Goal: Transaction & Acquisition: Book appointment/travel/reservation

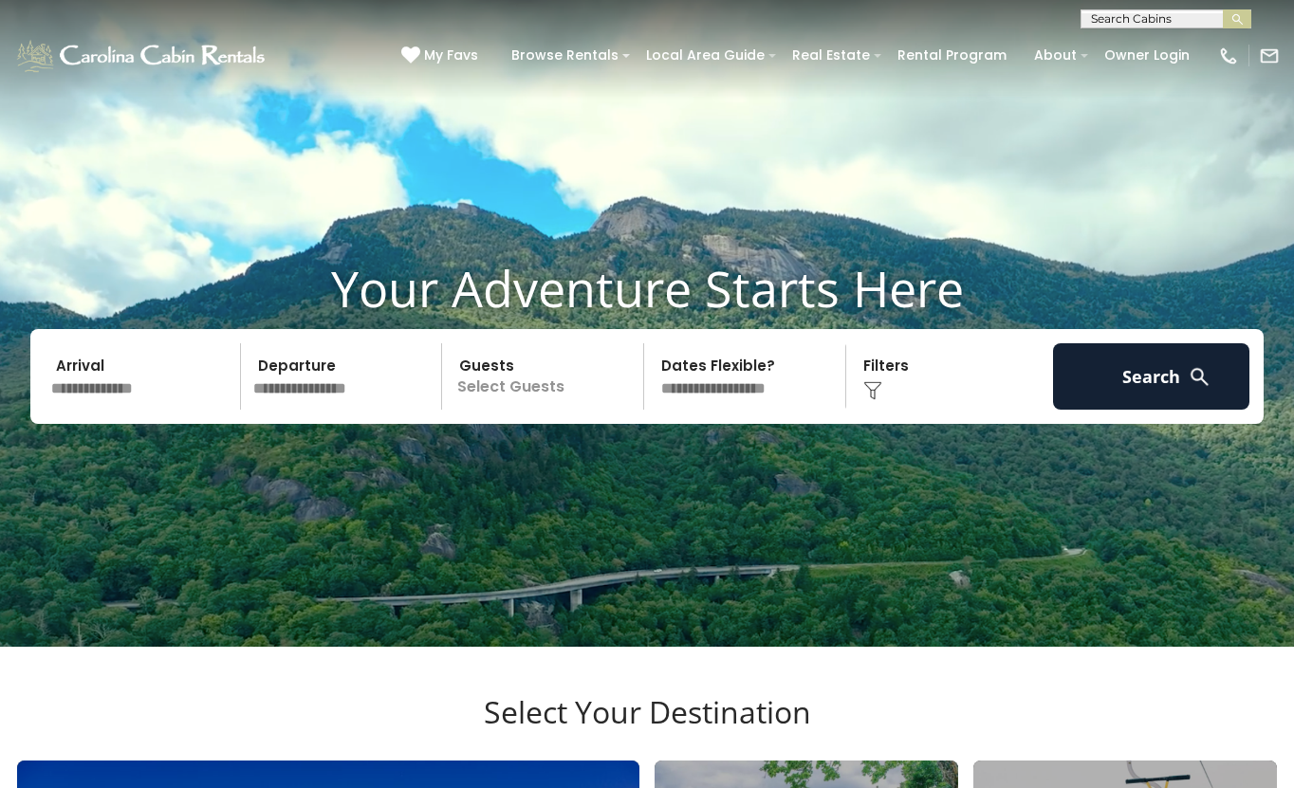
click at [145, 410] on input "text" at bounding box center [143, 376] width 196 height 66
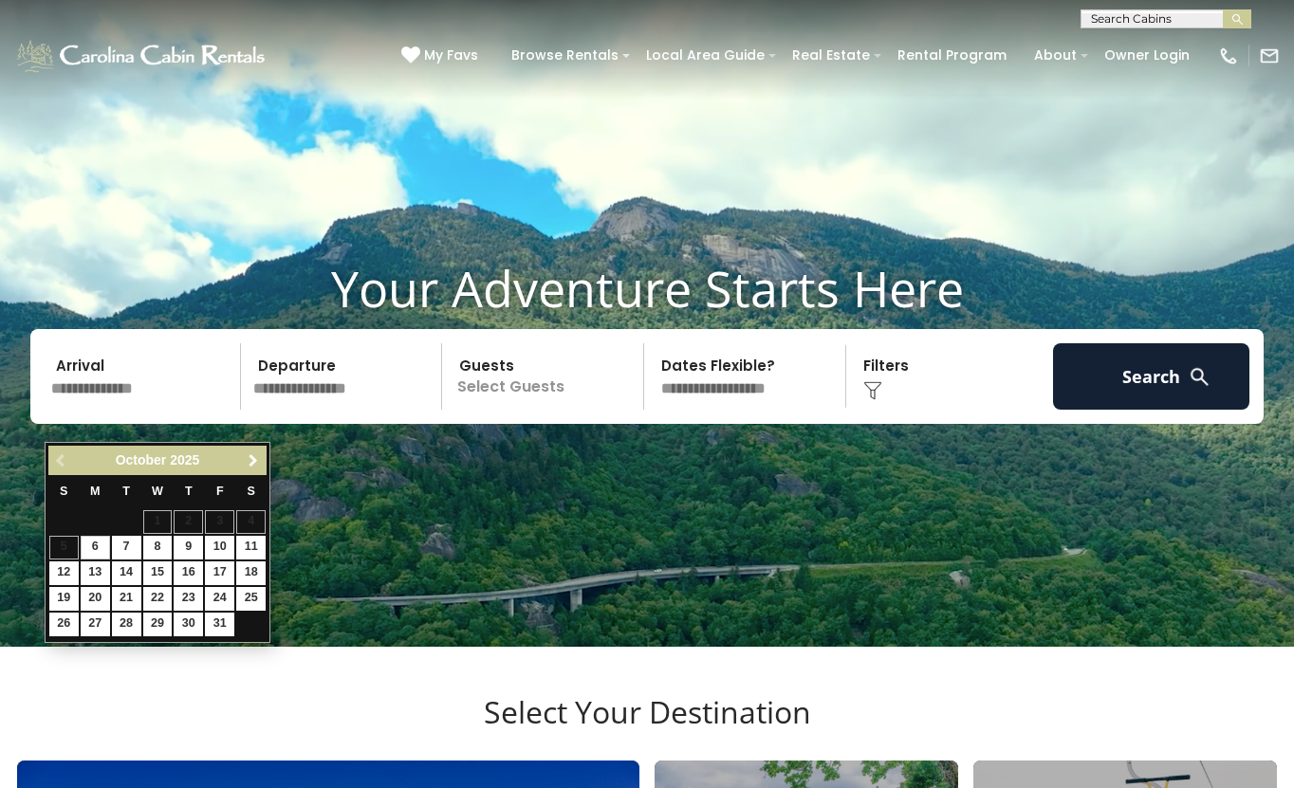
click at [254, 453] on span "Next" at bounding box center [253, 460] width 15 height 15
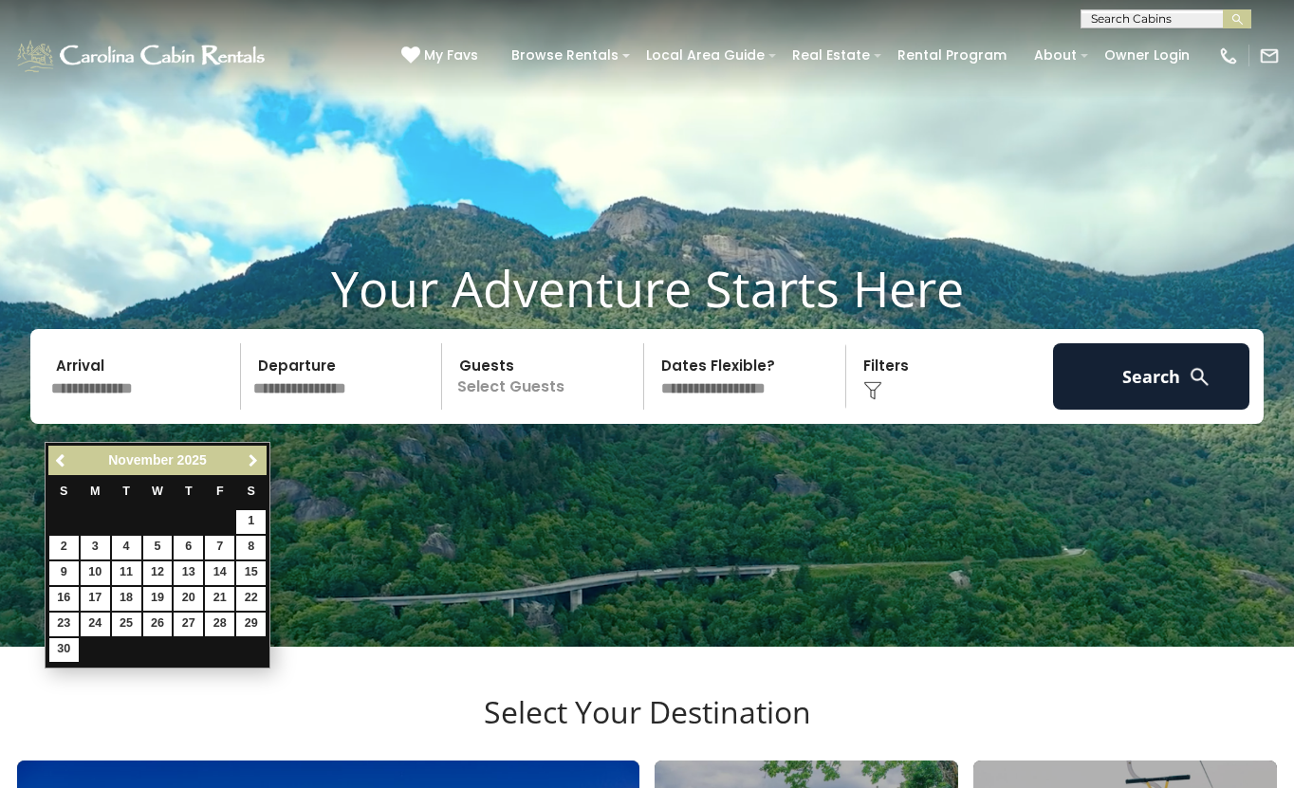
click at [254, 453] on span "Next" at bounding box center [253, 460] width 15 height 15
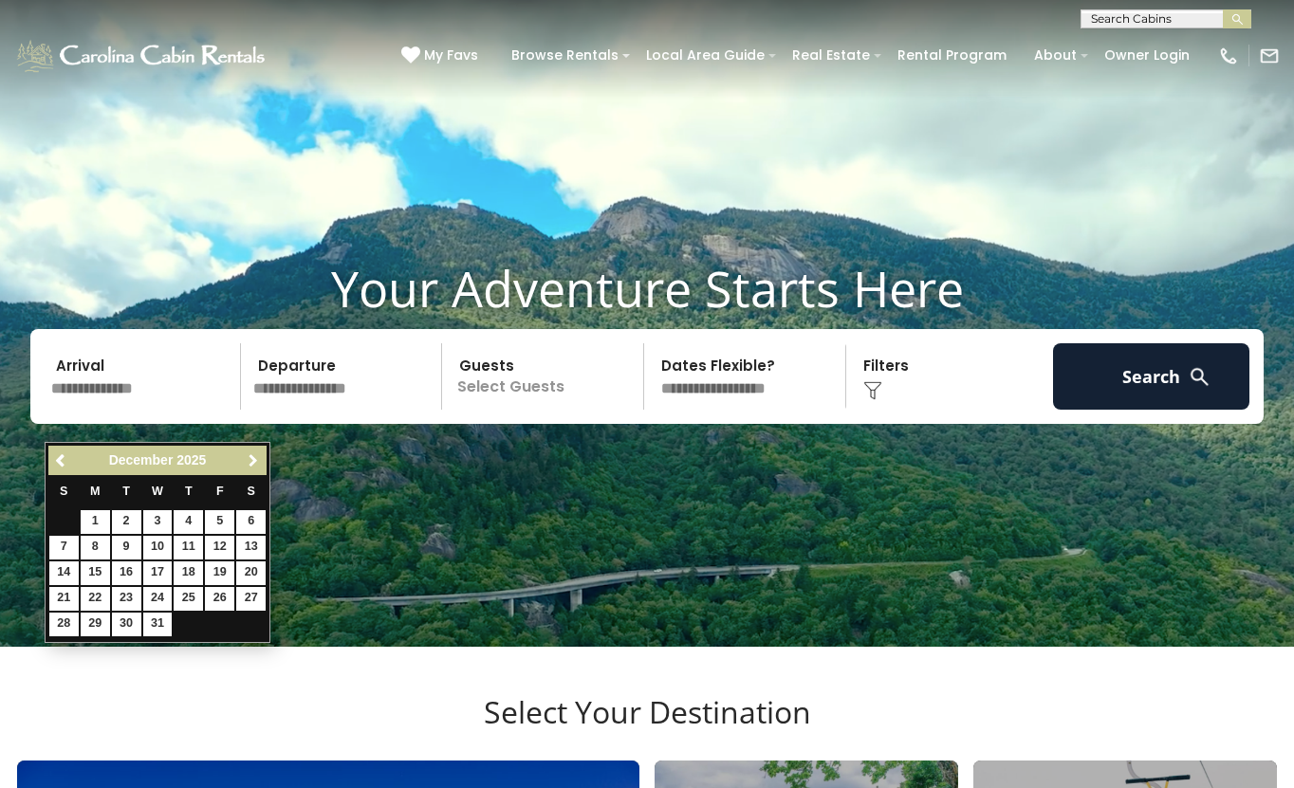
click at [254, 453] on span "Next" at bounding box center [253, 460] width 15 height 15
click at [160, 549] on link "7" at bounding box center [157, 548] width 29 height 24
type input "******"
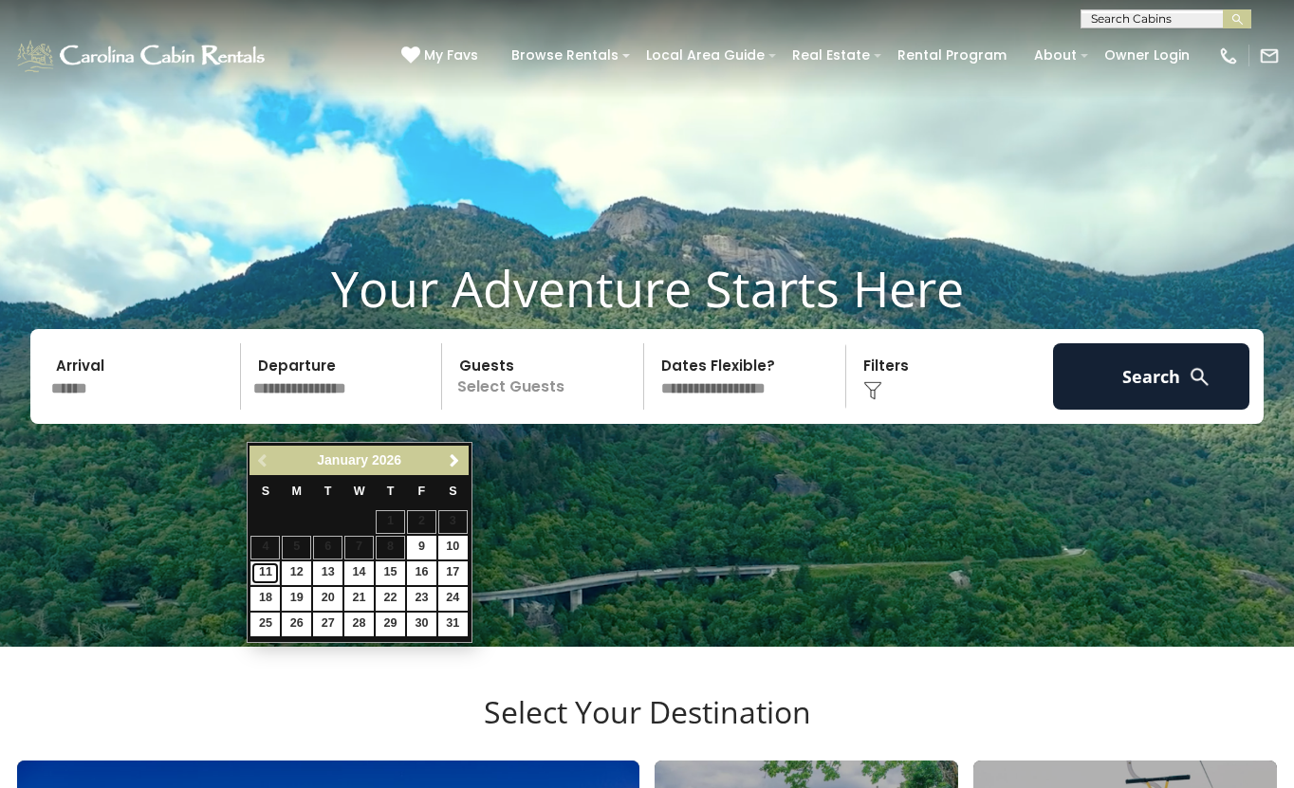
click at [266, 569] on link "11" at bounding box center [264, 574] width 29 height 24
type input "*******"
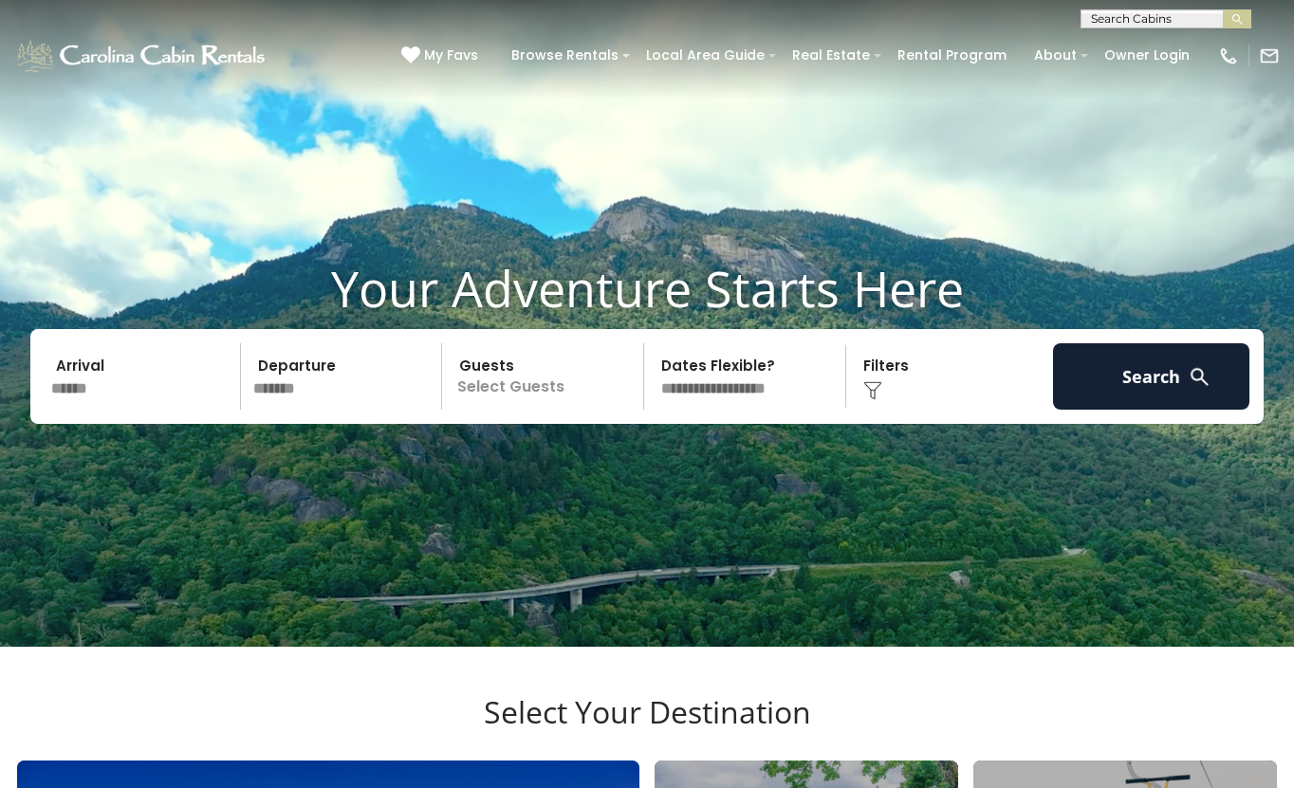
click at [497, 410] on p "Select Guests" at bounding box center [545, 376] width 195 height 66
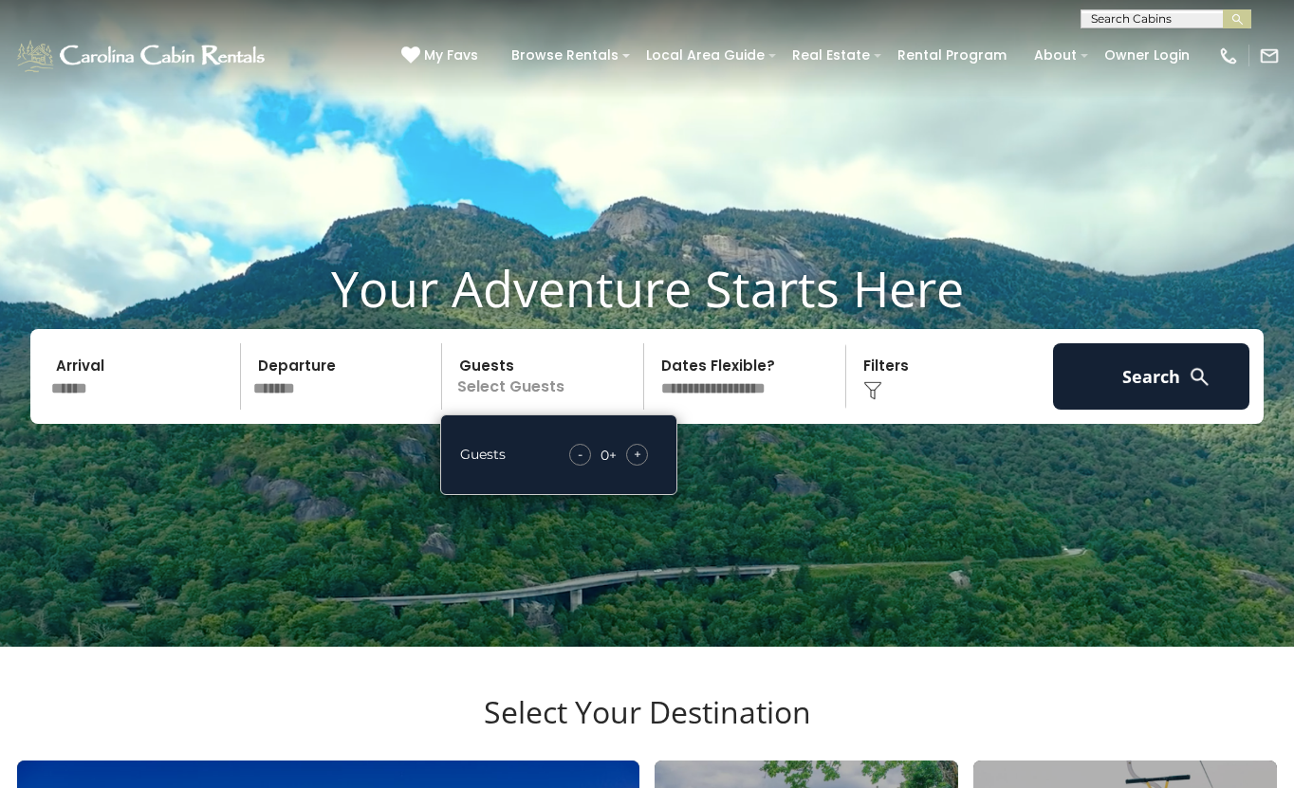
click at [634, 464] on span "+" at bounding box center [638, 454] width 8 height 19
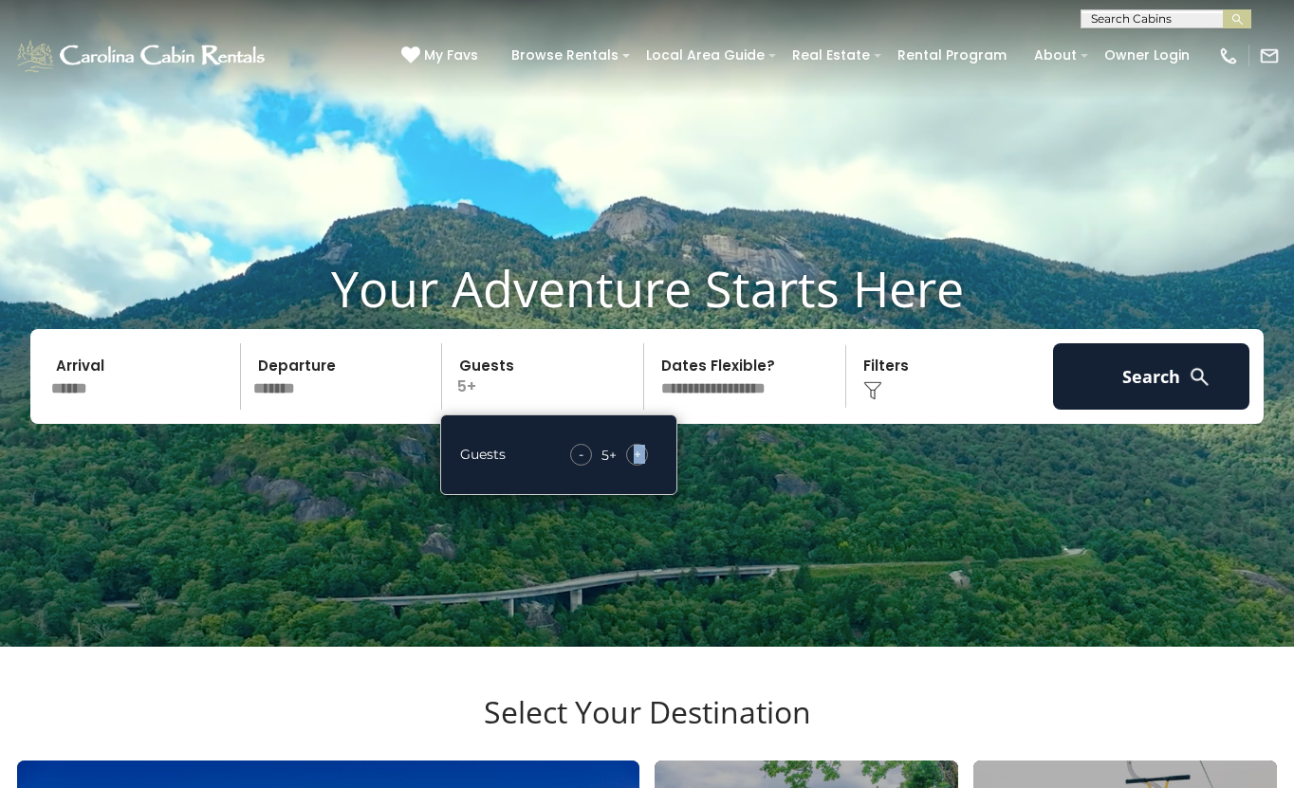
click at [634, 464] on span "+" at bounding box center [638, 454] width 8 height 19
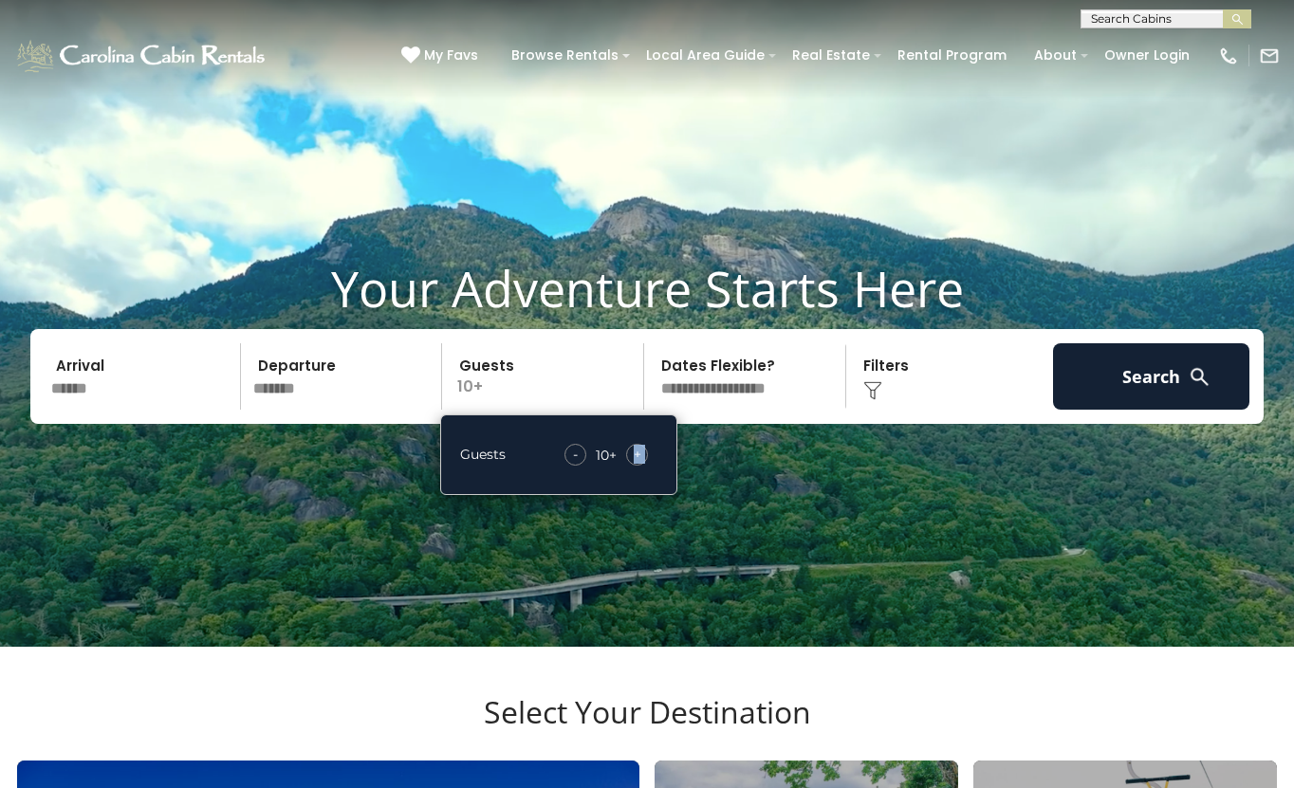
click at [634, 464] on span "+" at bounding box center [638, 454] width 8 height 19
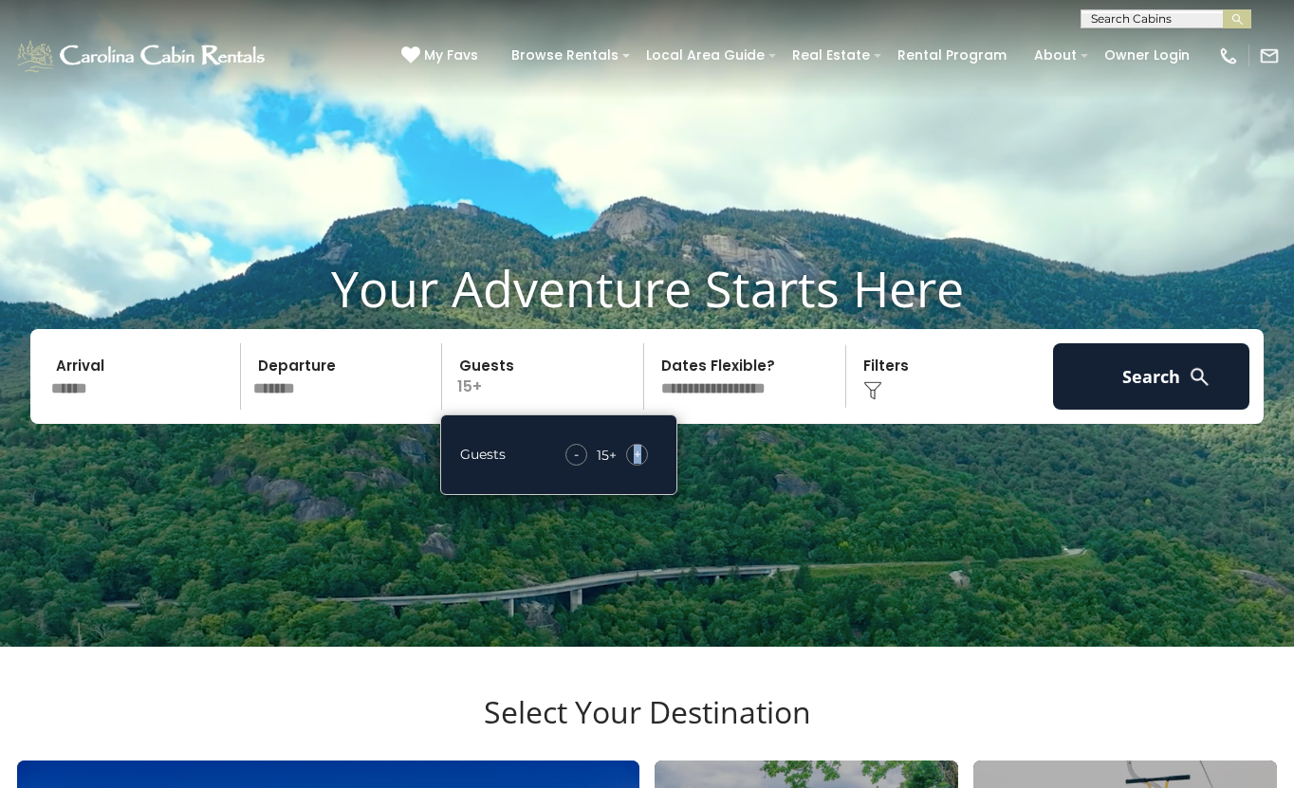
click at [726, 410] on select "**********" at bounding box center [747, 376] width 195 height 66
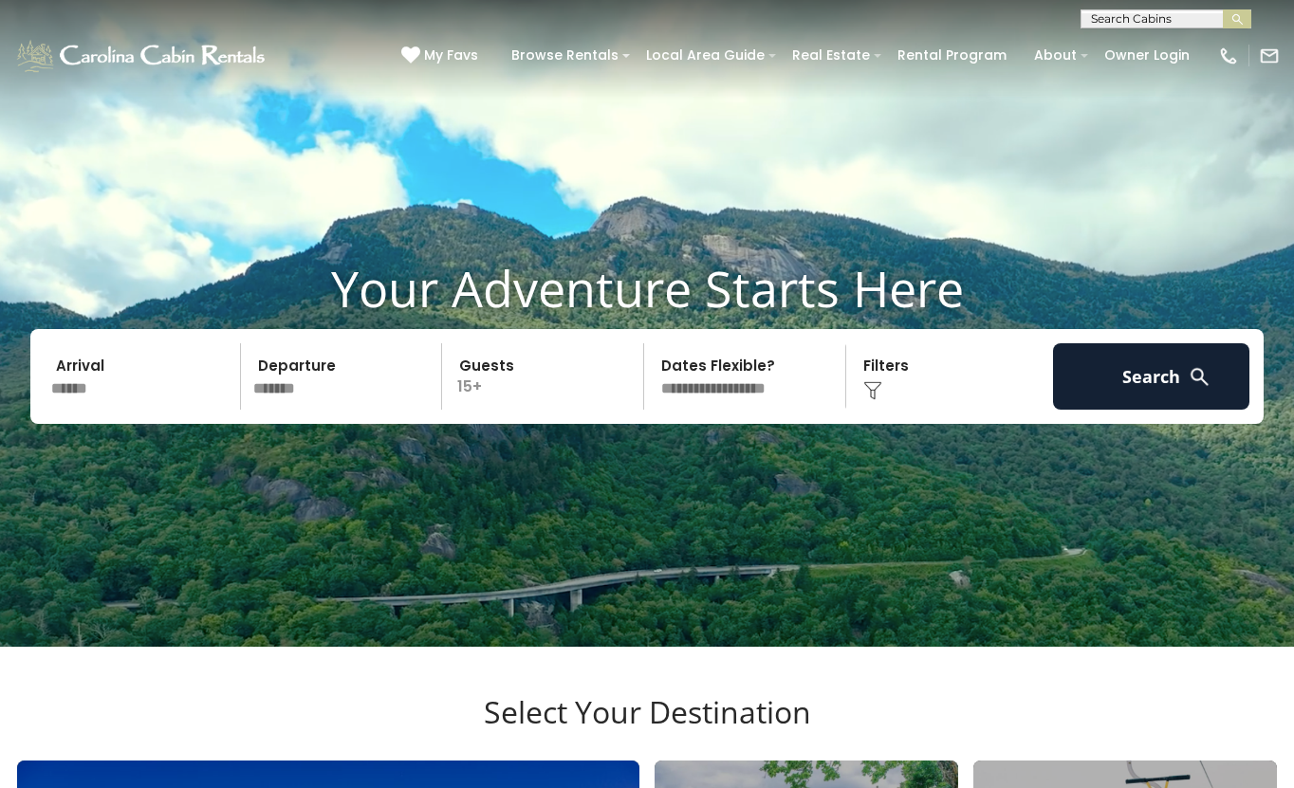
click at [650, 376] on select "**********" at bounding box center [747, 376] width 195 height 66
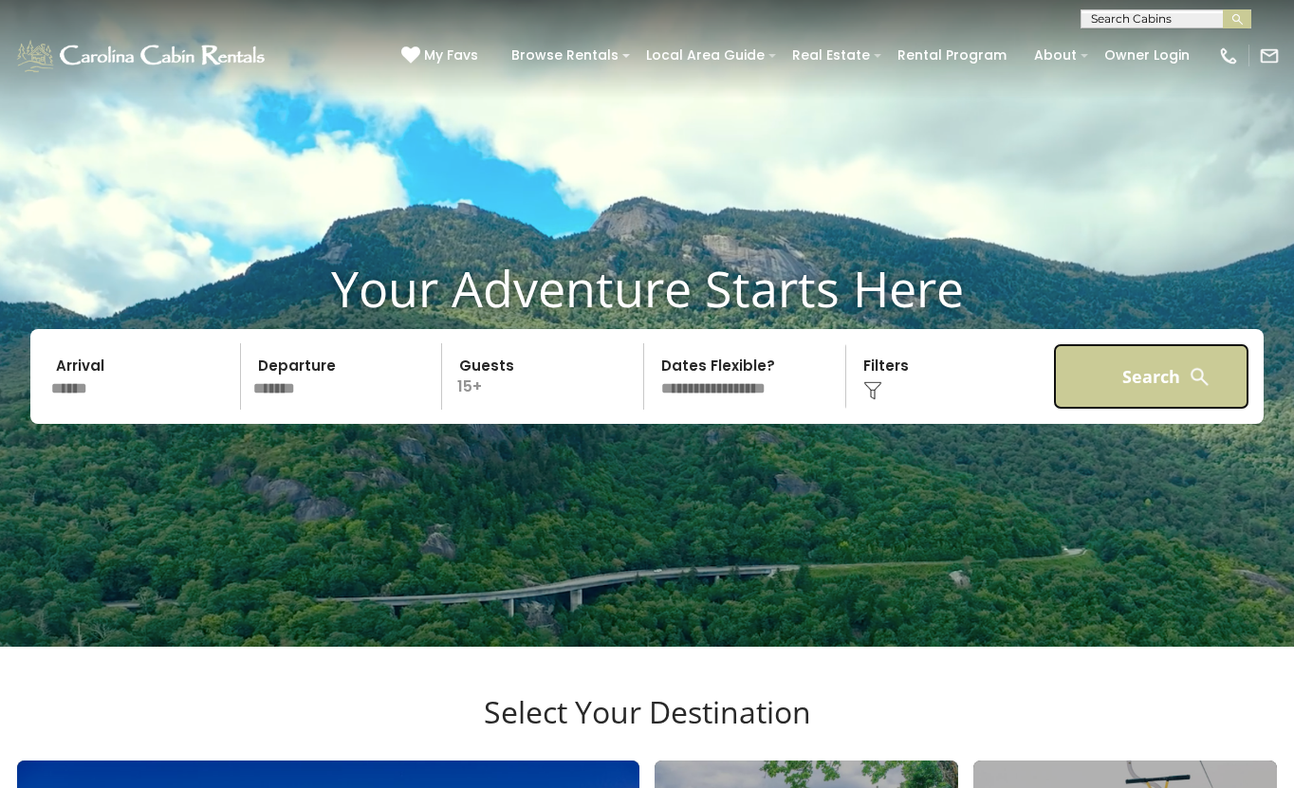
click at [1079, 401] on button "Search" at bounding box center [1151, 376] width 196 height 66
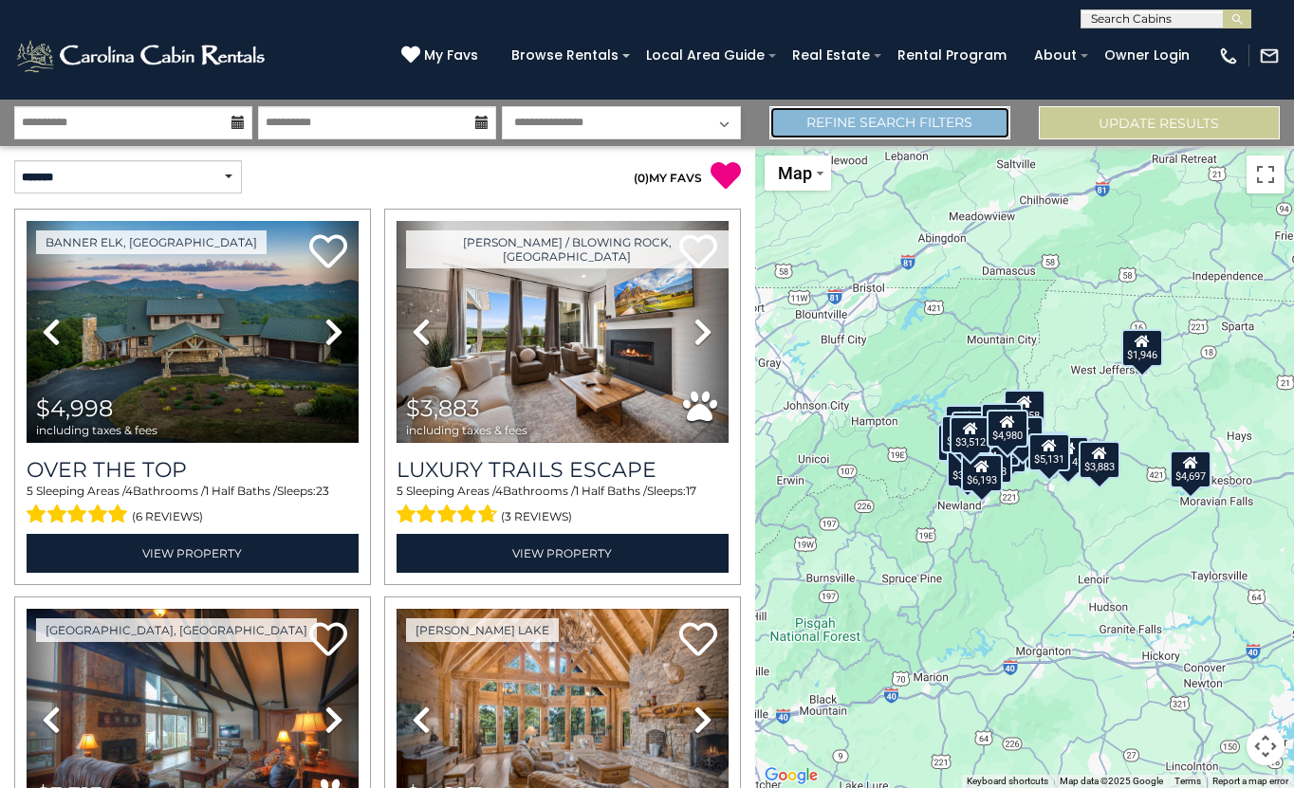
click at [981, 130] on link "Refine Search Filters" at bounding box center [889, 122] width 241 height 33
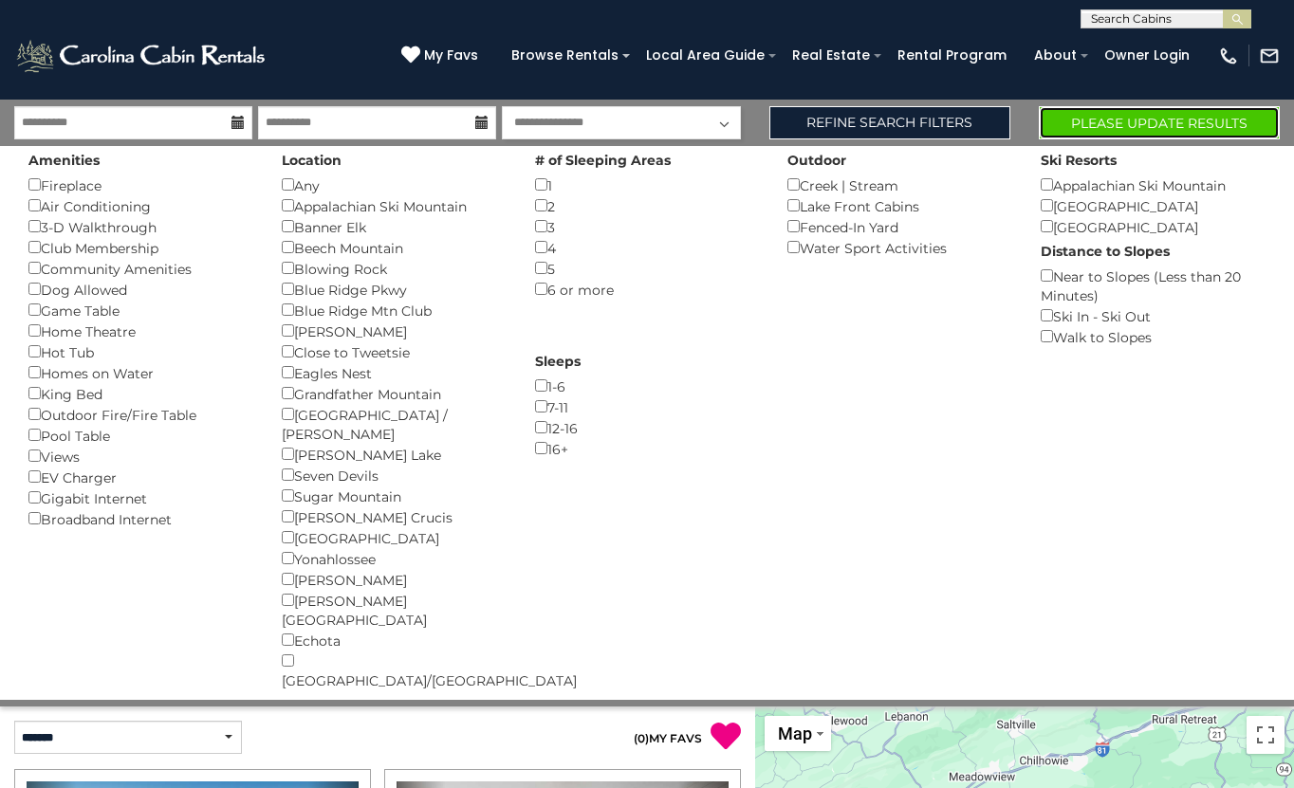
click at [1166, 133] on button "Please Update Results" at bounding box center [1159, 122] width 241 height 33
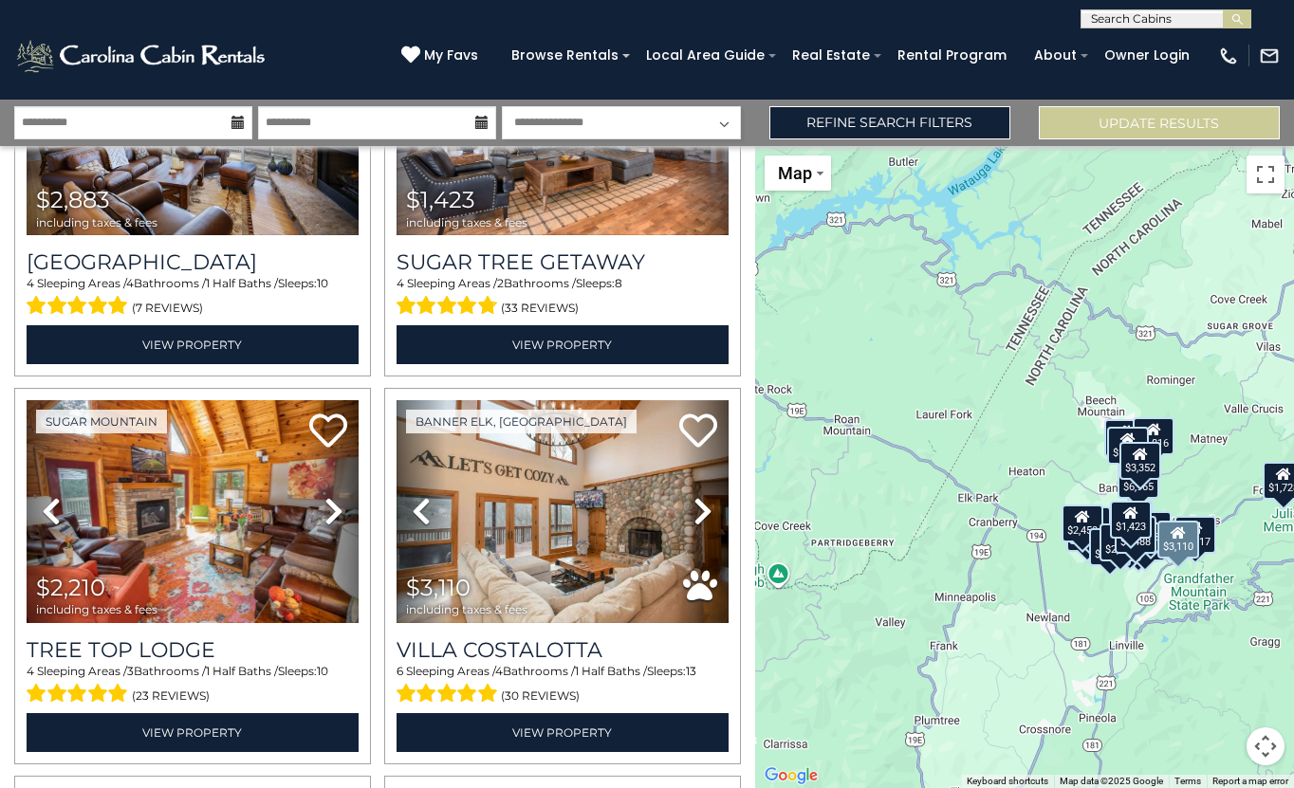
scroll to position [1819, 0]
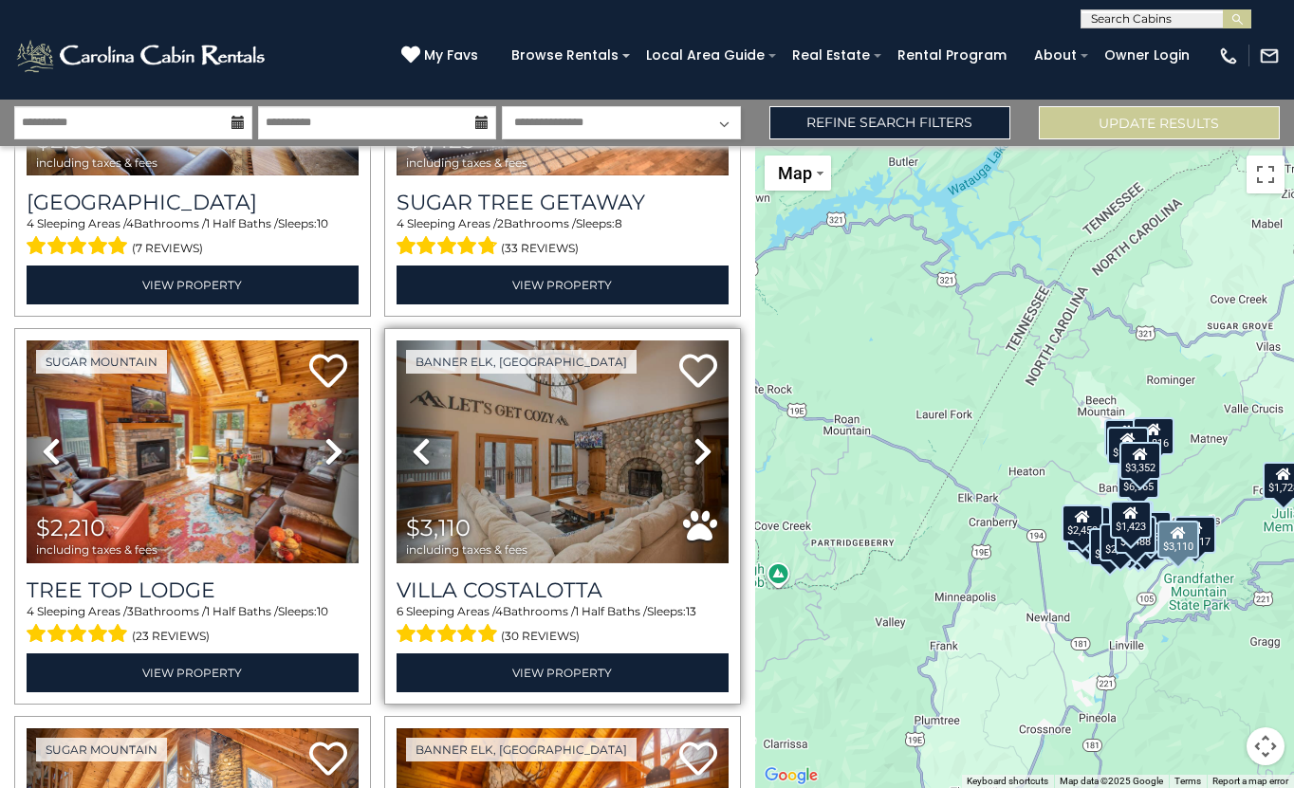
click at [705, 448] on icon at bounding box center [702, 451] width 19 height 30
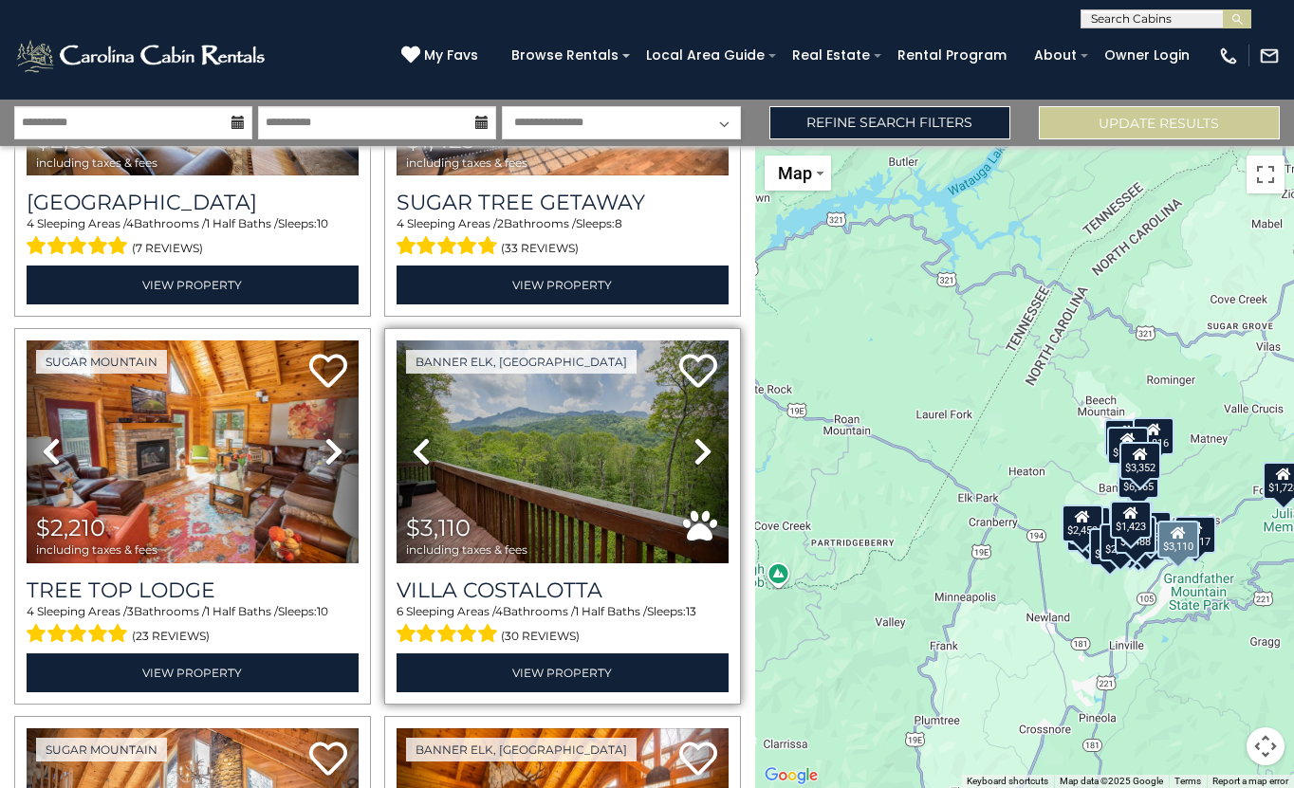
click at [705, 448] on icon at bounding box center [702, 451] width 19 height 30
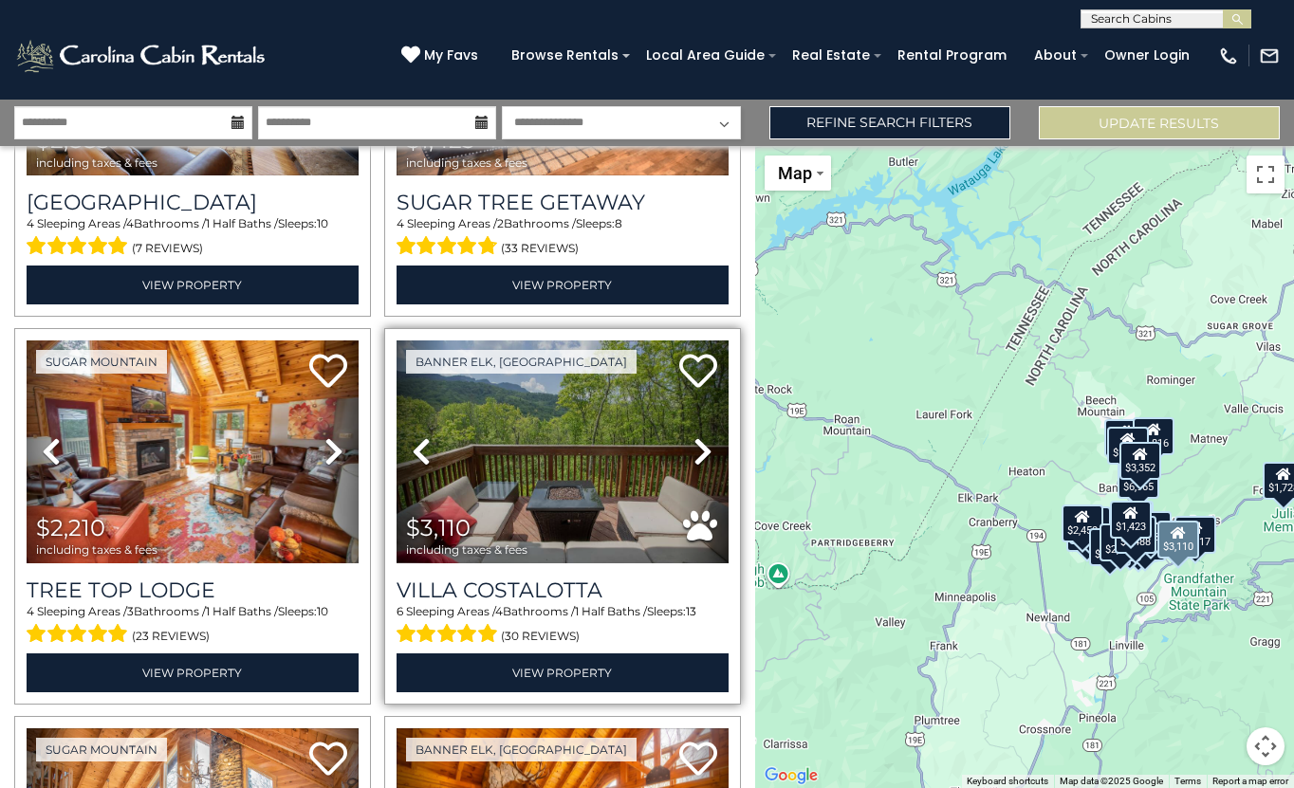
click at [705, 448] on icon at bounding box center [702, 451] width 19 height 30
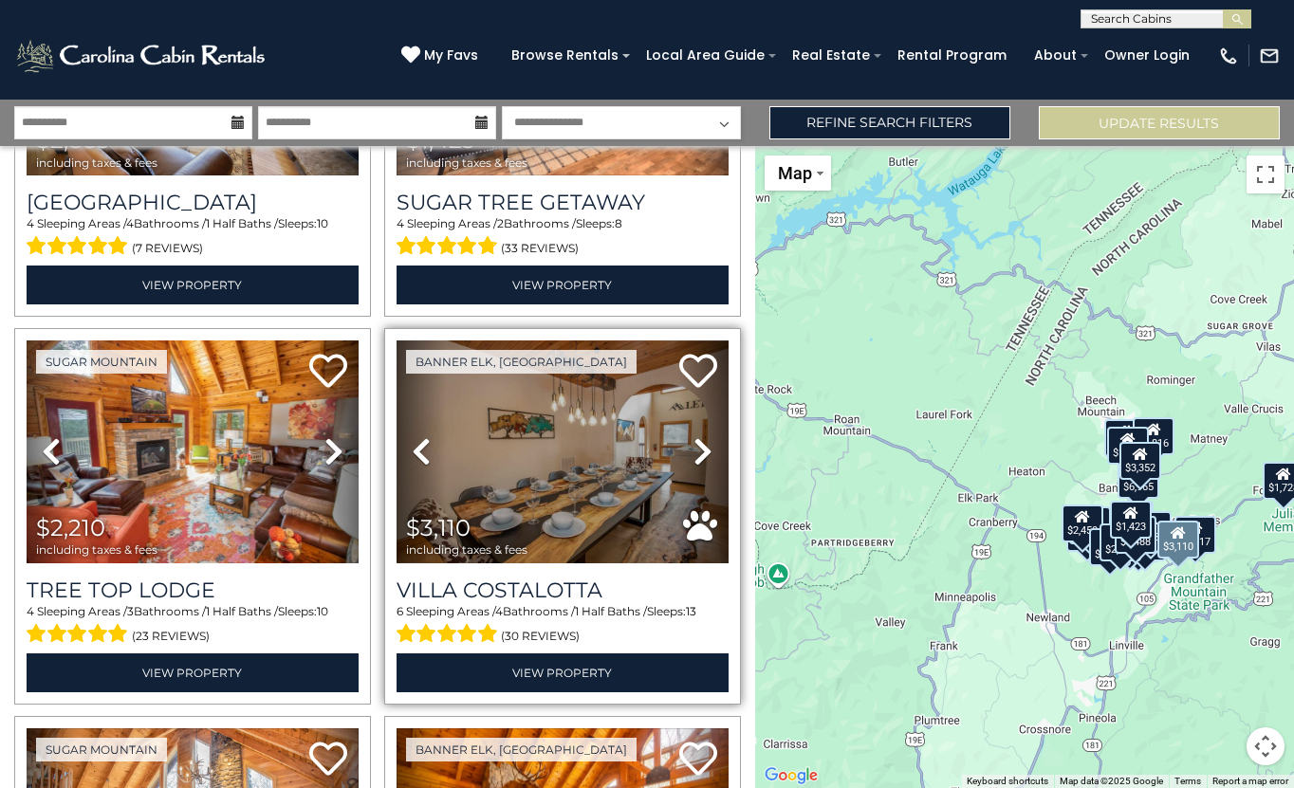
click at [705, 448] on icon at bounding box center [702, 451] width 19 height 30
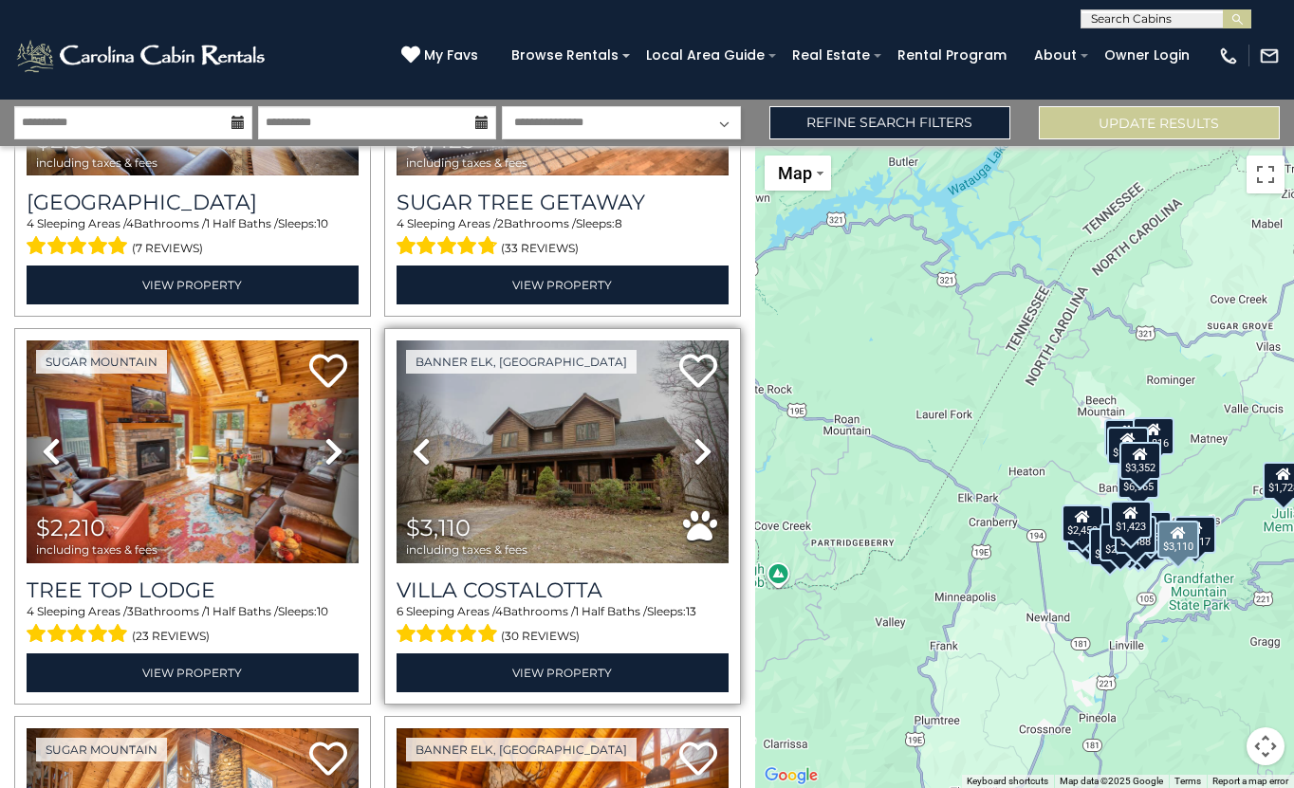
click at [705, 448] on icon at bounding box center [702, 451] width 19 height 30
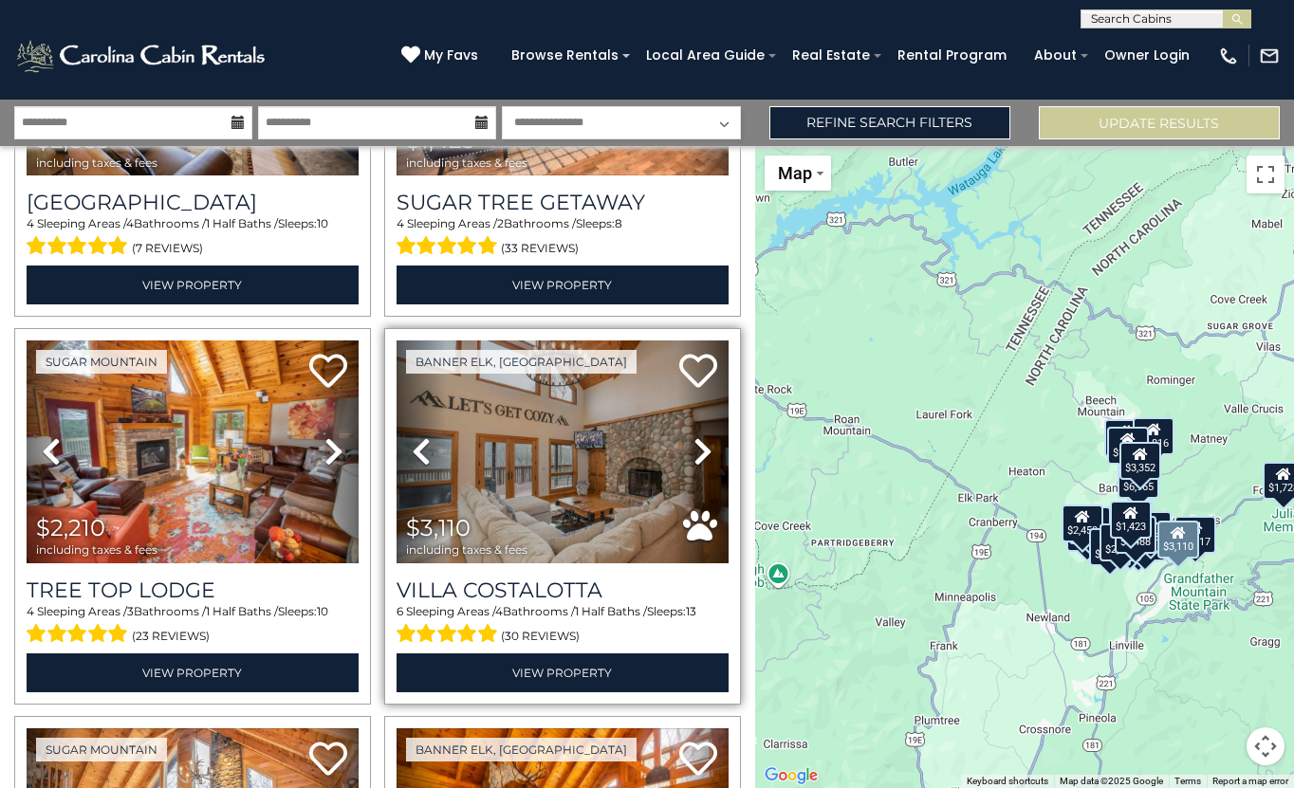
click at [705, 448] on icon at bounding box center [702, 451] width 19 height 30
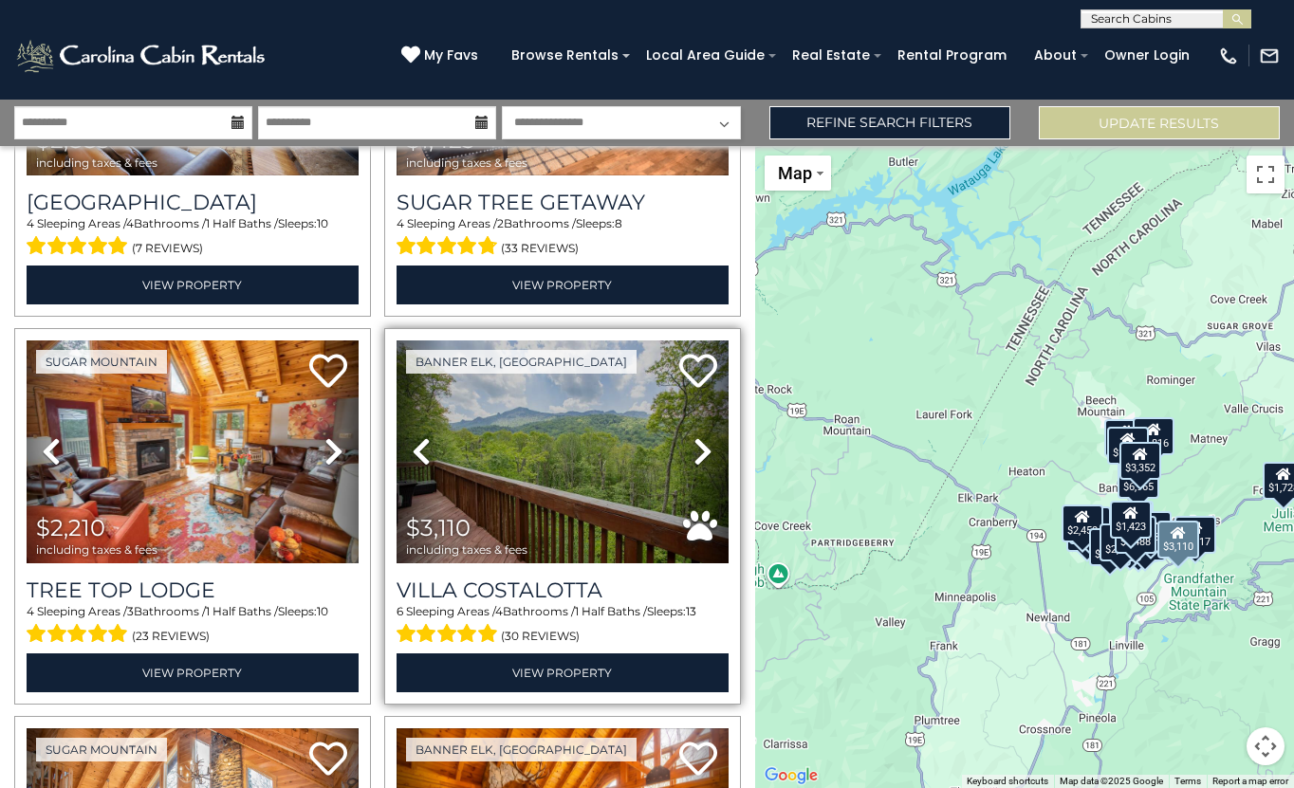
click at [705, 448] on icon at bounding box center [702, 451] width 19 height 30
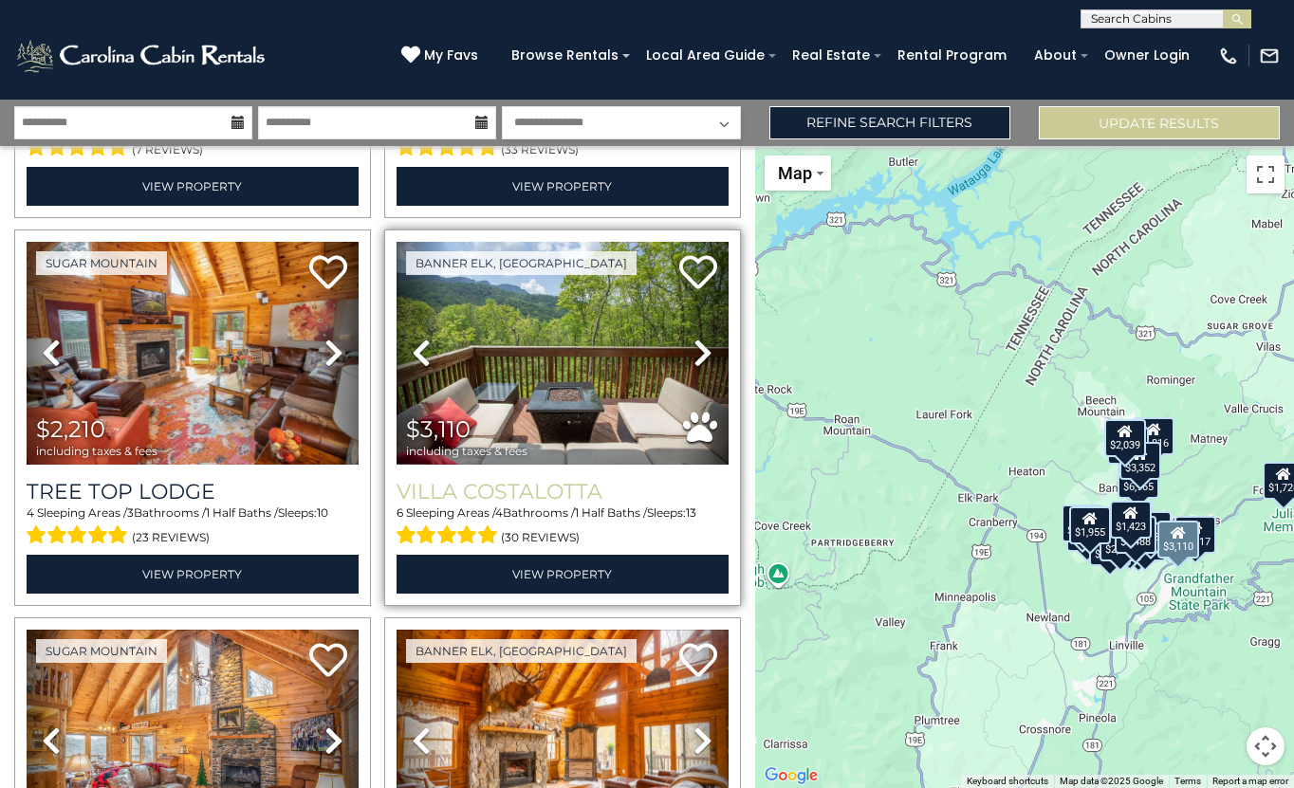
scroll to position [1818, 0]
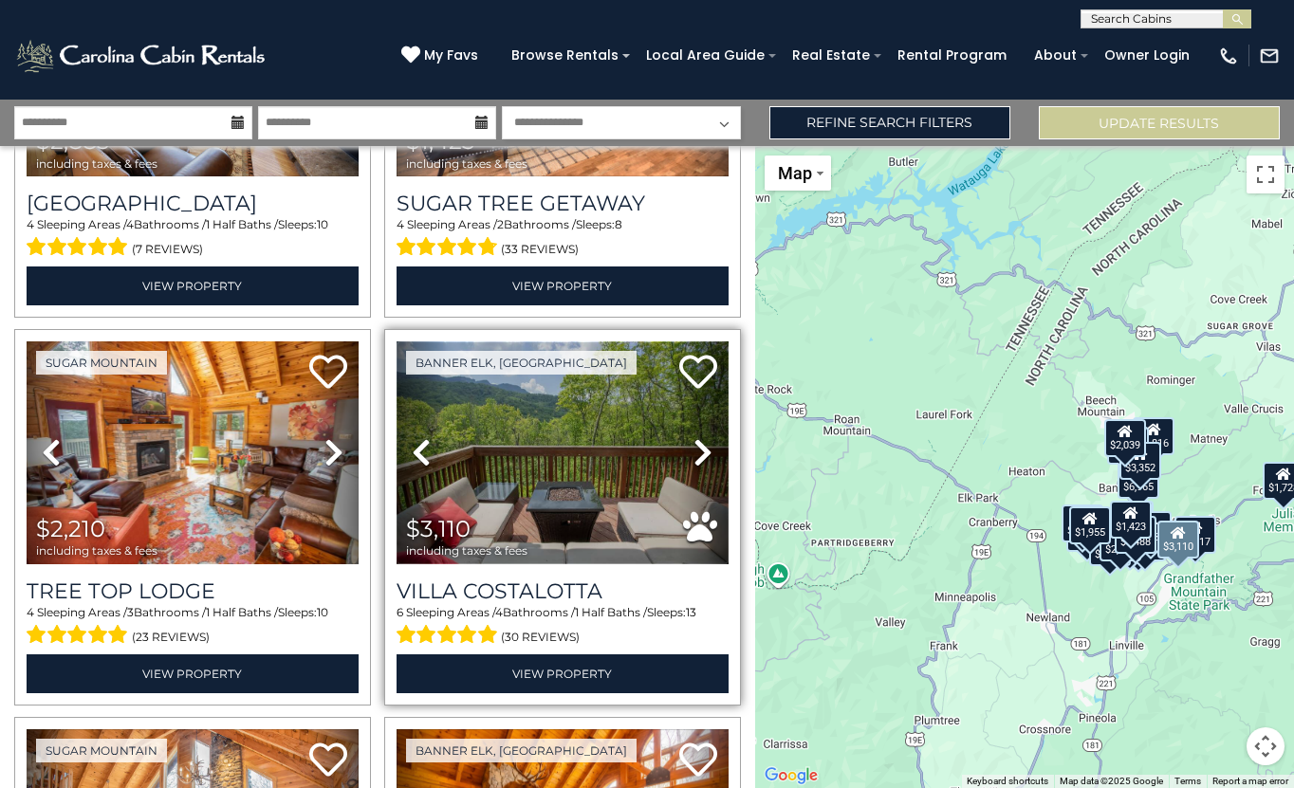
click at [610, 464] on img at bounding box center [563, 453] width 332 height 222
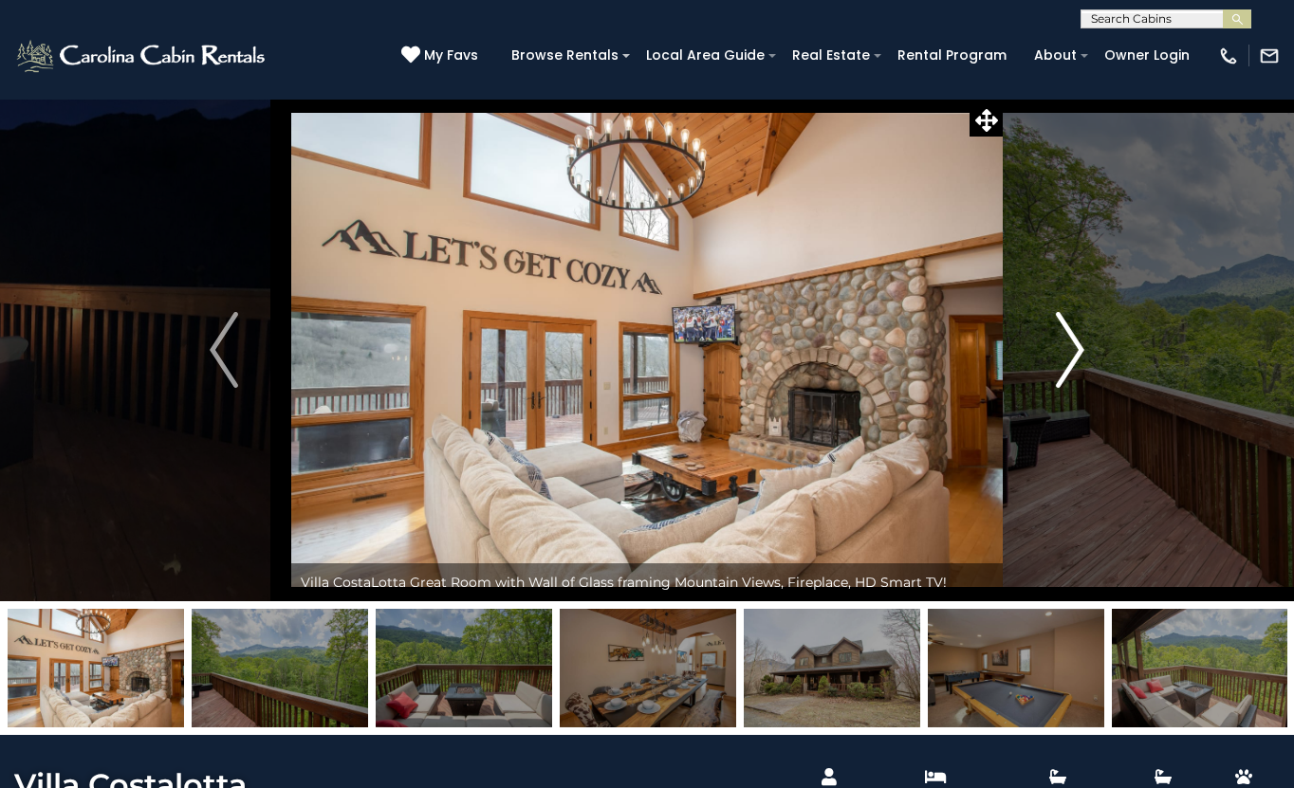
click at [1066, 360] on img "Next" at bounding box center [1070, 350] width 28 height 76
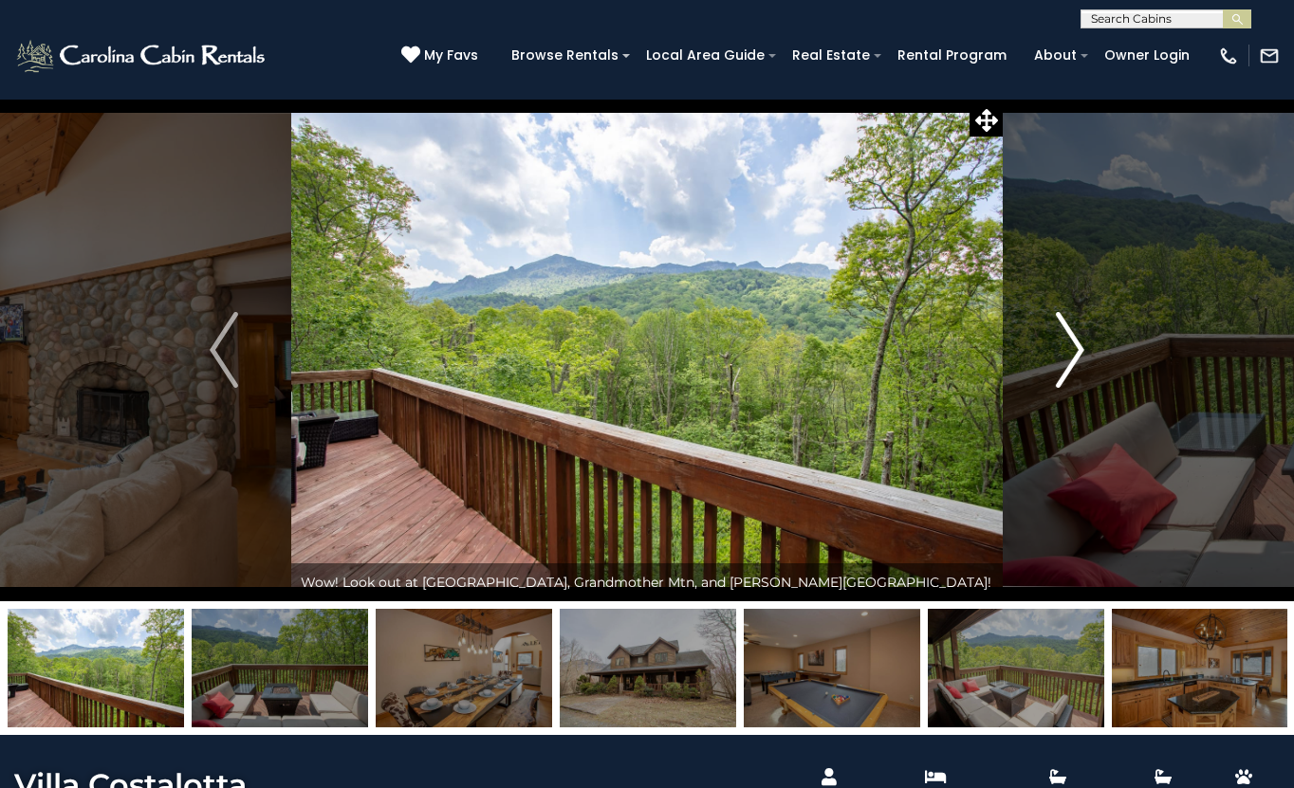
click at [1066, 360] on img "Next" at bounding box center [1070, 350] width 28 height 76
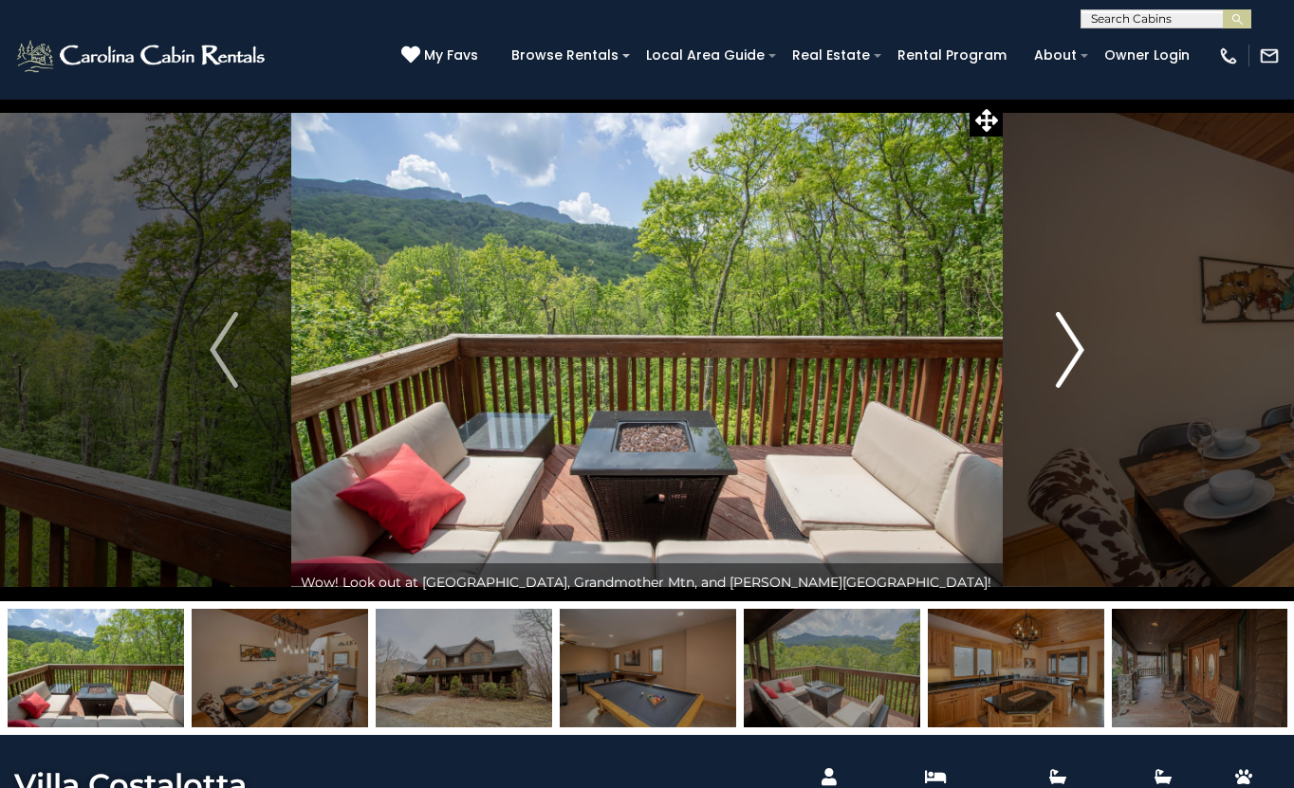
click at [1066, 360] on img "Next" at bounding box center [1070, 350] width 28 height 76
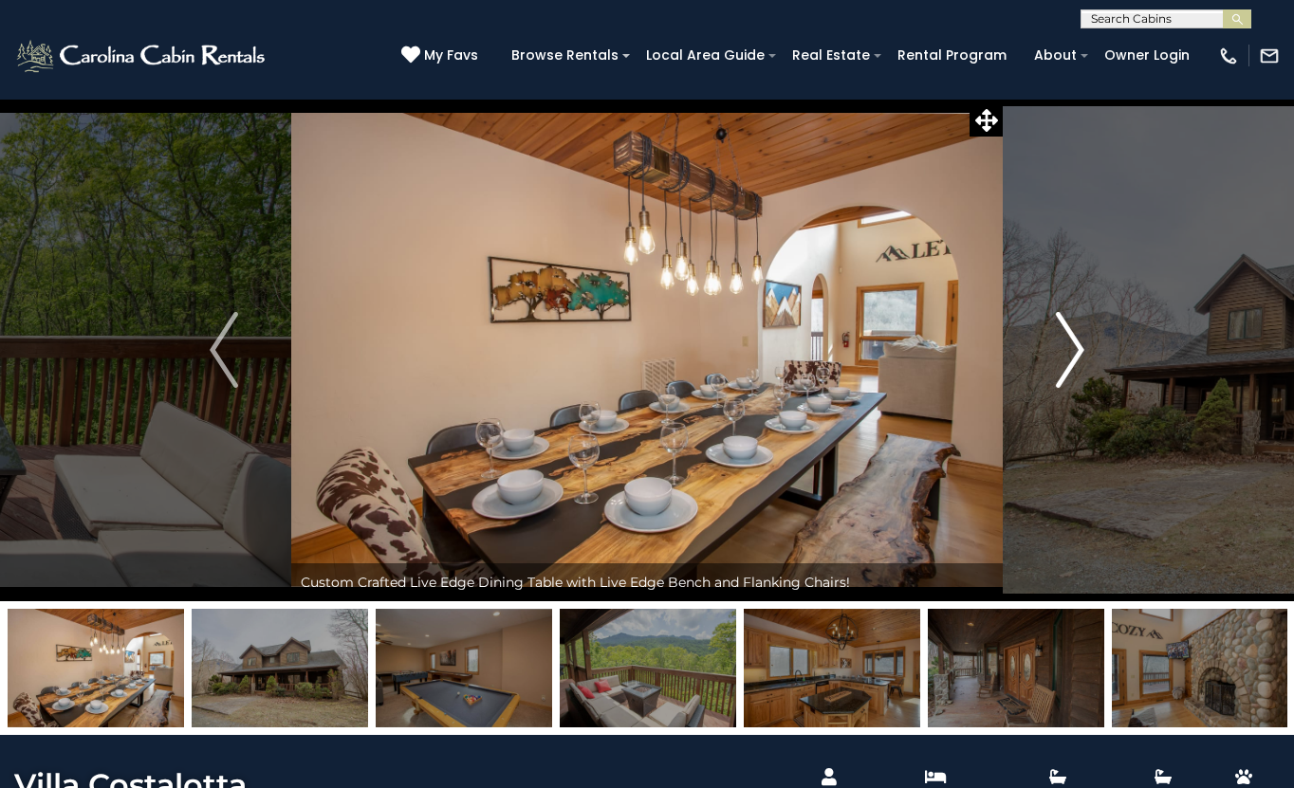
click at [1066, 360] on img "Next" at bounding box center [1070, 350] width 28 height 76
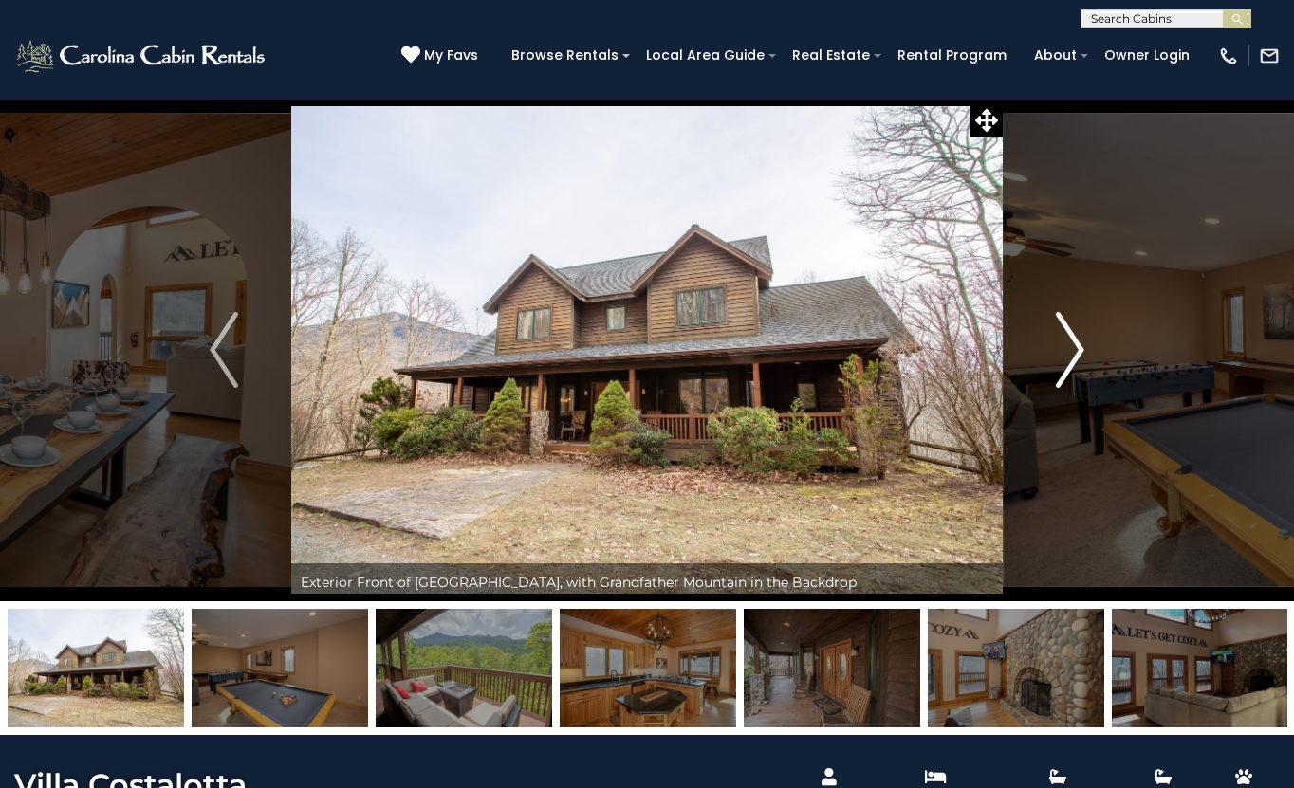
click at [1066, 360] on img "Next" at bounding box center [1070, 350] width 28 height 76
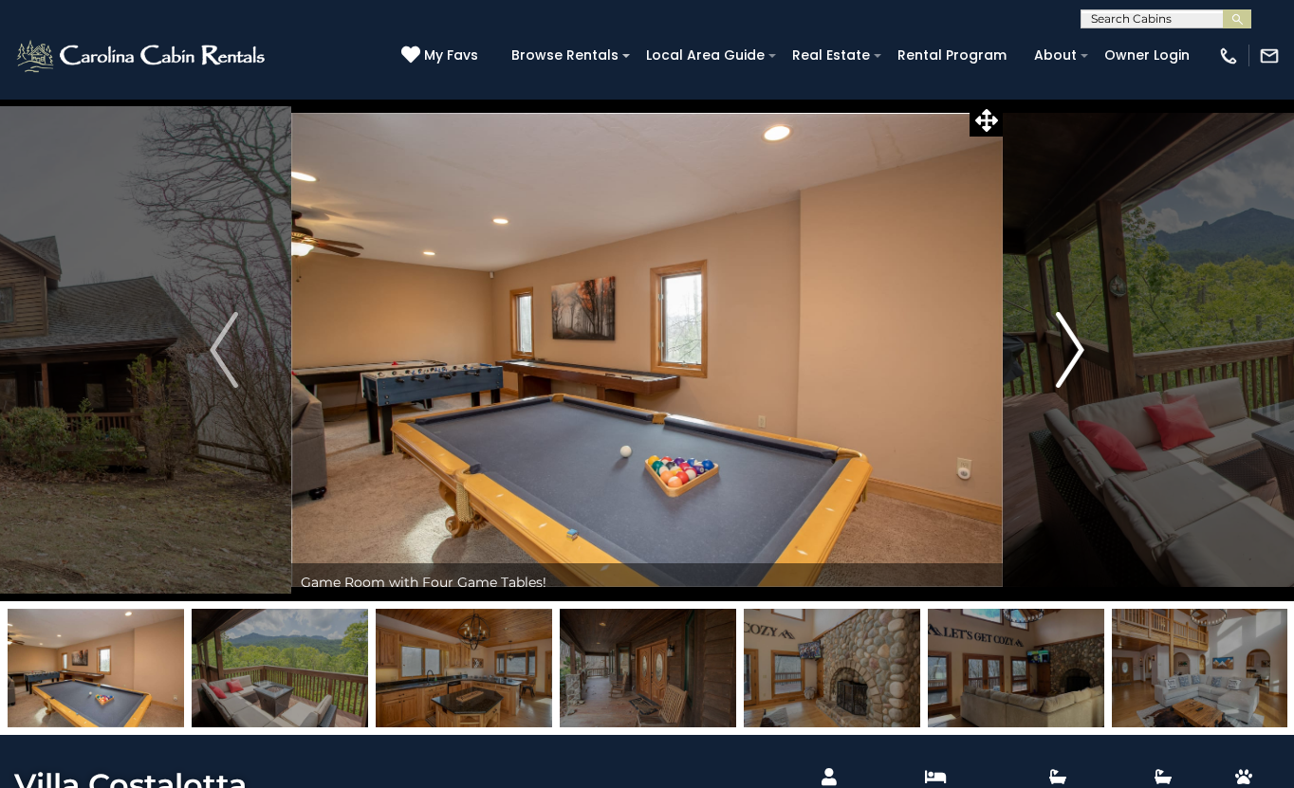
click at [1066, 360] on img "Next" at bounding box center [1070, 350] width 28 height 76
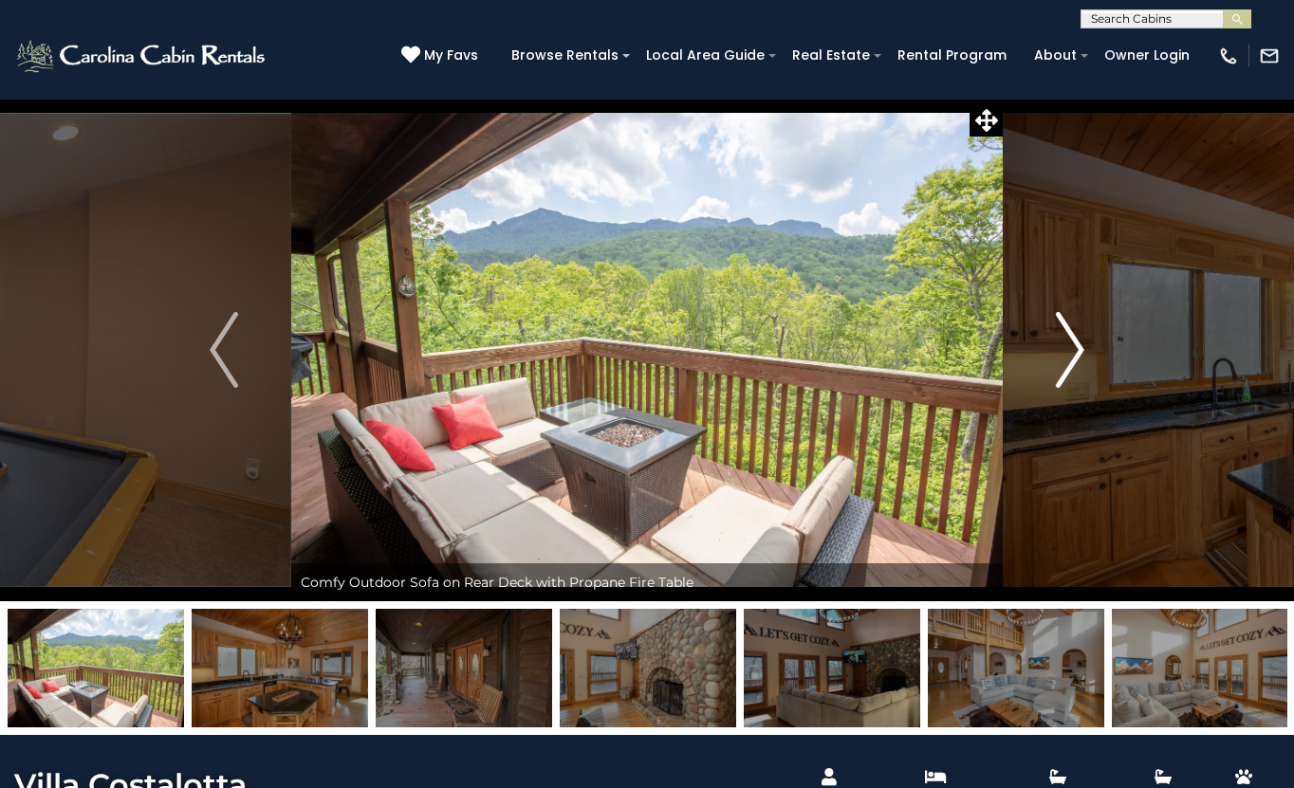
click at [1066, 360] on img "Next" at bounding box center [1070, 350] width 28 height 76
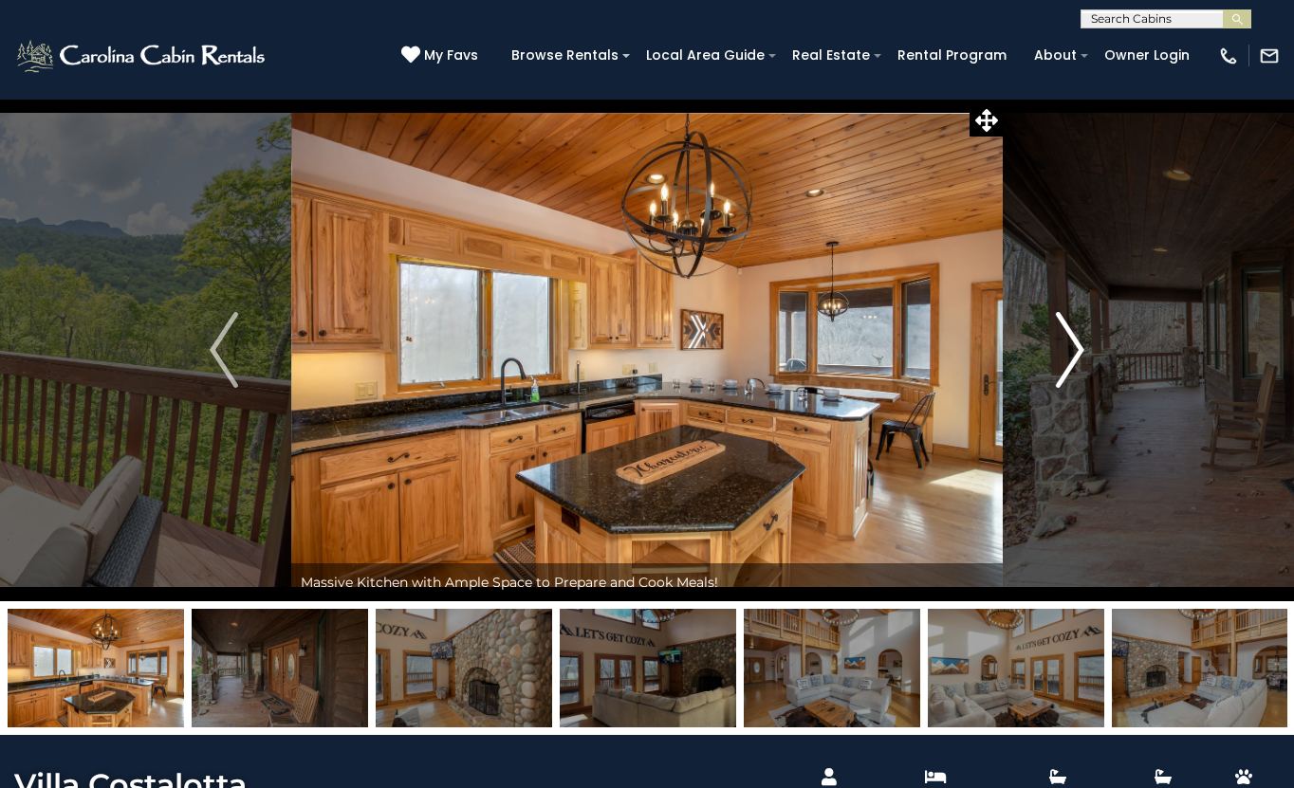
click at [1066, 360] on img "Next" at bounding box center [1070, 350] width 28 height 76
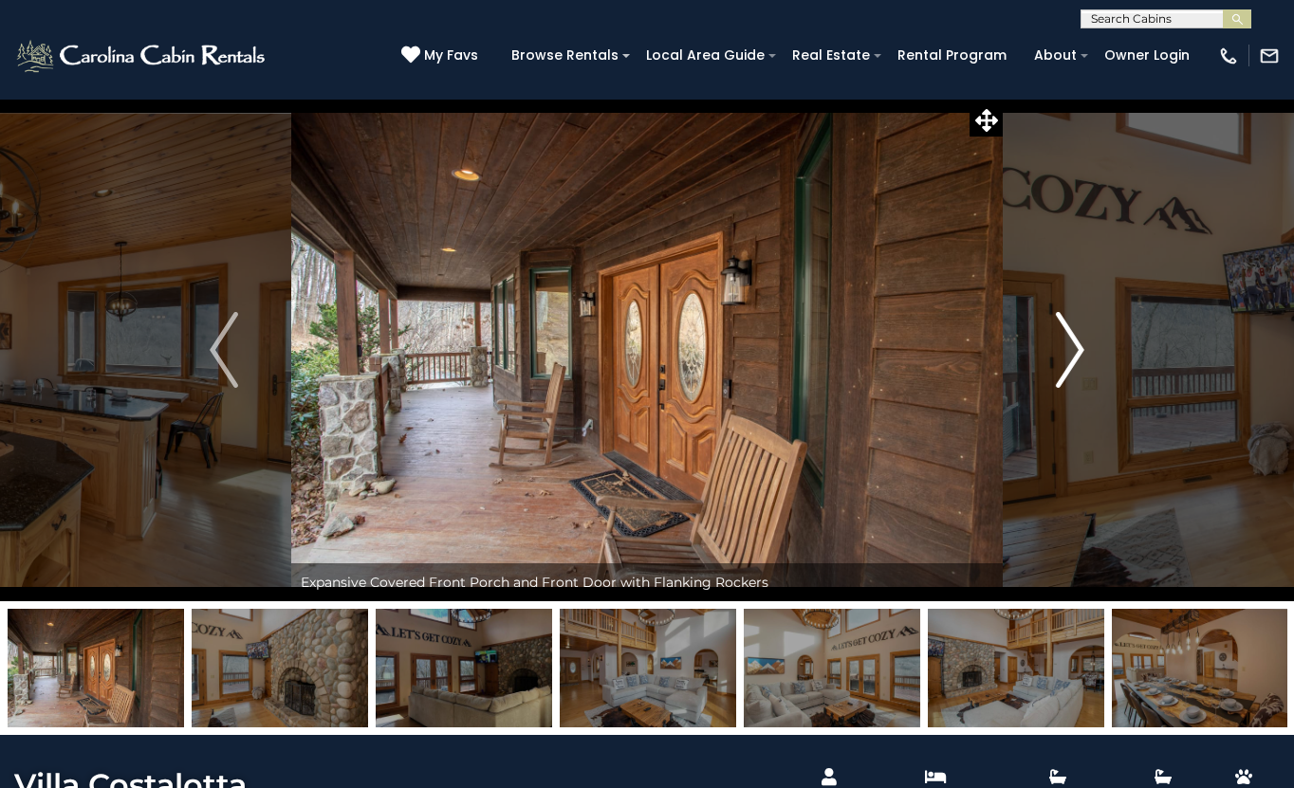
click at [1066, 360] on img "Next" at bounding box center [1070, 350] width 28 height 76
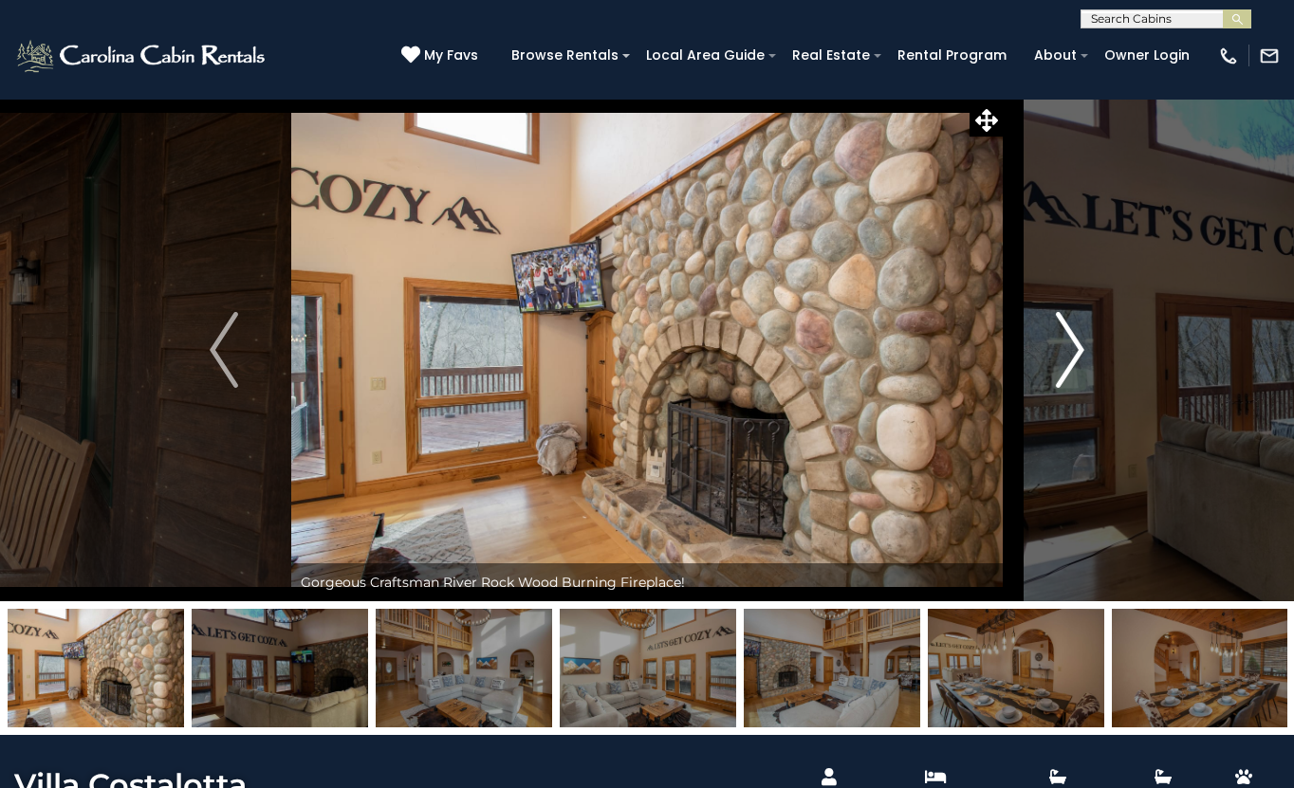
click at [1066, 360] on img "Next" at bounding box center [1070, 350] width 28 height 76
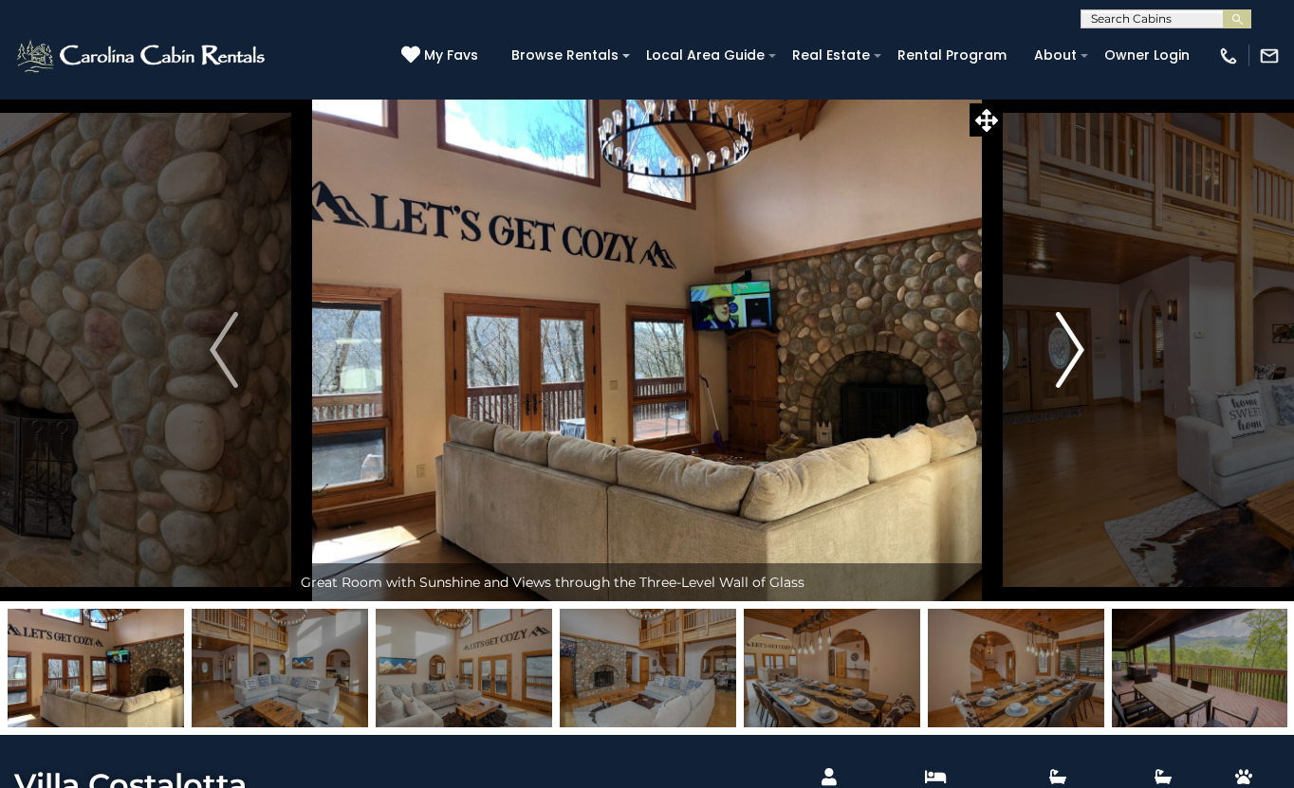
click at [1066, 360] on img "Next" at bounding box center [1070, 350] width 28 height 76
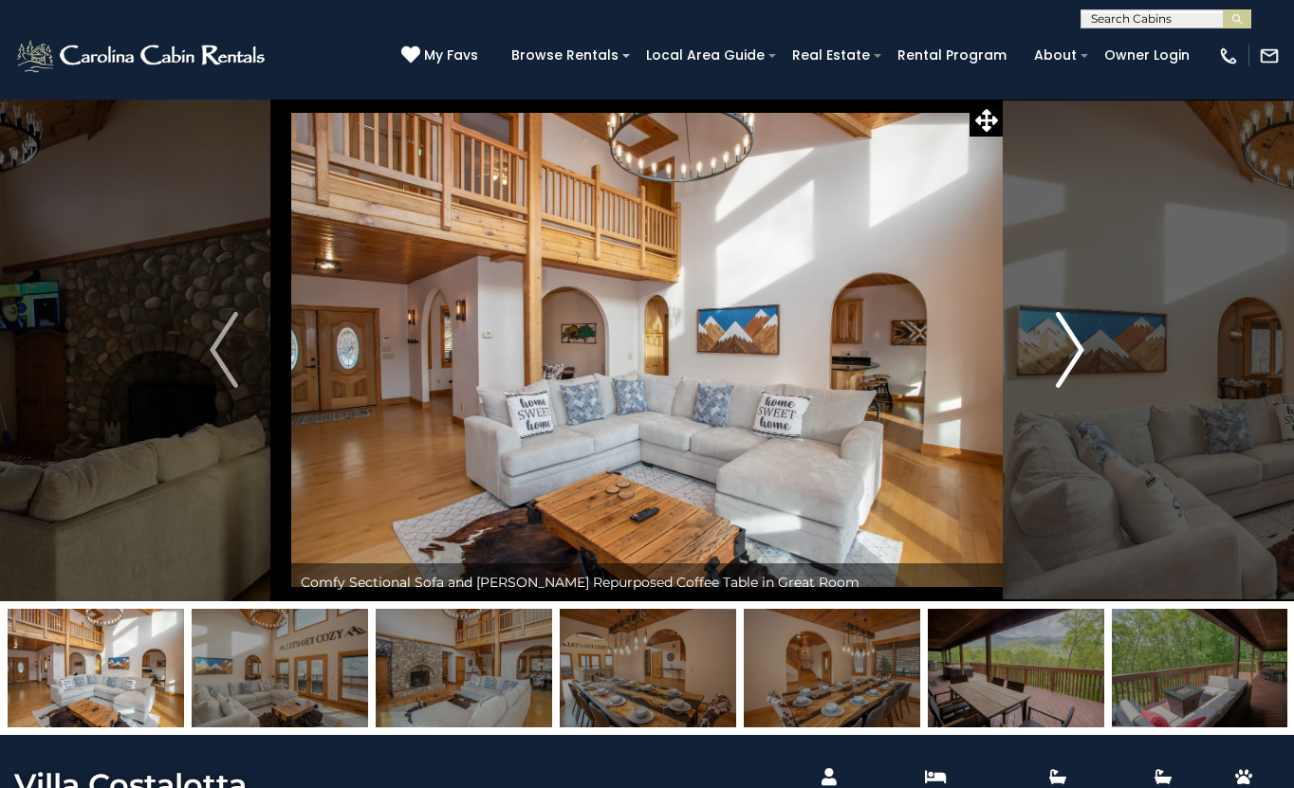
click at [1066, 360] on img "Next" at bounding box center [1070, 350] width 28 height 76
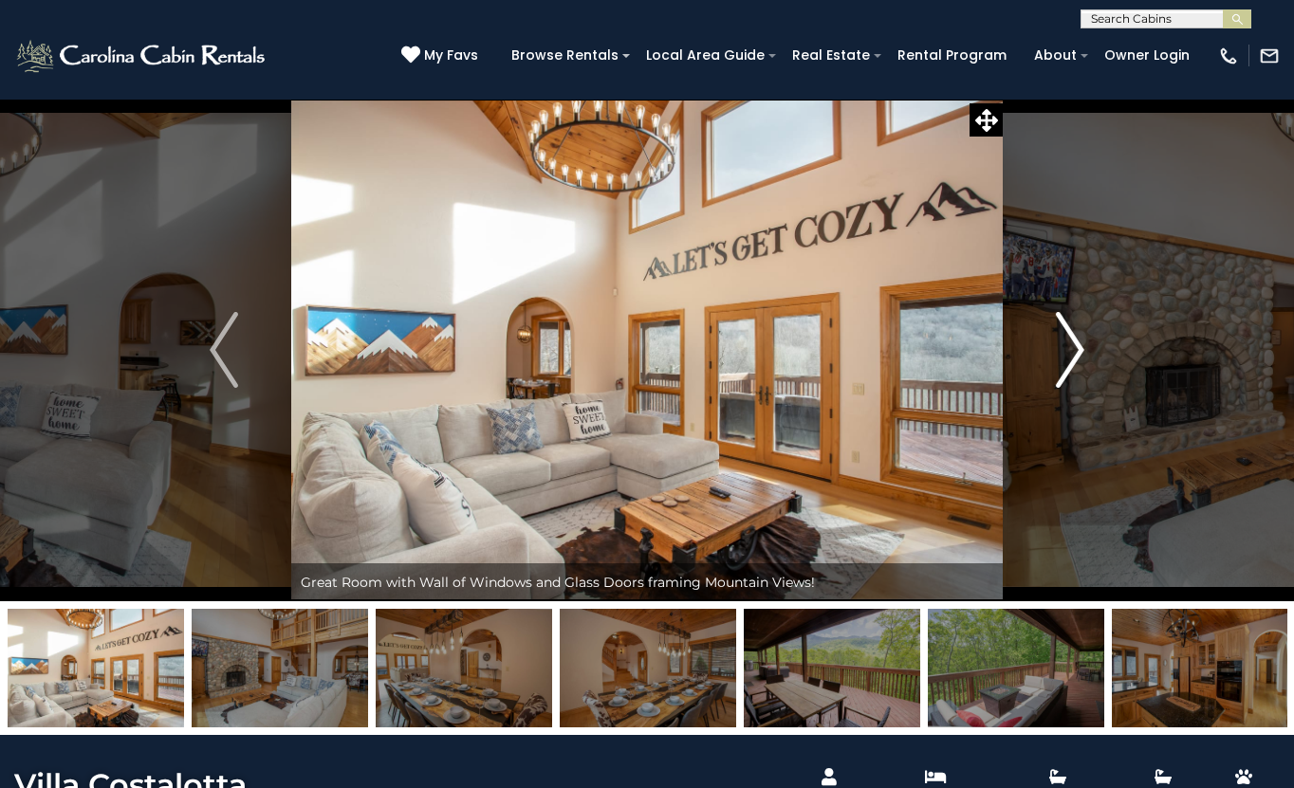
click at [1066, 360] on img "Next" at bounding box center [1070, 350] width 28 height 76
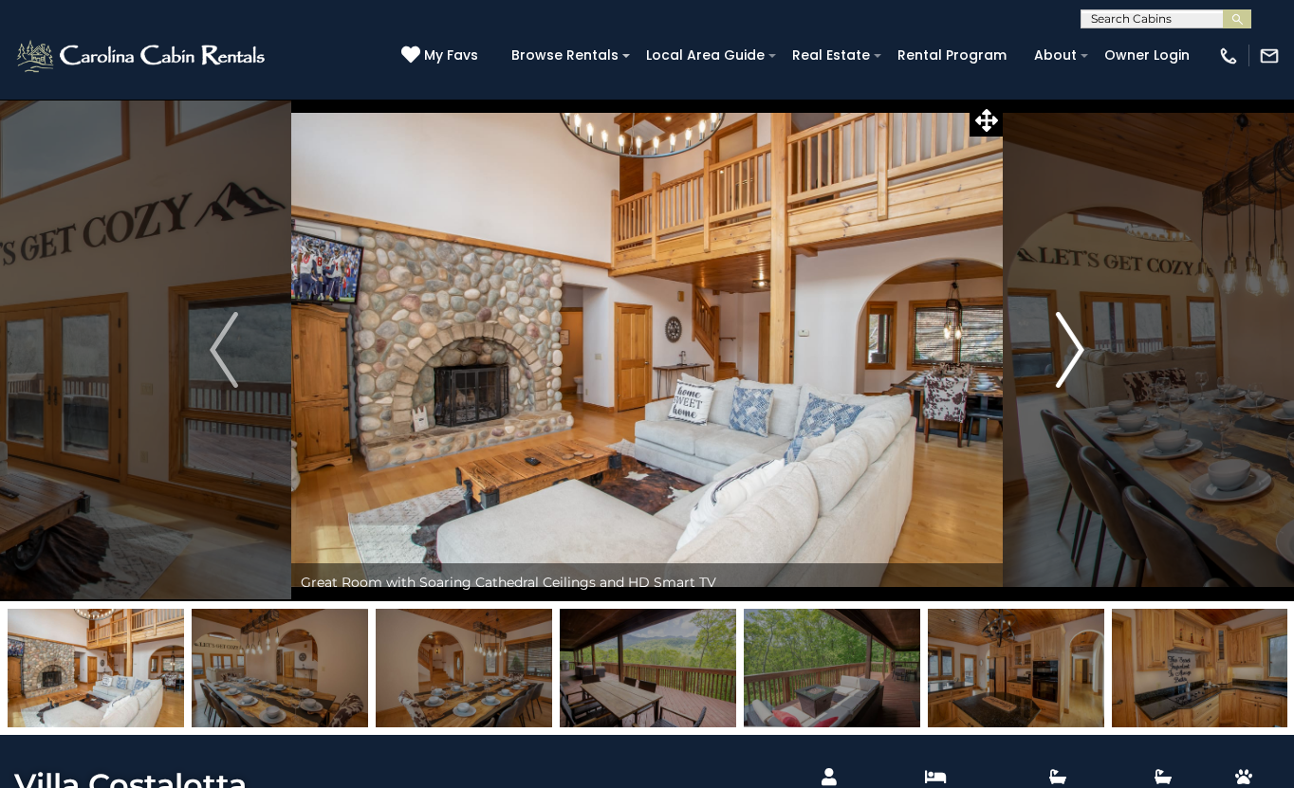
click at [1066, 360] on img "Next" at bounding box center [1070, 350] width 28 height 76
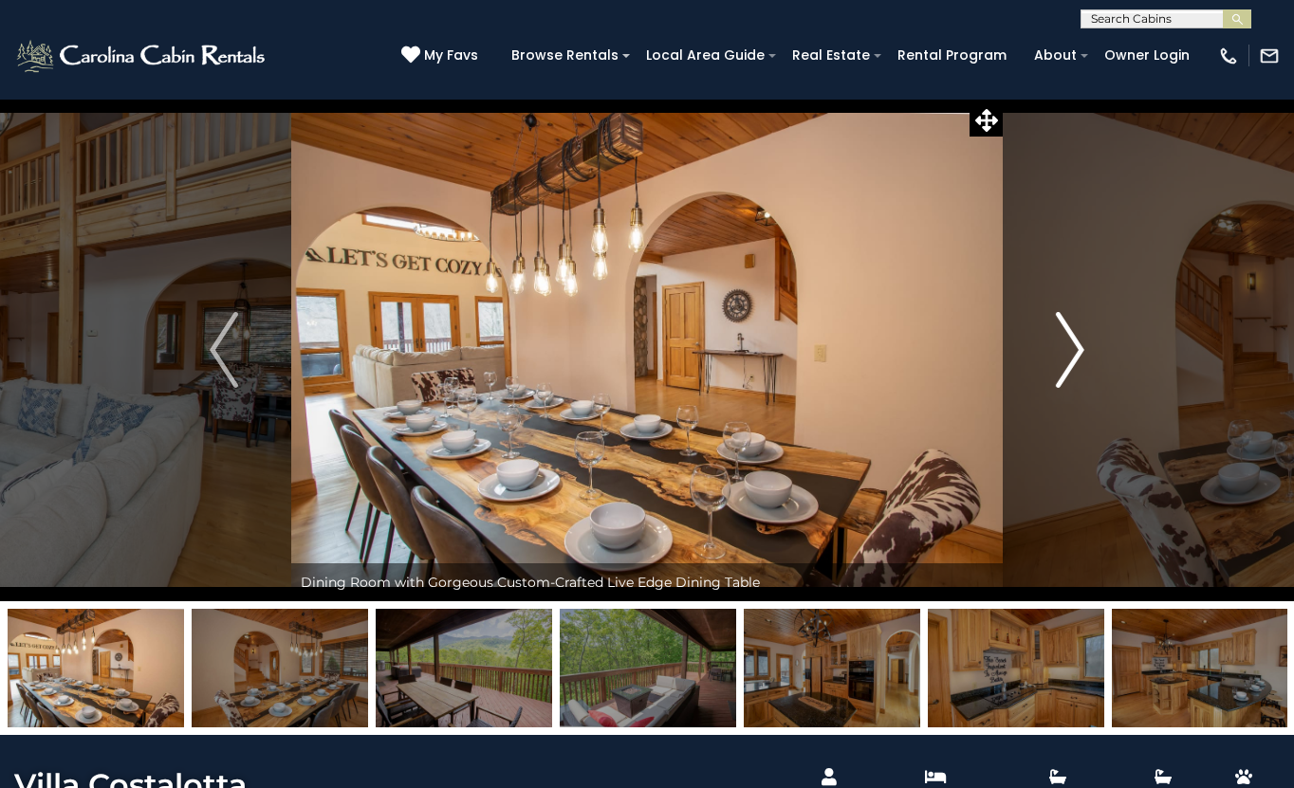
click at [1066, 360] on img "Next" at bounding box center [1070, 350] width 28 height 76
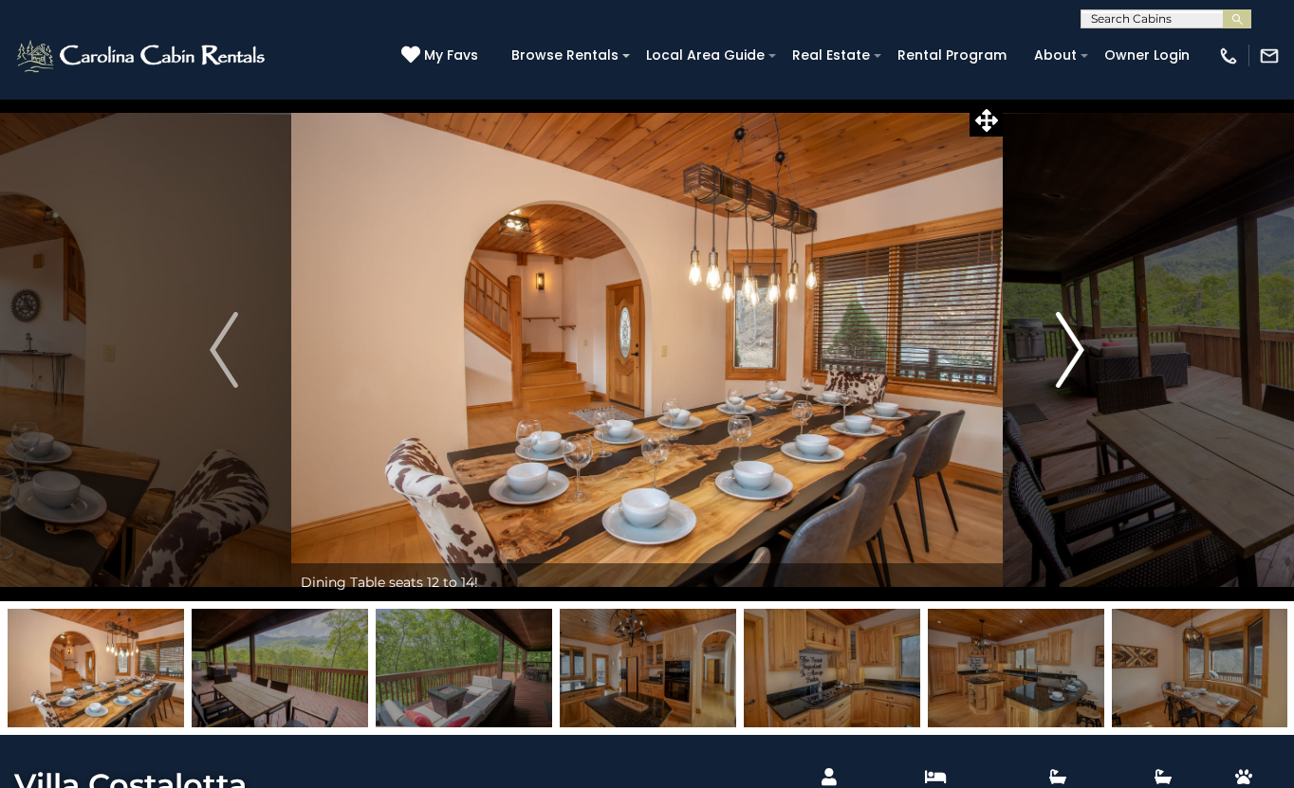
click at [1066, 360] on img "Next" at bounding box center [1070, 350] width 28 height 76
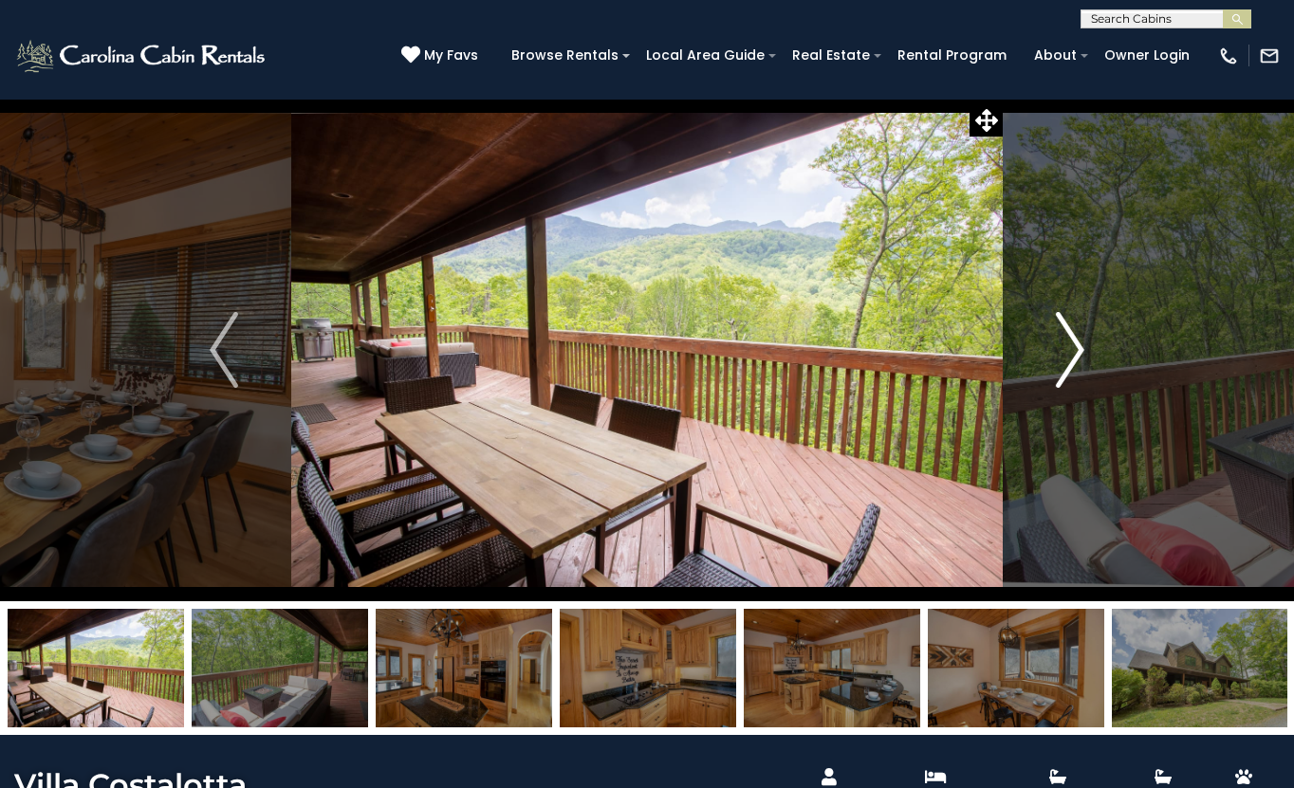
click at [1066, 360] on img "Next" at bounding box center [1070, 350] width 28 height 76
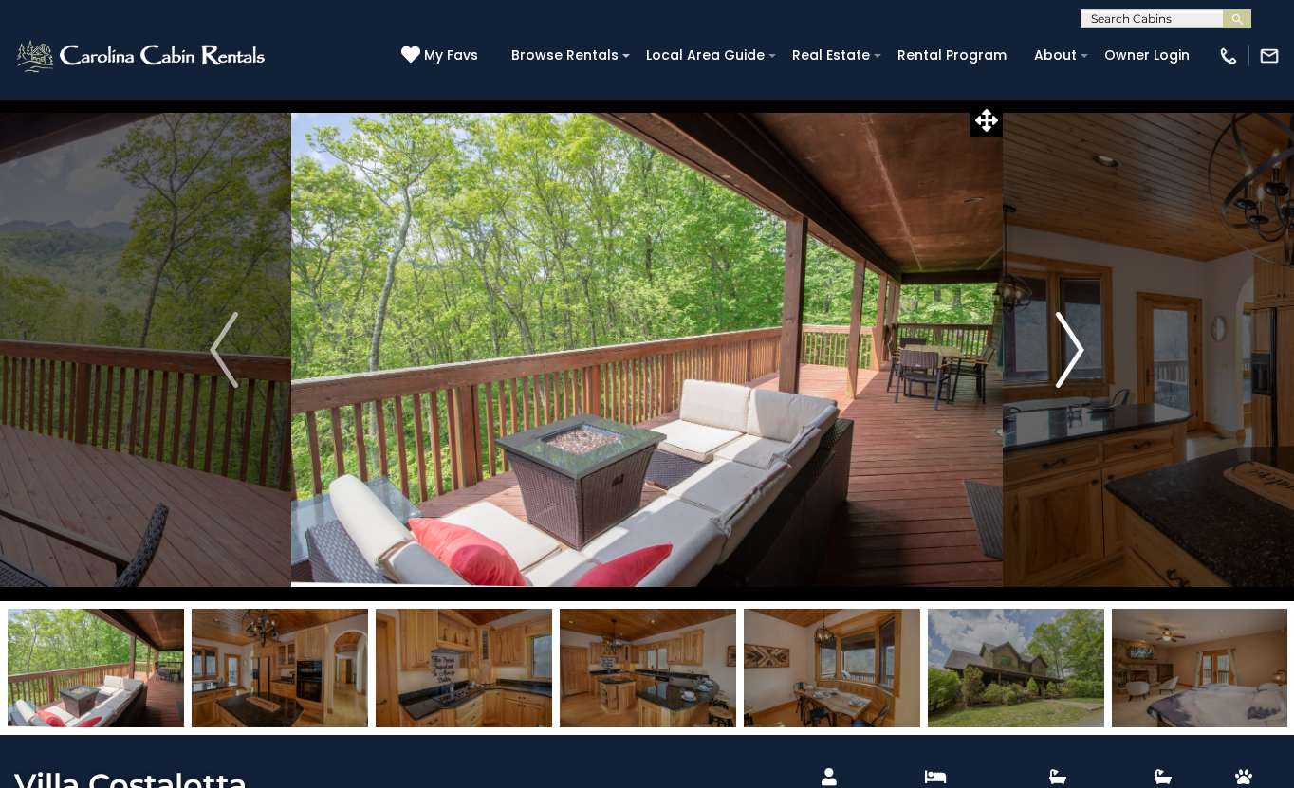
click at [1066, 360] on img "Next" at bounding box center [1070, 350] width 28 height 76
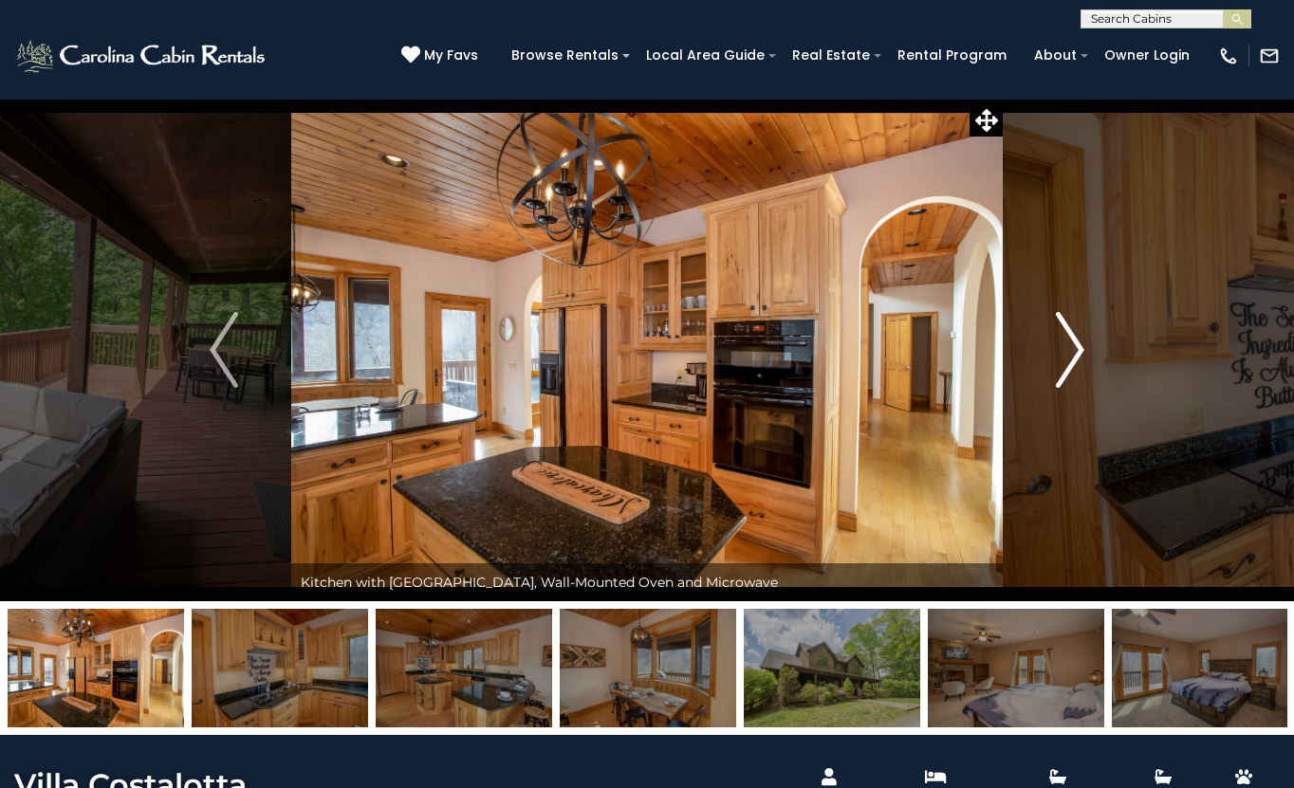
click at [1066, 360] on img "Next" at bounding box center [1070, 350] width 28 height 76
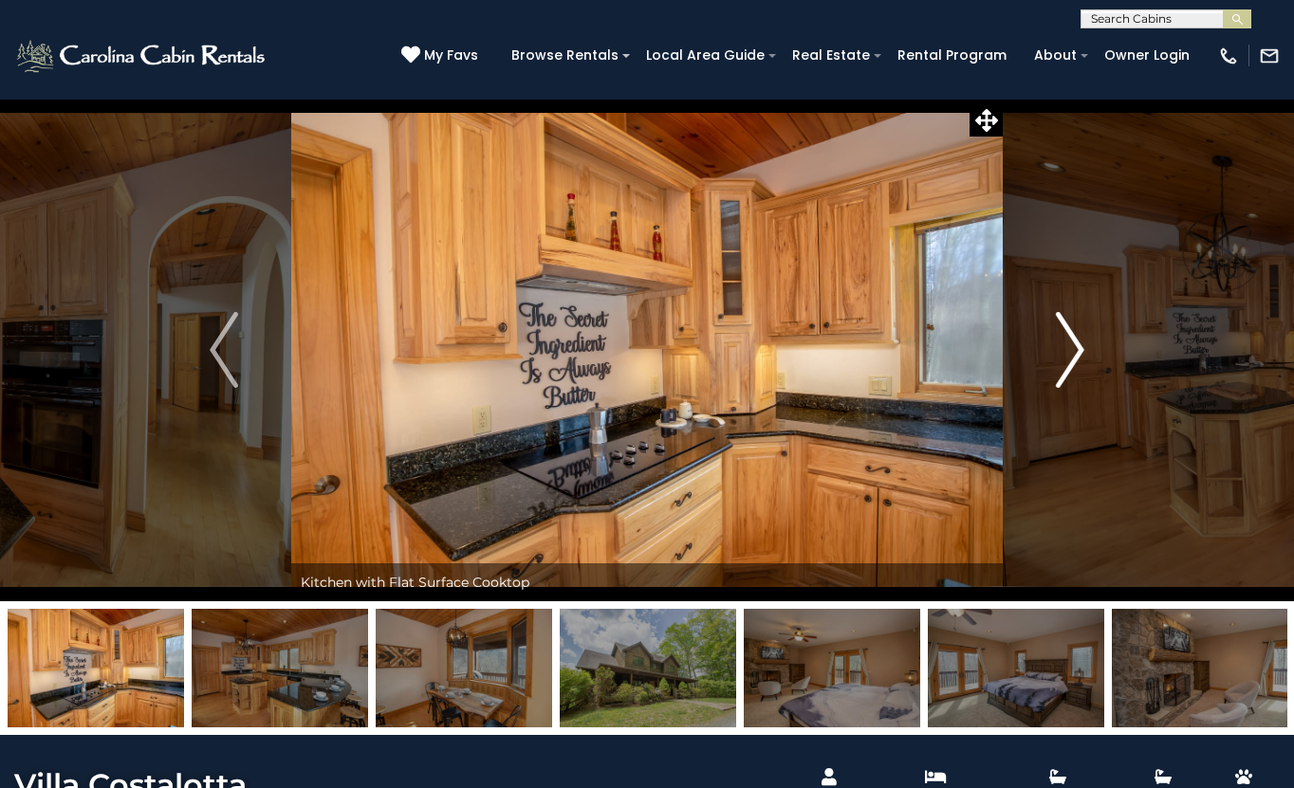
click at [1066, 360] on img "Next" at bounding box center [1070, 350] width 28 height 76
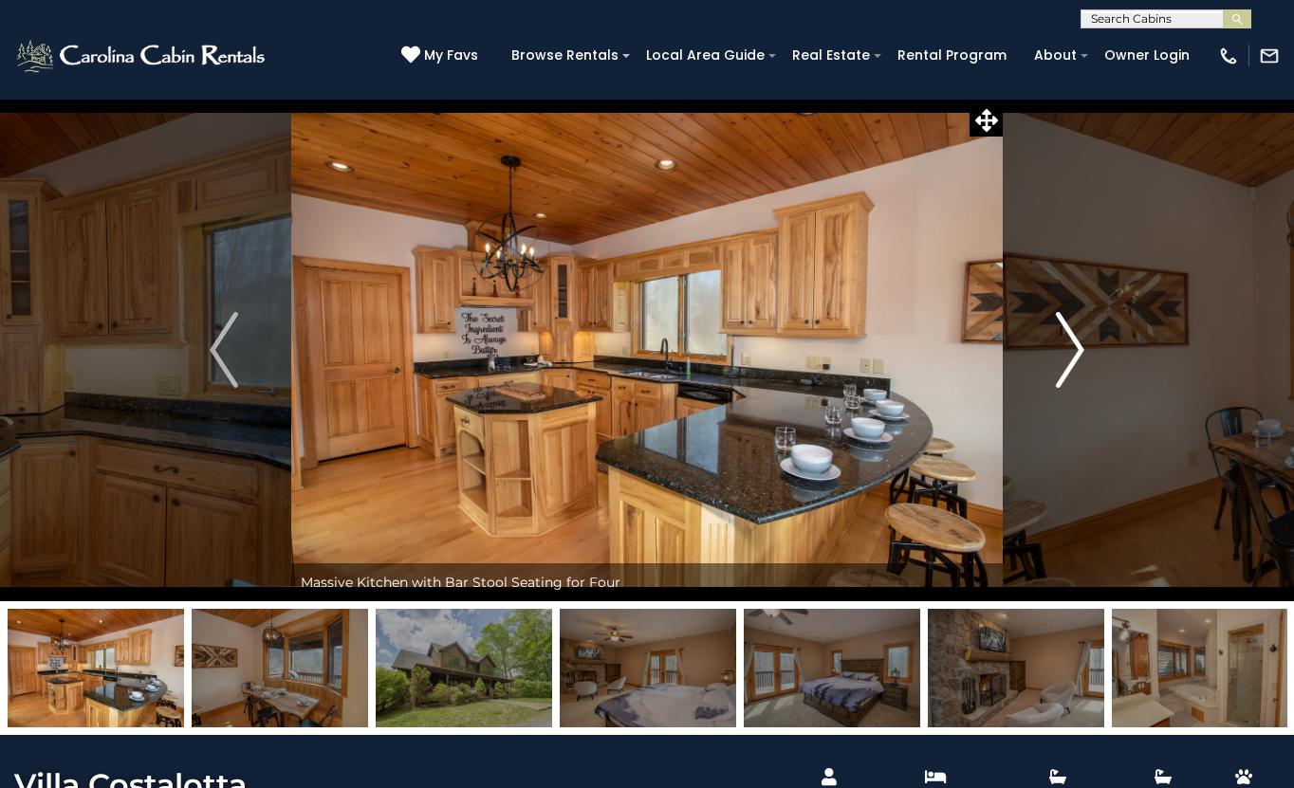
click at [1066, 360] on img "Next" at bounding box center [1070, 350] width 28 height 76
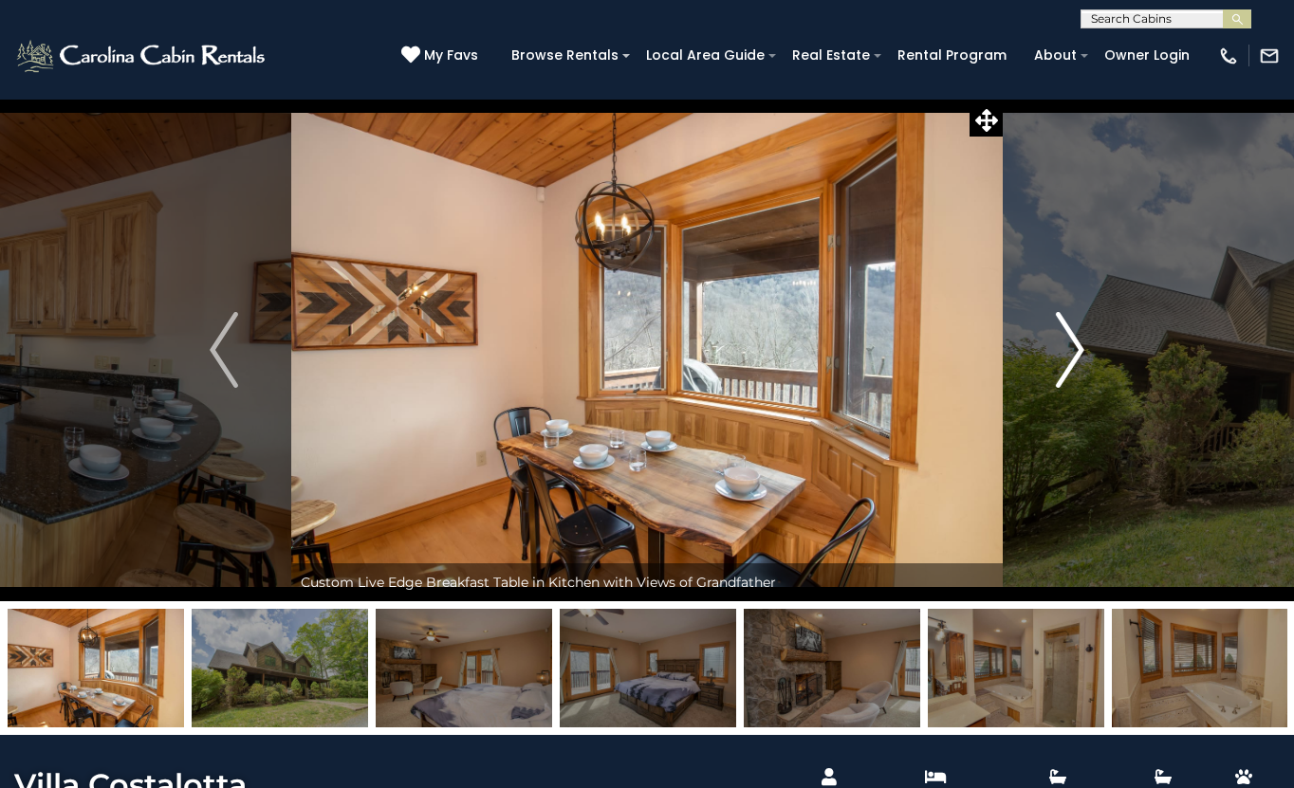
click at [1066, 360] on img "Next" at bounding box center [1070, 350] width 28 height 76
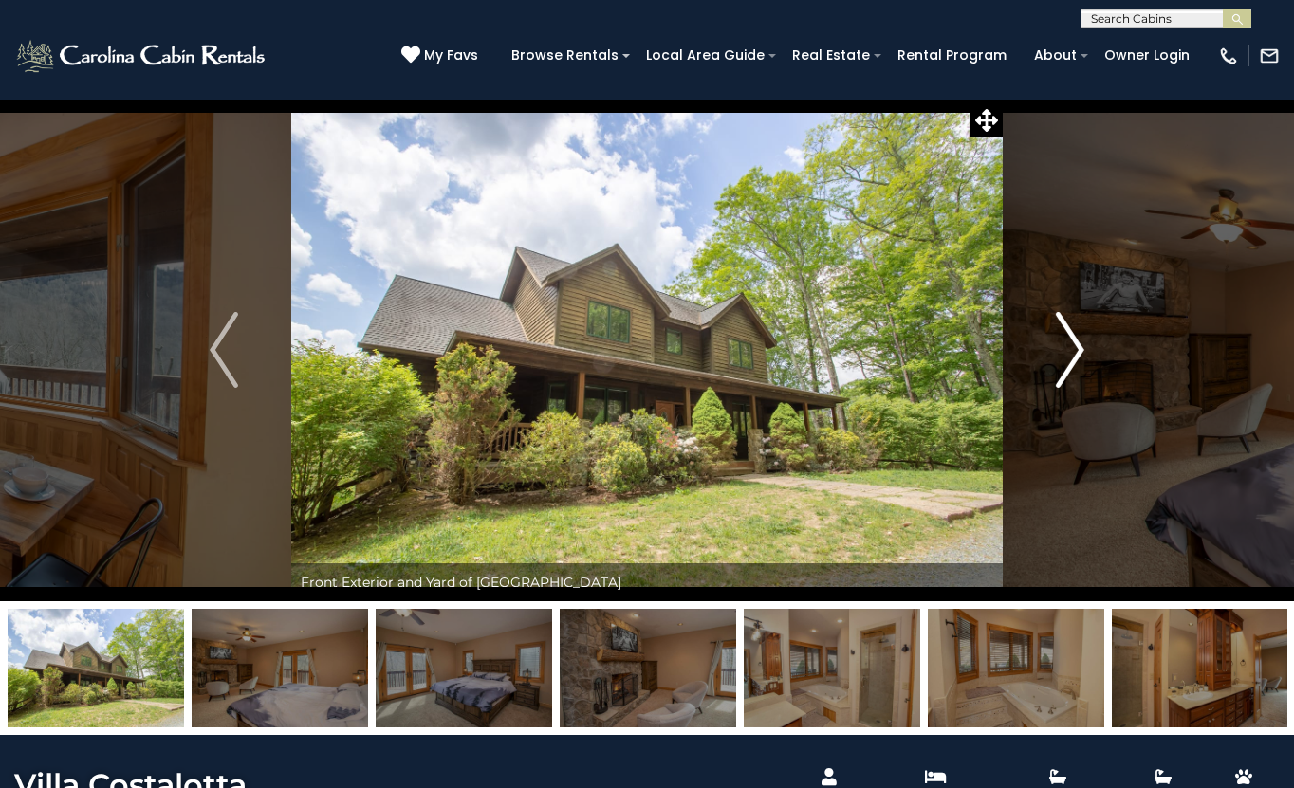
click at [1066, 360] on img "Next" at bounding box center [1070, 350] width 28 height 76
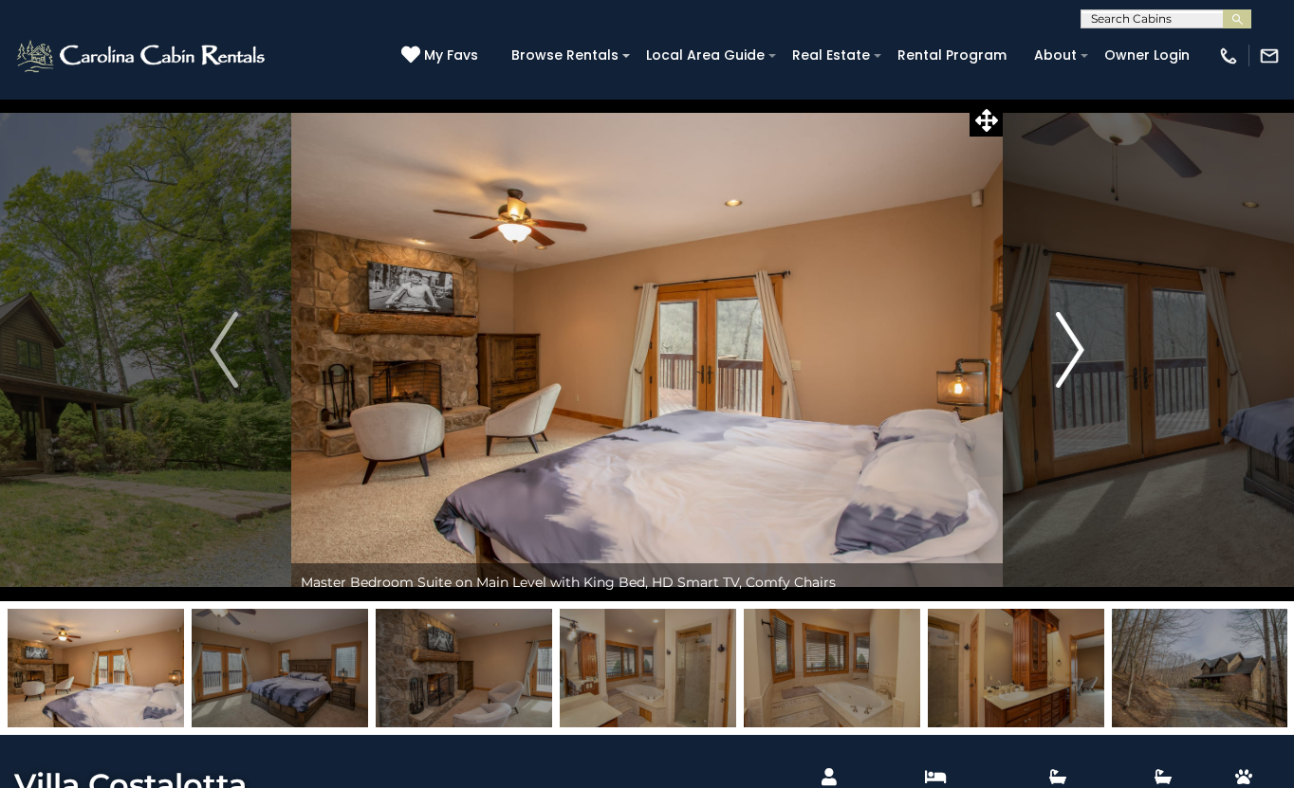
click at [1066, 360] on img "Next" at bounding box center [1070, 350] width 28 height 76
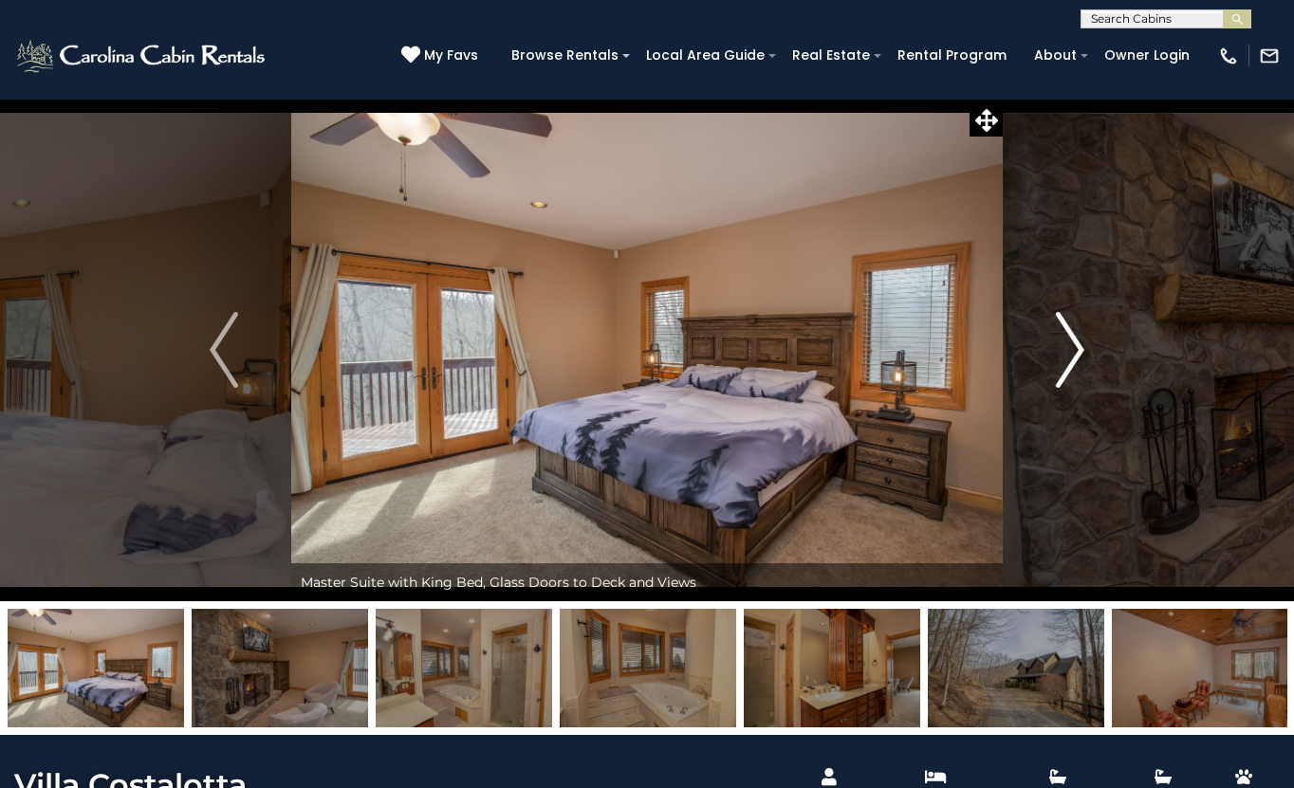
click at [1066, 360] on img "Next" at bounding box center [1070, 350] width 28 height 76
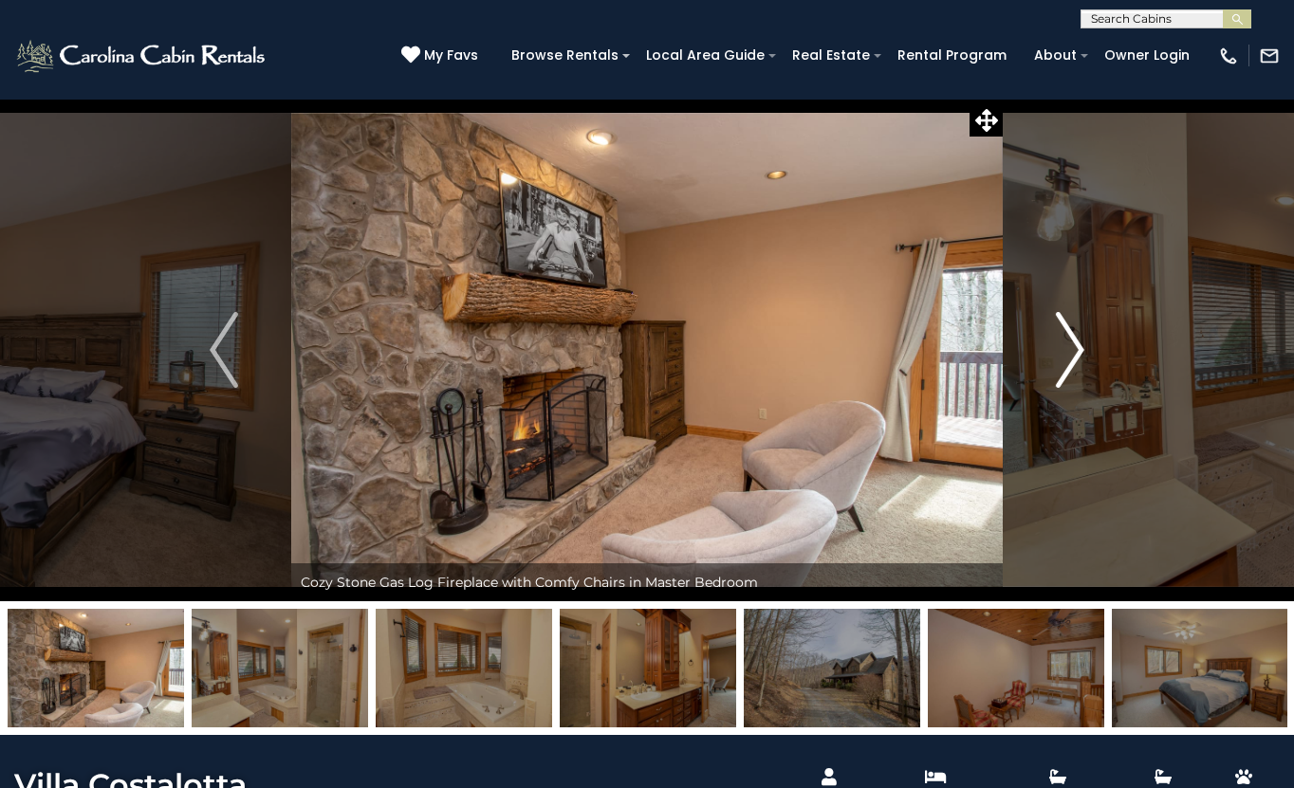
click at [1066, 360] on img "Next" at bounding box center [1070, 350] width 28 height 76
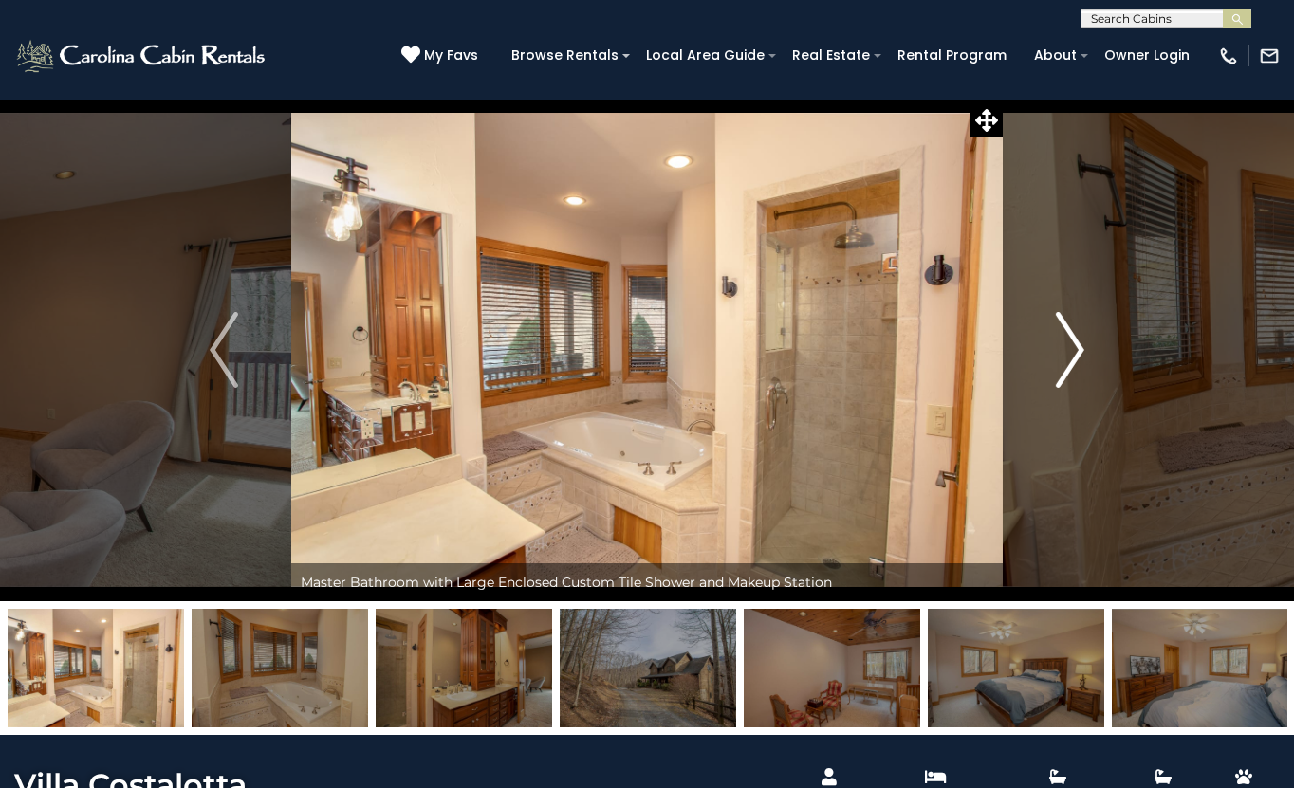
click at [1066, 360] on img "Next" at bounding box center [1070, 350] width 28 height 76
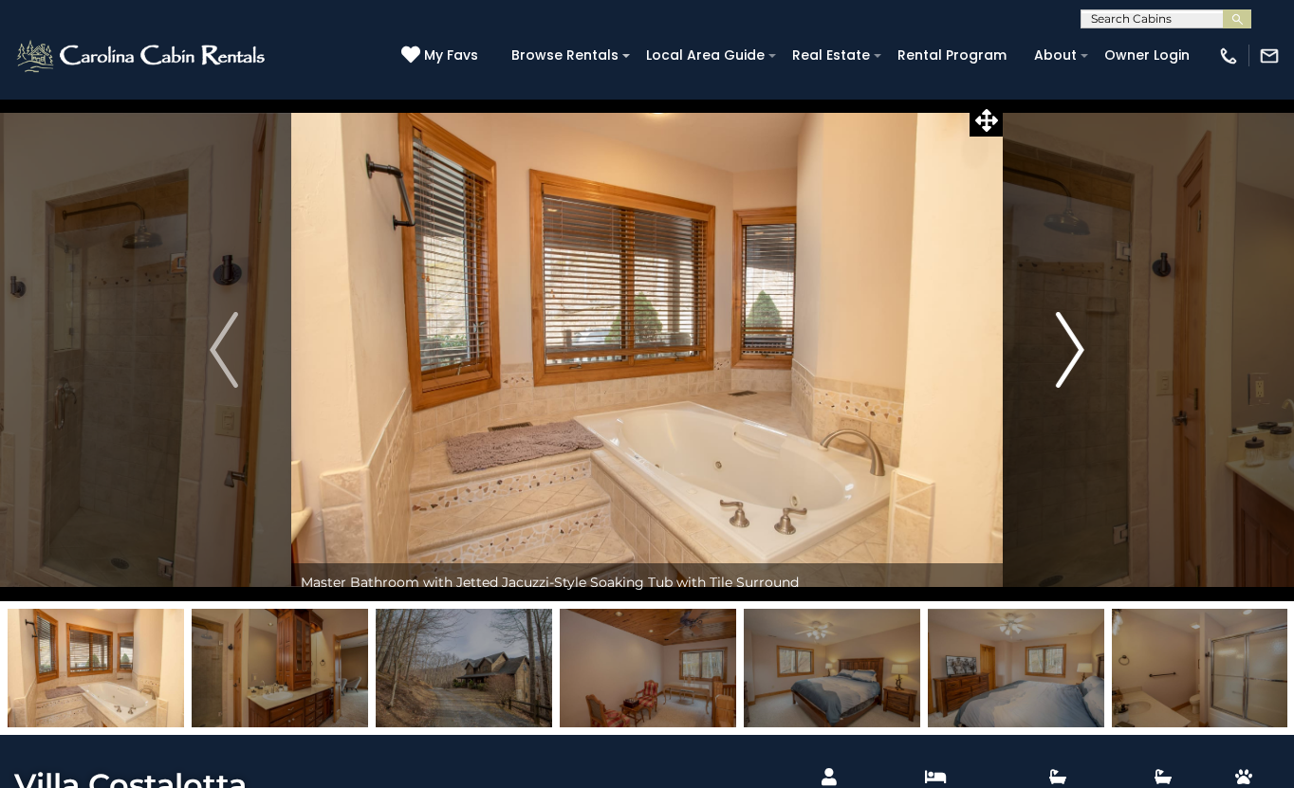
click at [1066, 360] on img "Next" at bounding box center [1070, 350] width 28 height 76
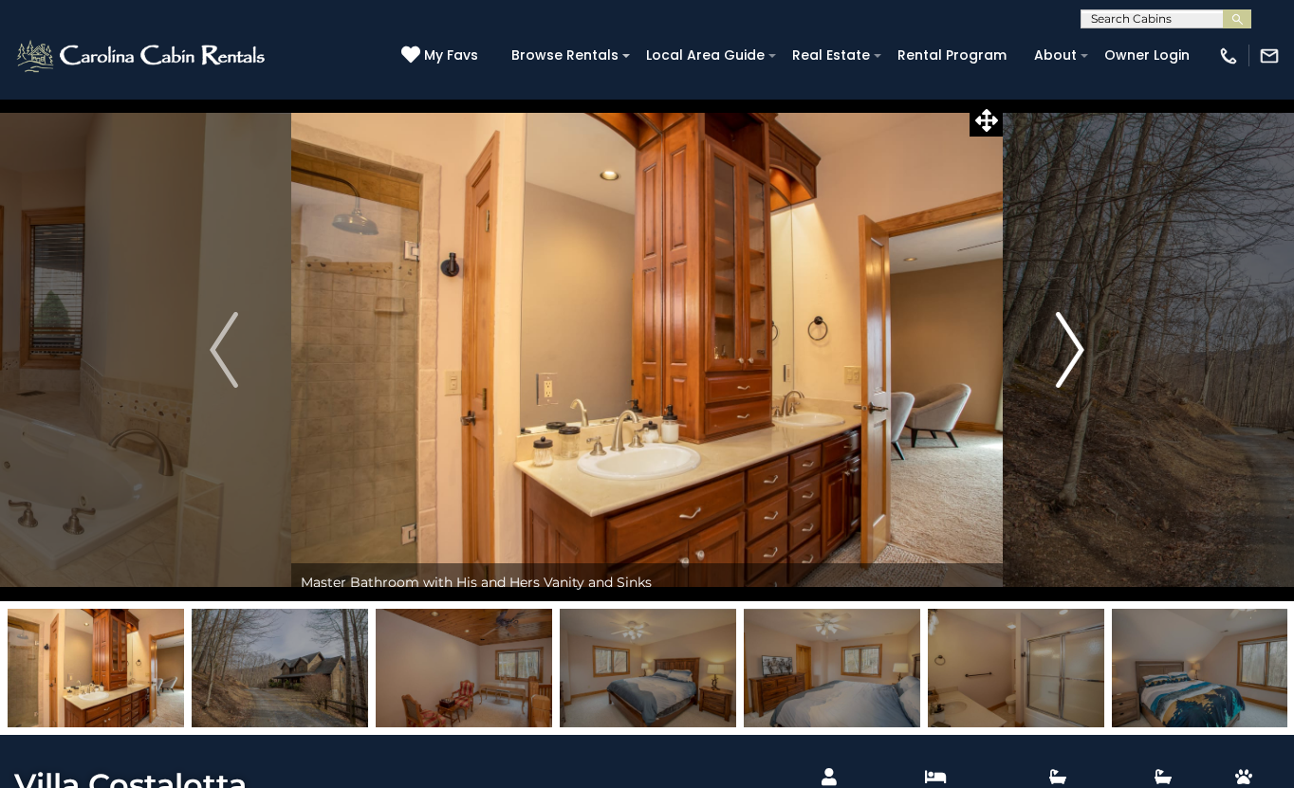
click at [1066, 360] on img "Next" at bounding box center [1070, 350] width 28 height 76
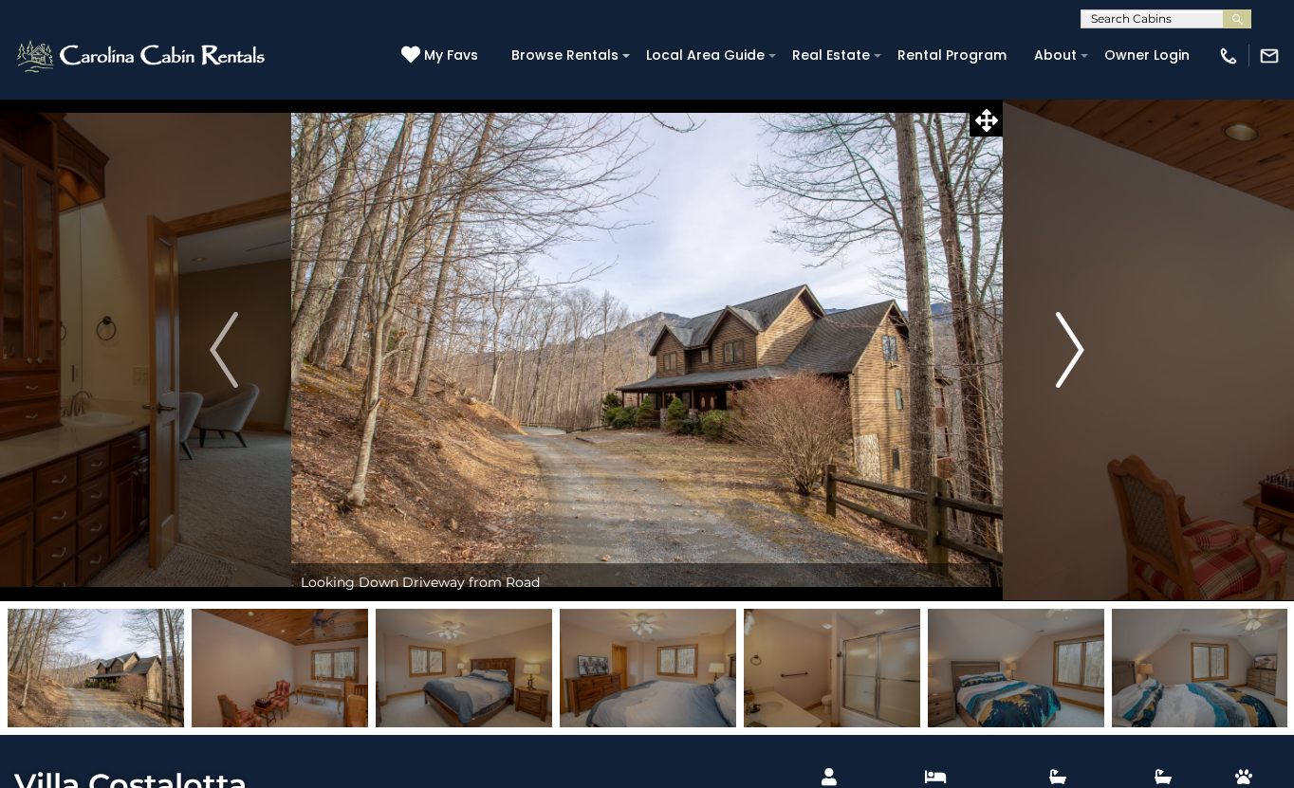
click at [1066, 360] on img "Next" at bounding box center [1070, 350] width 28 height 76
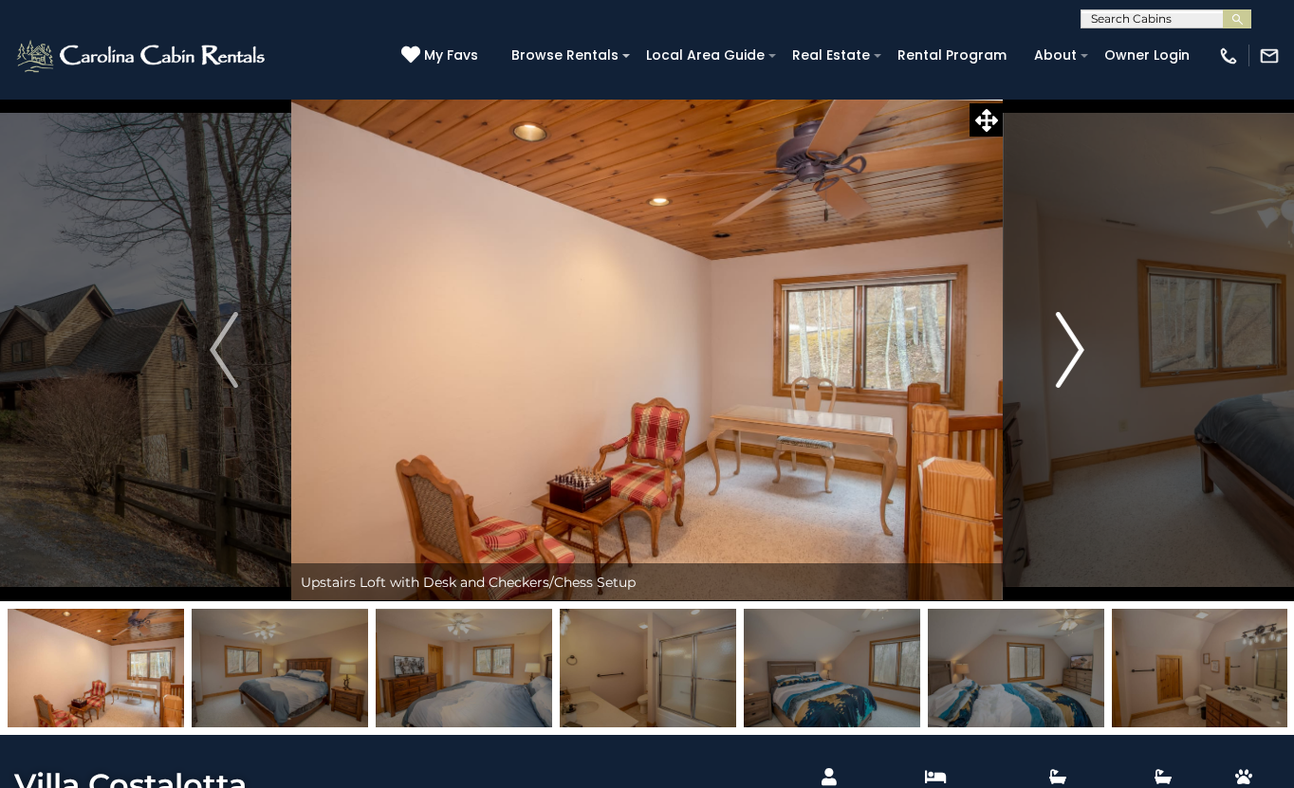
click at [1066, 360] on img "Next" at bounding box center [1070, 350] width 28 height 76
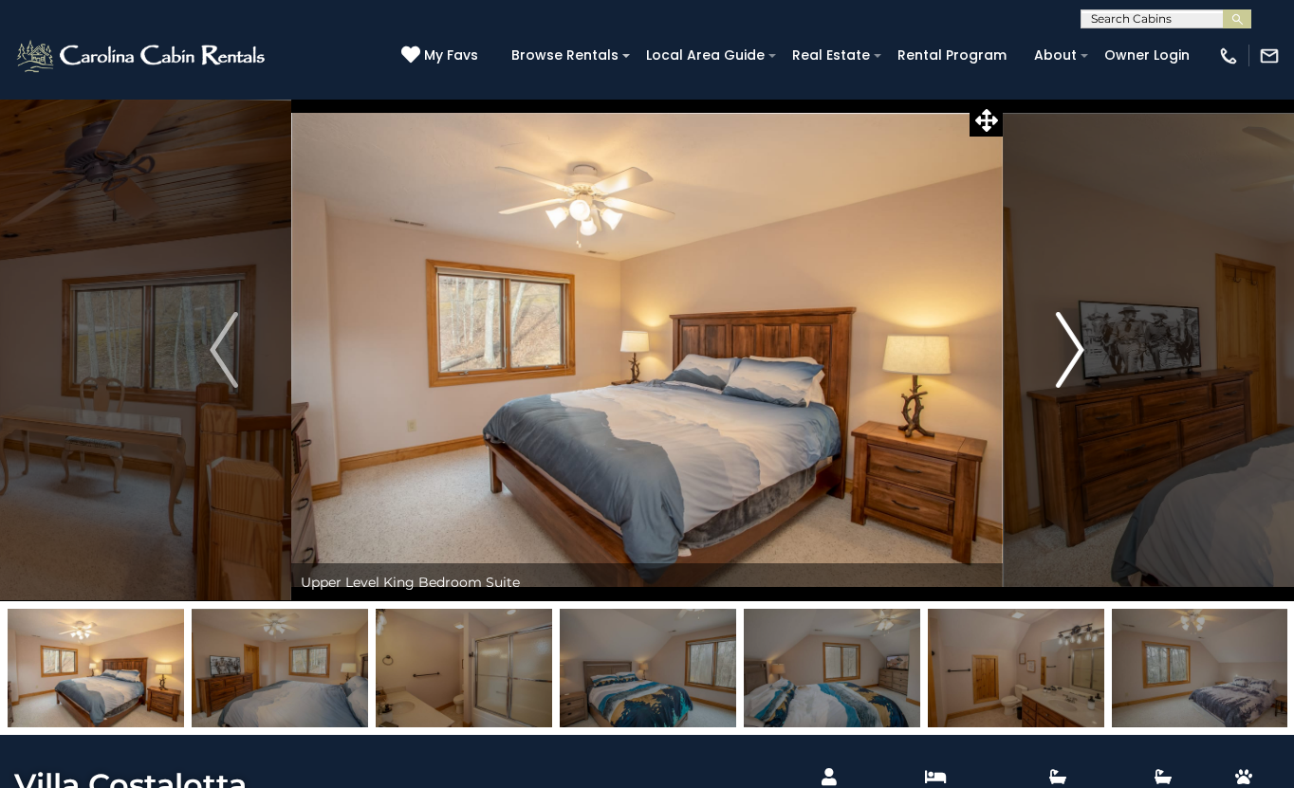
click at [1066, 360] on img "Next" at bounding box center [1070, 350] width 28 height 76
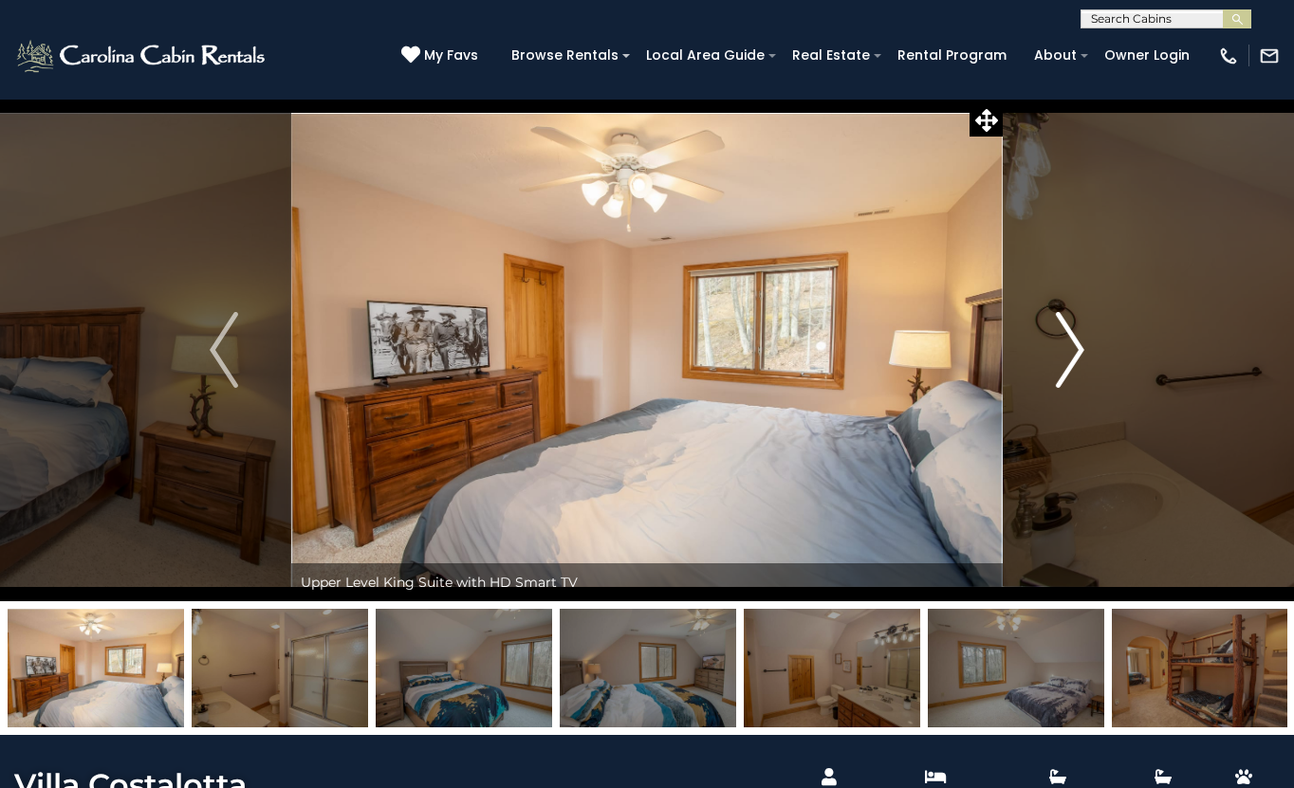
click at [1066, 360] on img "Next" at bounding box center [1070, 350] width 28 height 76
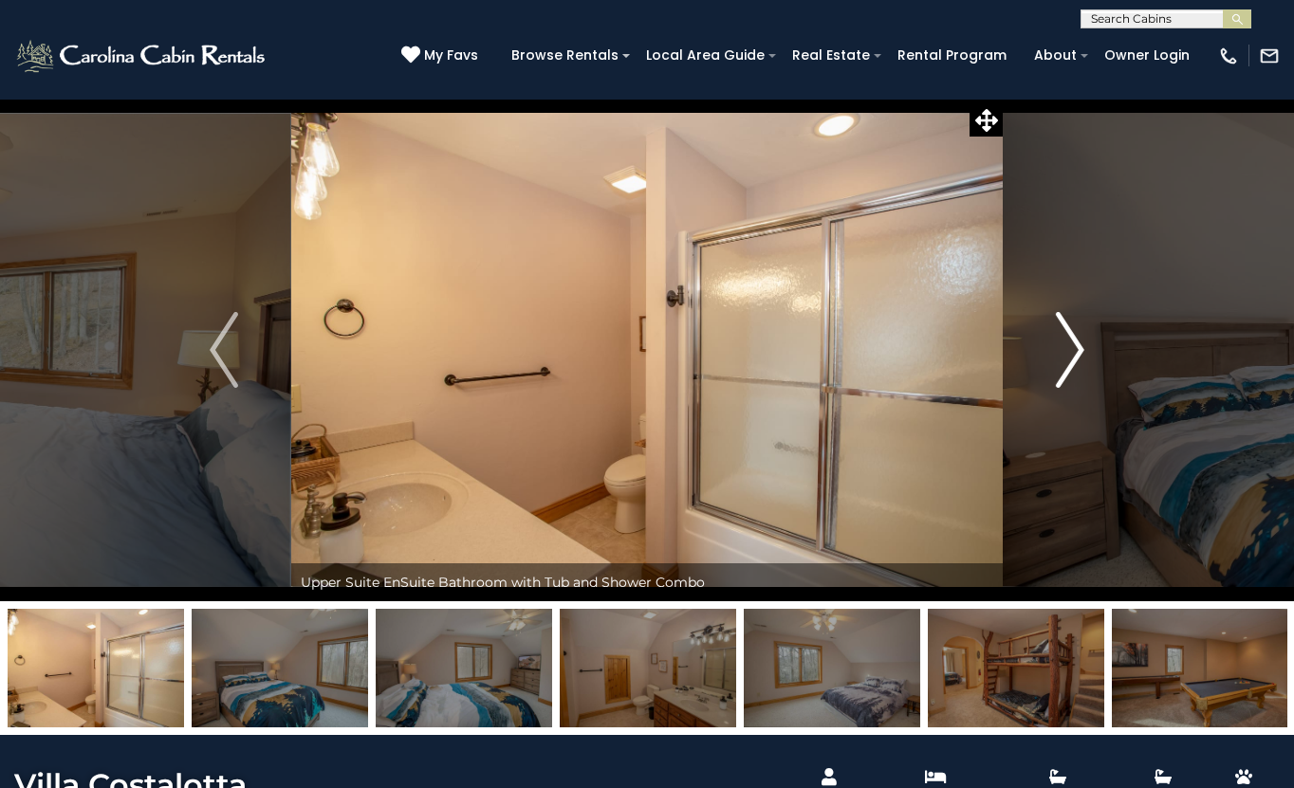
click at [1066, 360] on img "Next" at bounding box center [1070, 350] width 28 height 76
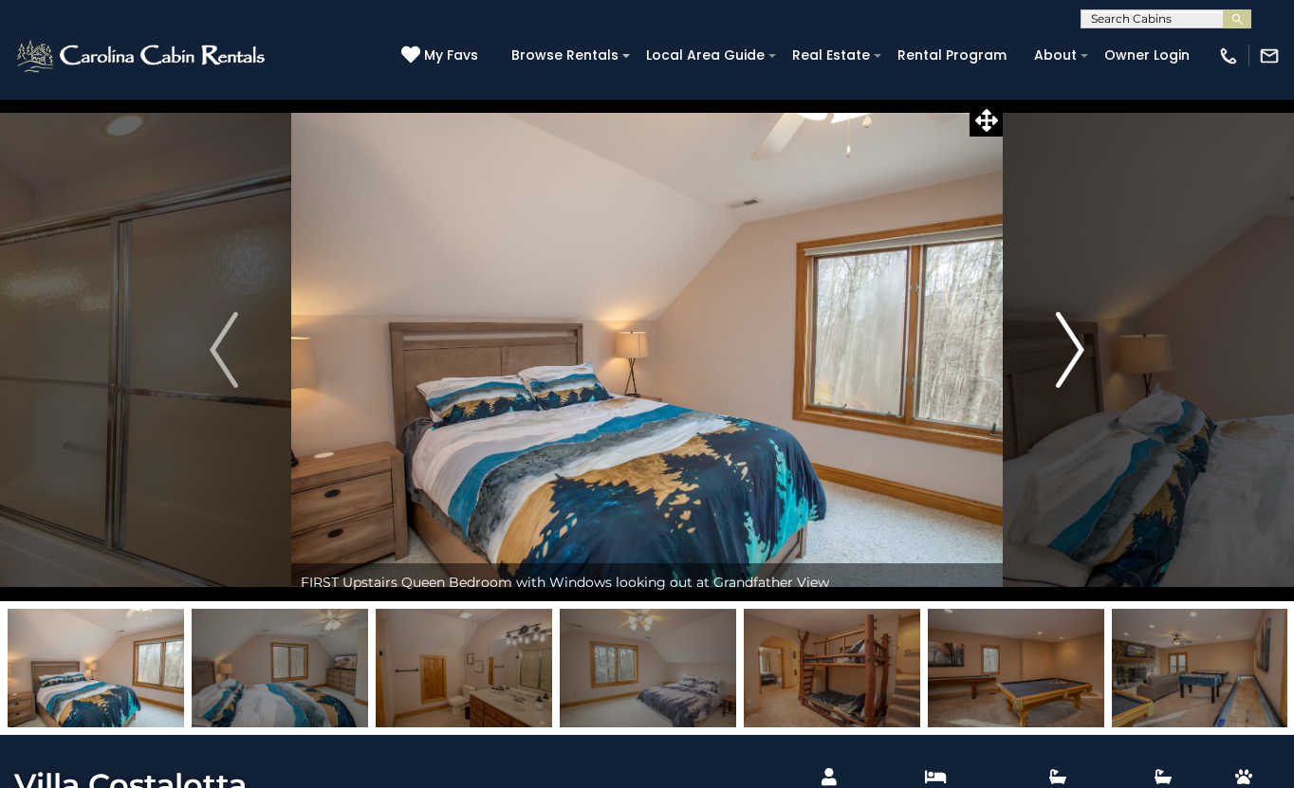
click at [1066, 360] on img "Next" at bounding box center [1070, 350] width 28 height 76
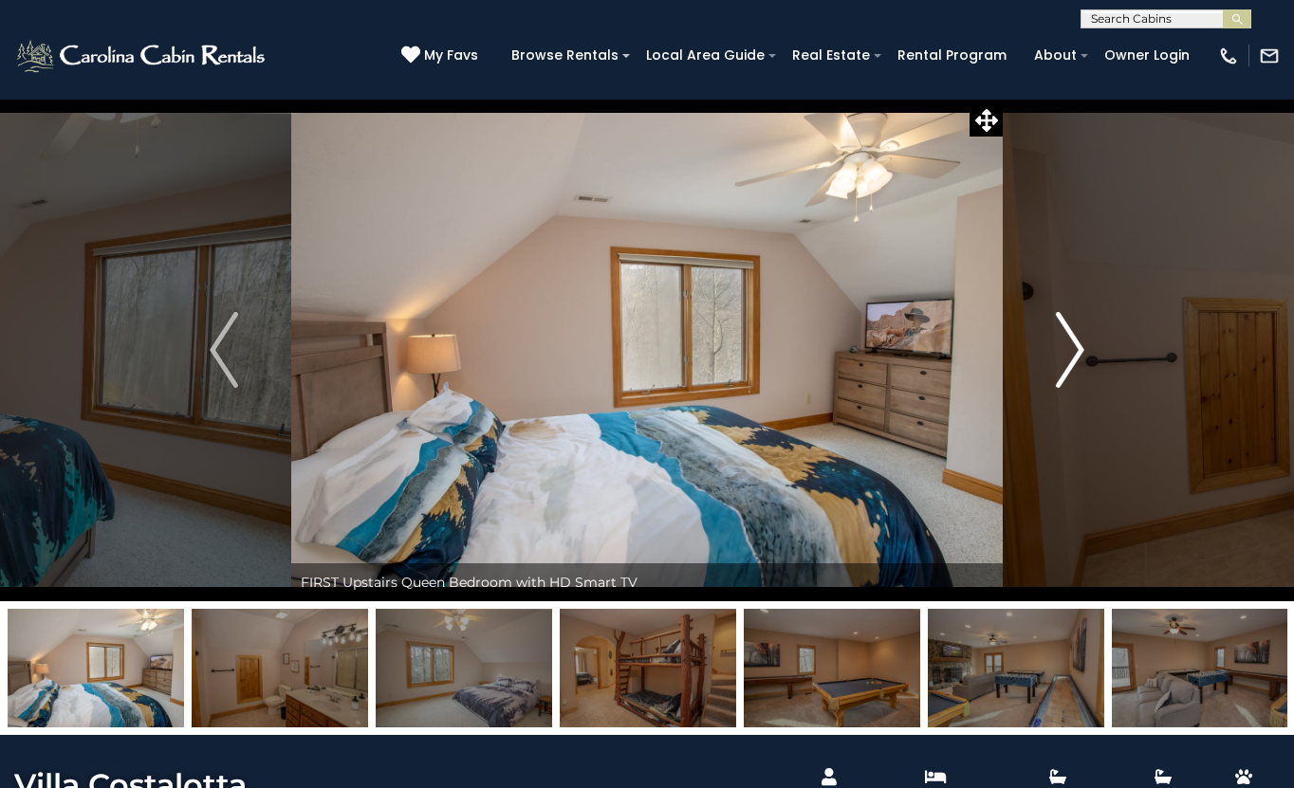
click at [1066, 360] on img "Next" at bounding box center [1070, 350] width 28 height 76
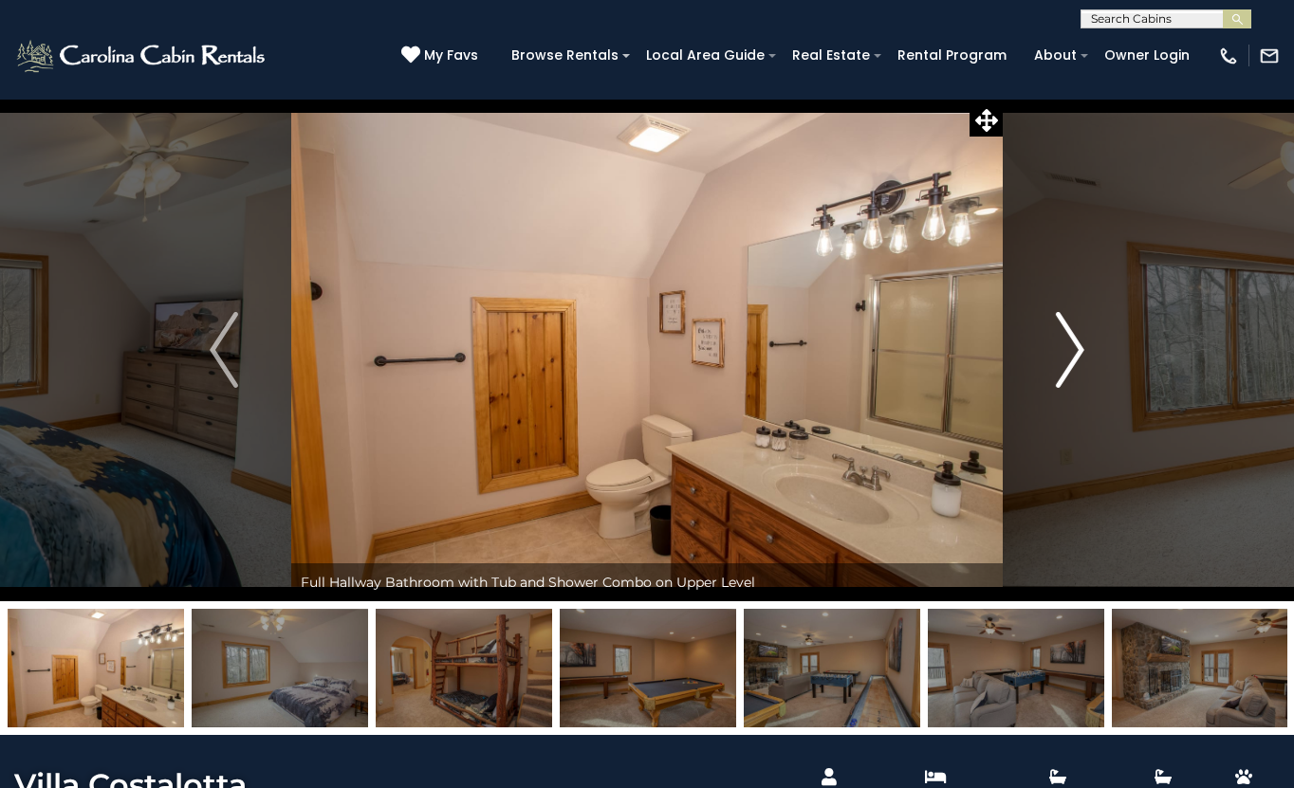
click at [1066, 360] on img "Next" at bounding box center [1070, 350] width 28 height 76
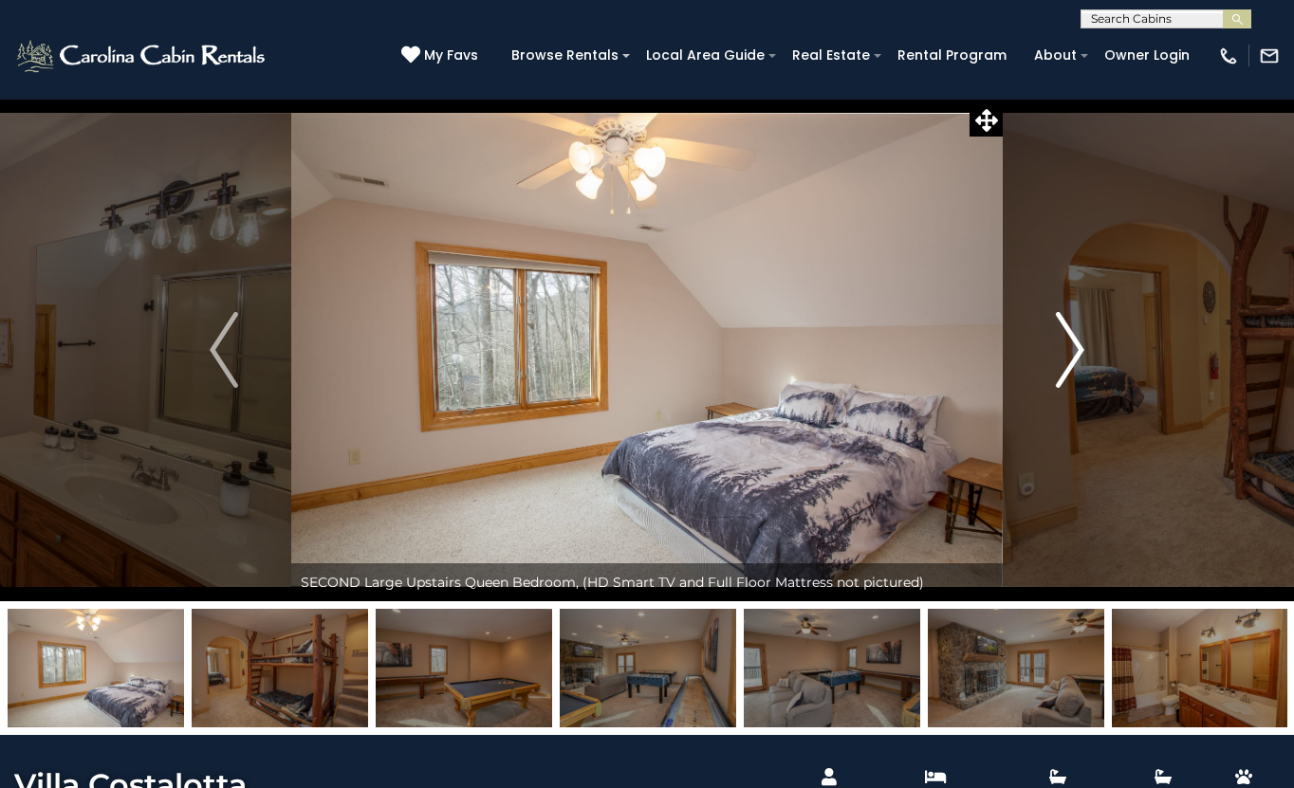
click at [1066, 360] on img "Next" at bounding box center [1070, 350] width 28 height 76
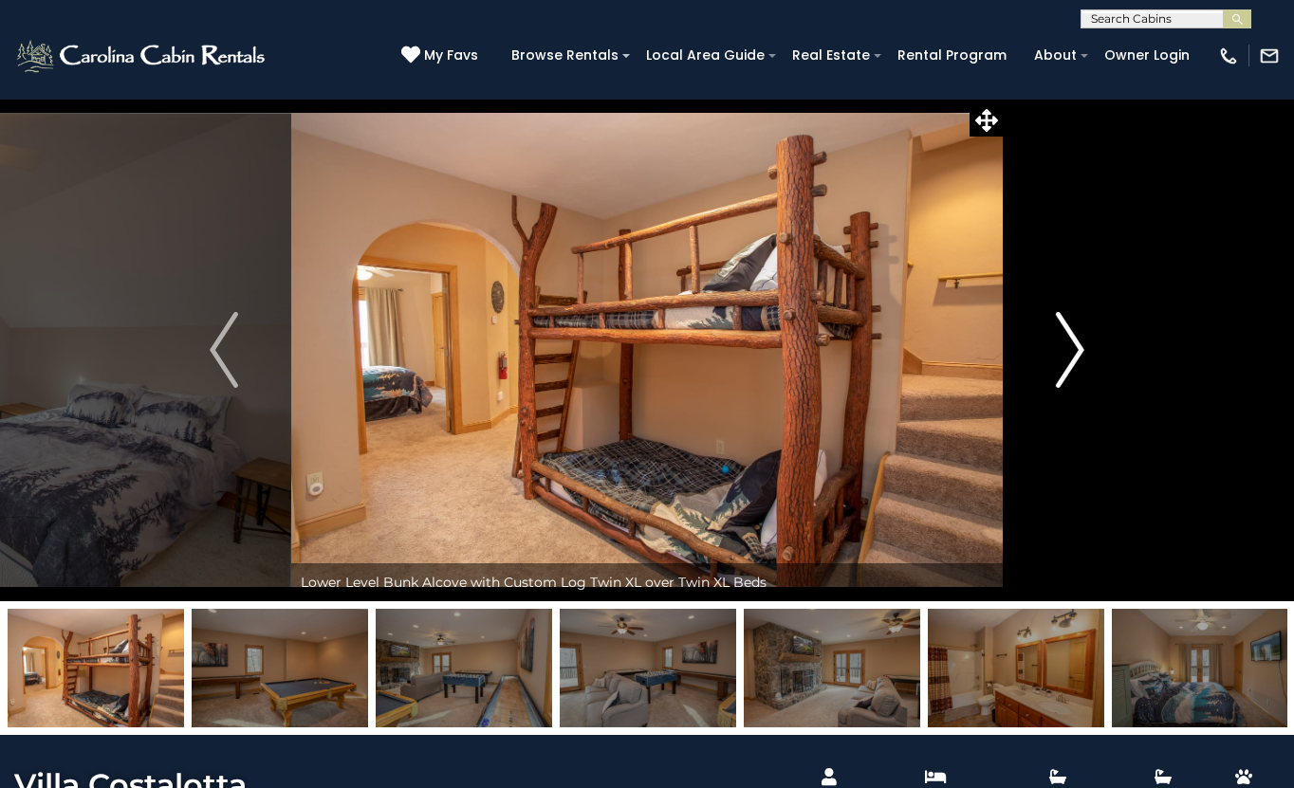
click at [1066, 360] on img "Next" at bounding box center [1070, 350] width 28 height 76
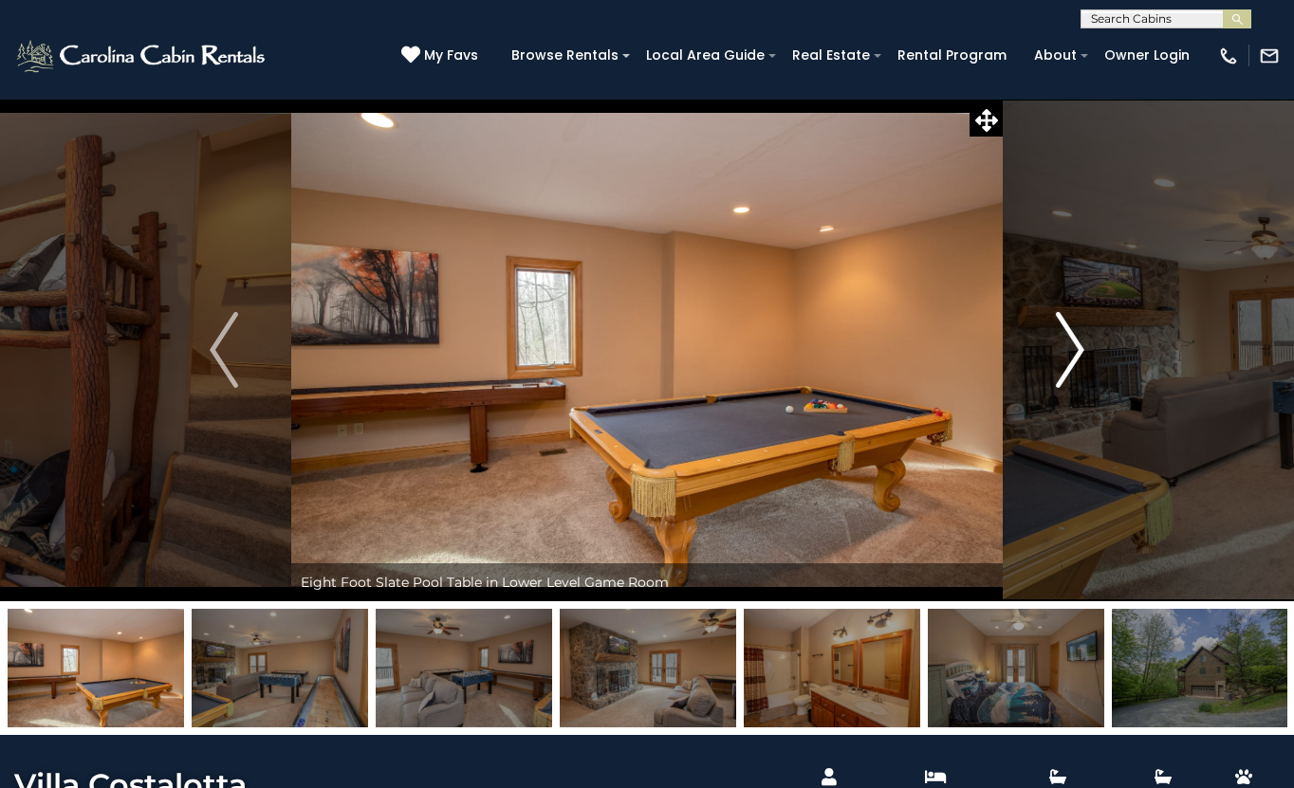
click at [1066, 360] on img "Next" at bounding box center [1070, 350] width 28 height 76
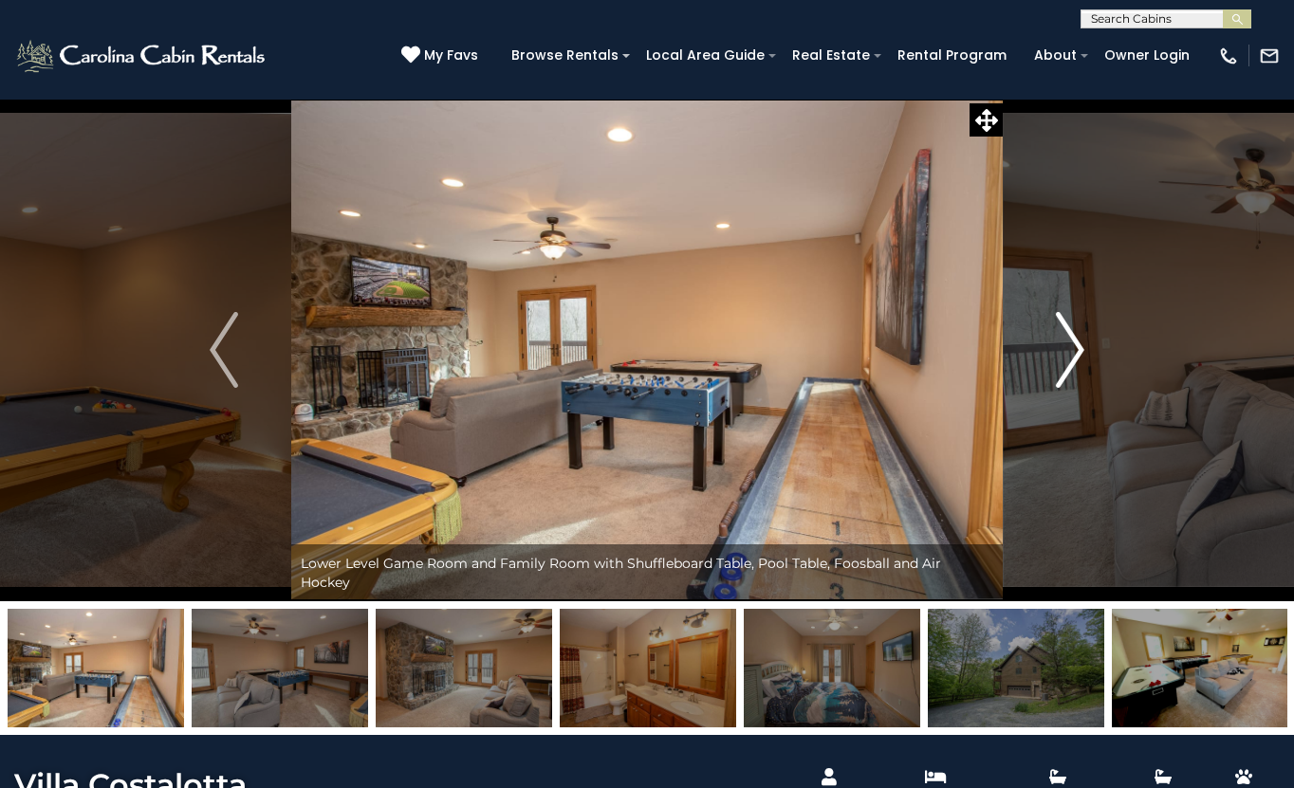
click at [1066, 360] on img "Next" at bounding box center [1070, 350] width 28 height 76
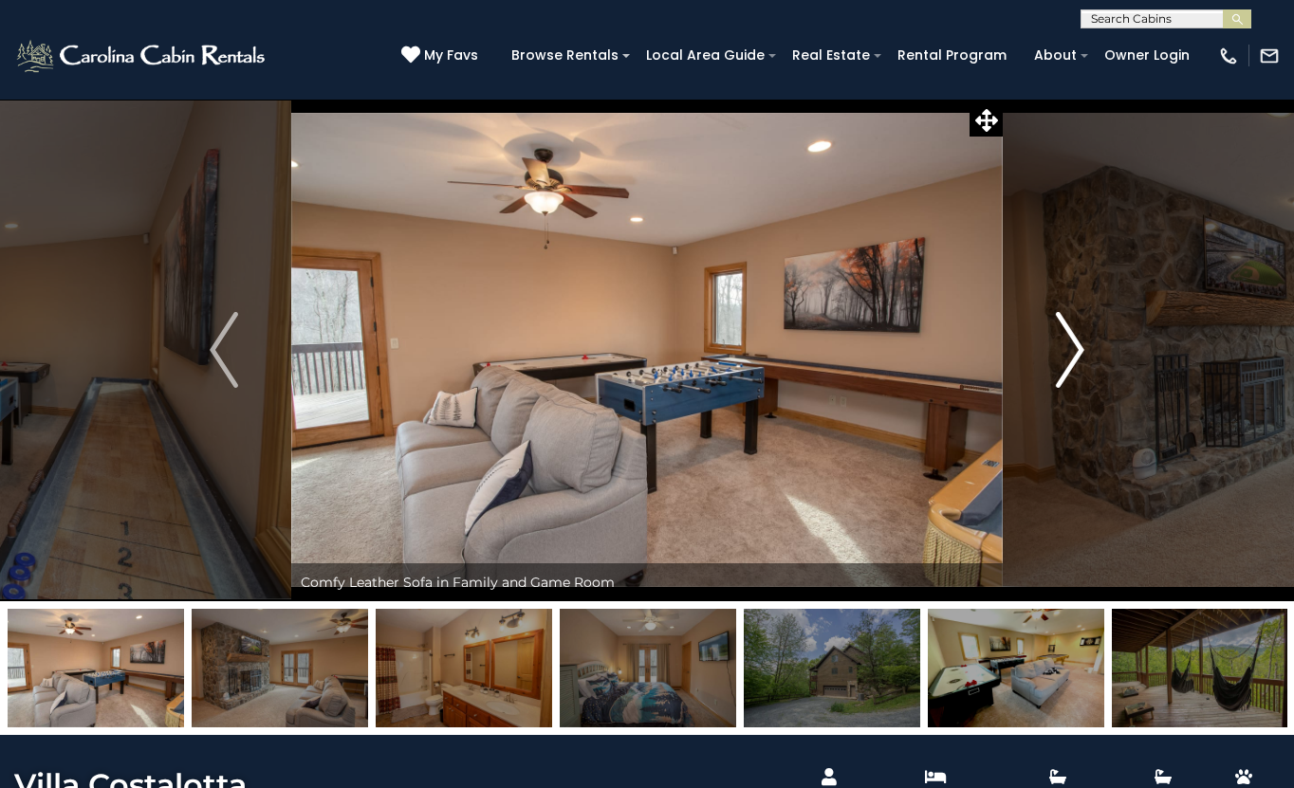
click at [1066, 360] on img "Next" at bounding box center [1070, 350] width 28 height 76
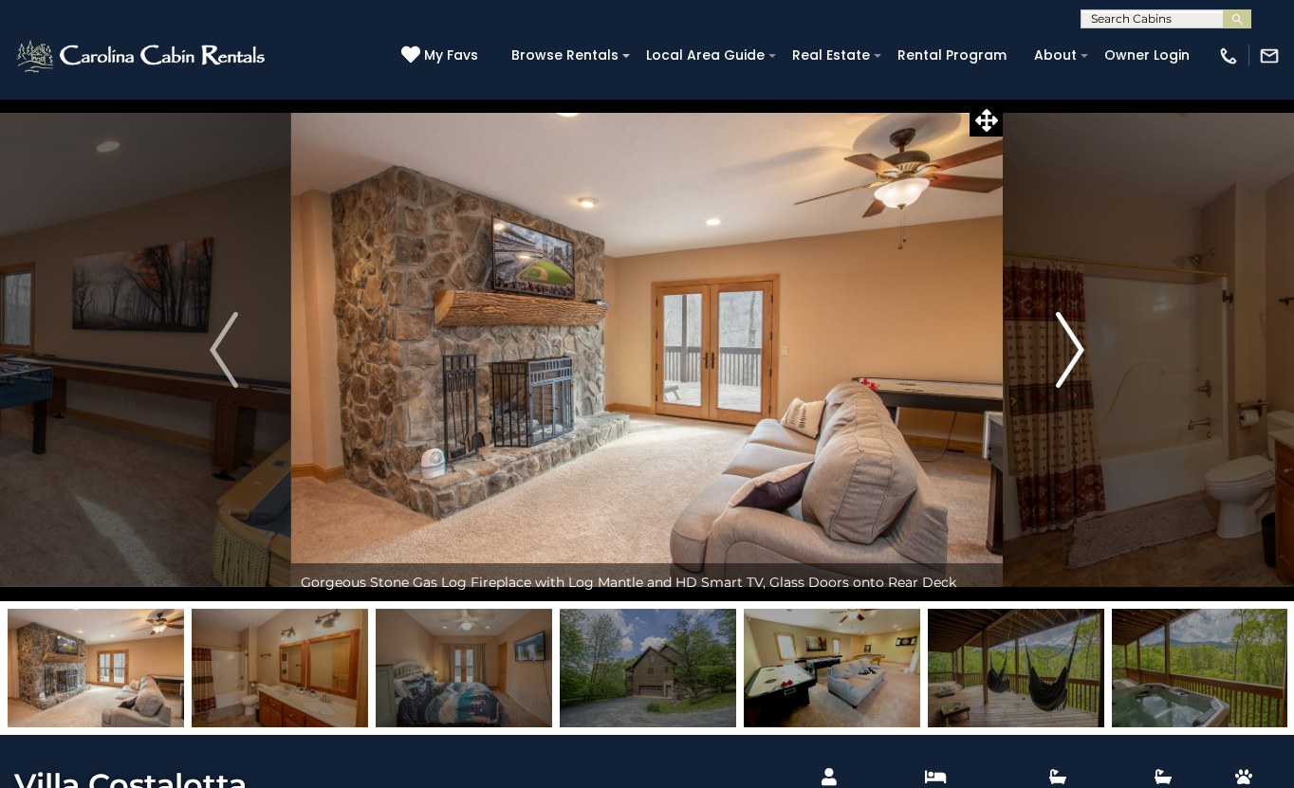
click at [1066, 360] on img "Next" at bounding box center [1070, 350] width 28 height 76
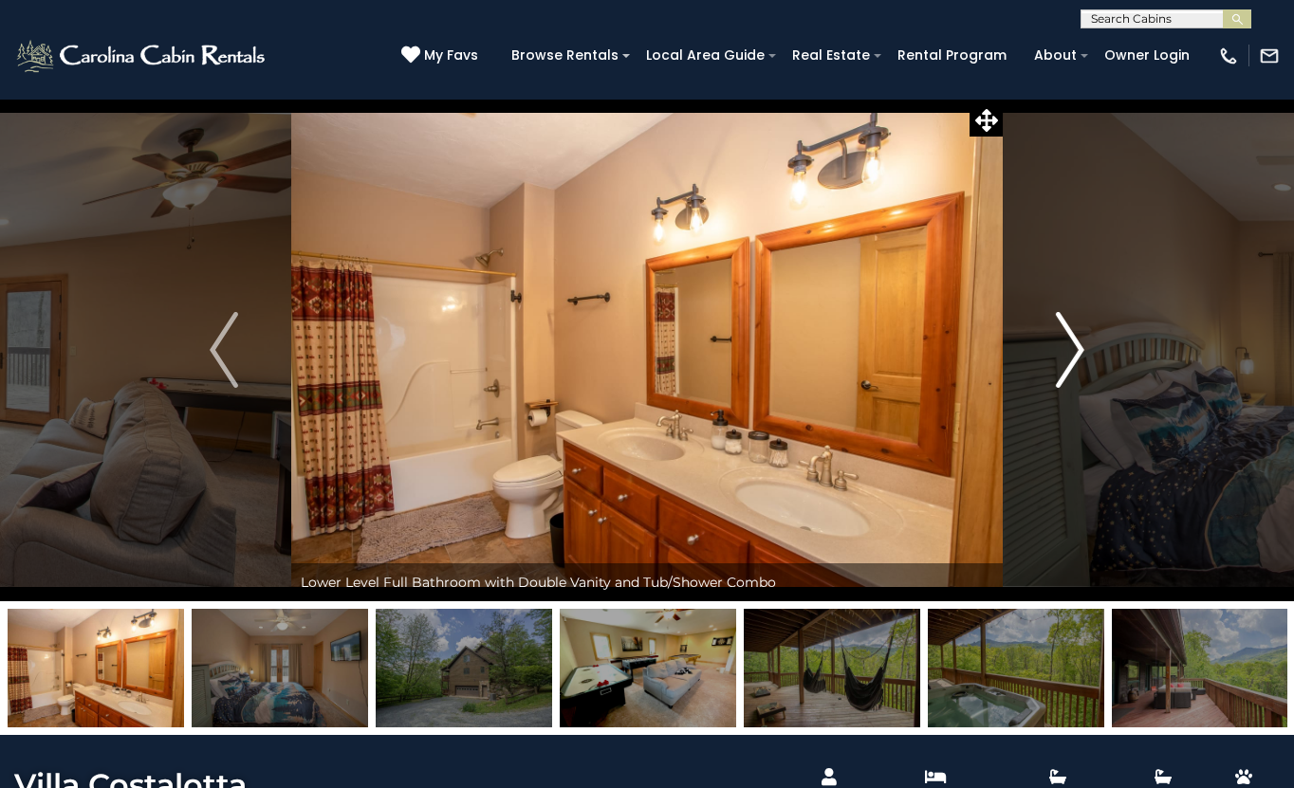
click at [1066, 360] on img "Next" at bounding box center [1070, 350] width 28 height 76
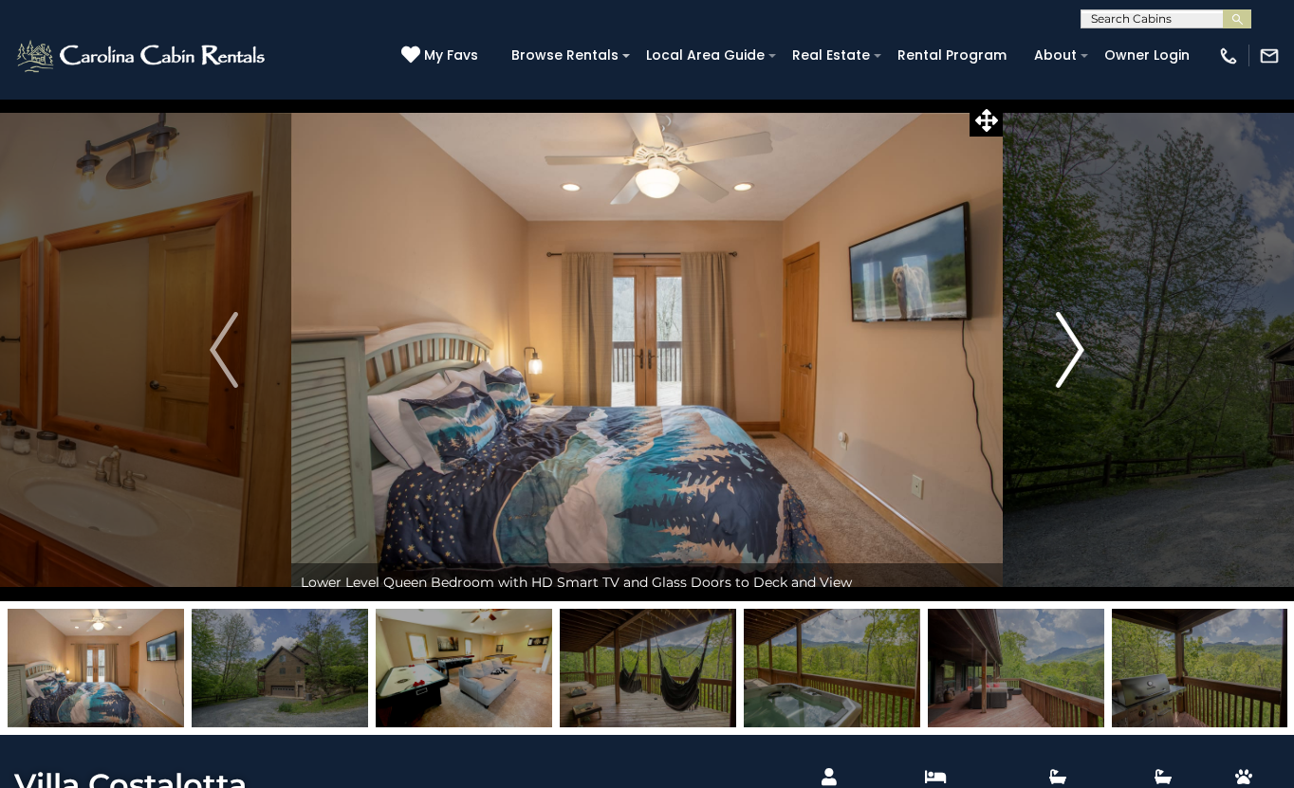
click at [1066, 360] on img "Next" at bounding box center [1070, 350] width 28 height 76
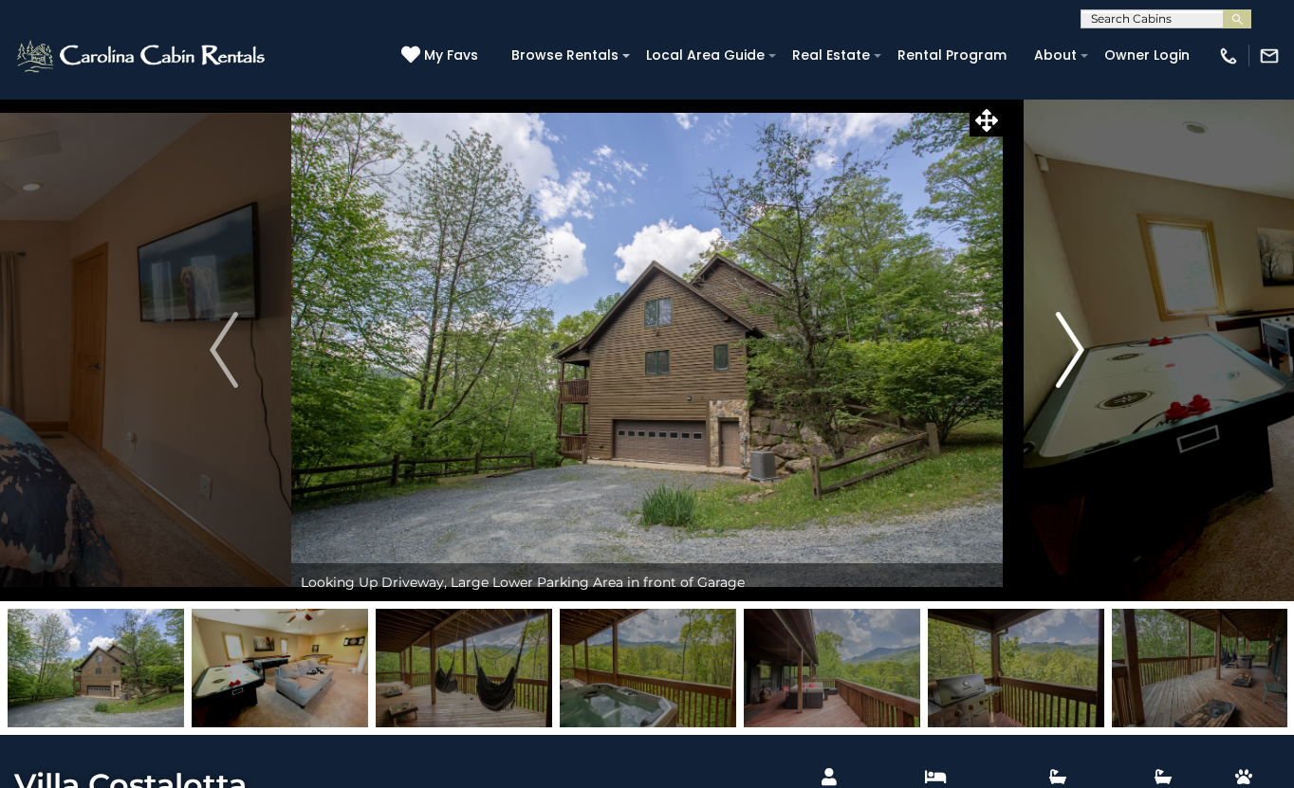
click at [1066, 360] on img "Next" at bounding box center [1070, 350] width 28 height 76
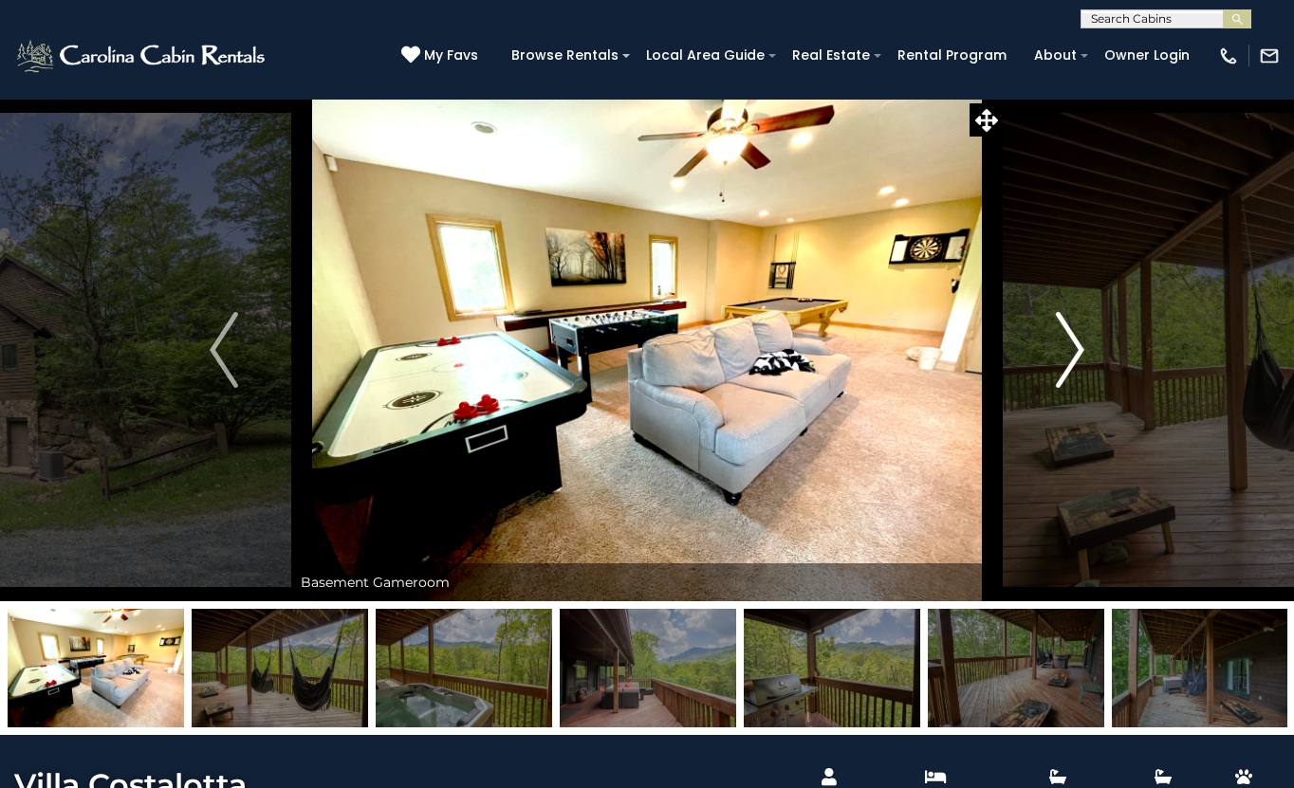
click at [1066, 360] on img "Next" at bounding box center [1070, 350] width 28 height 76
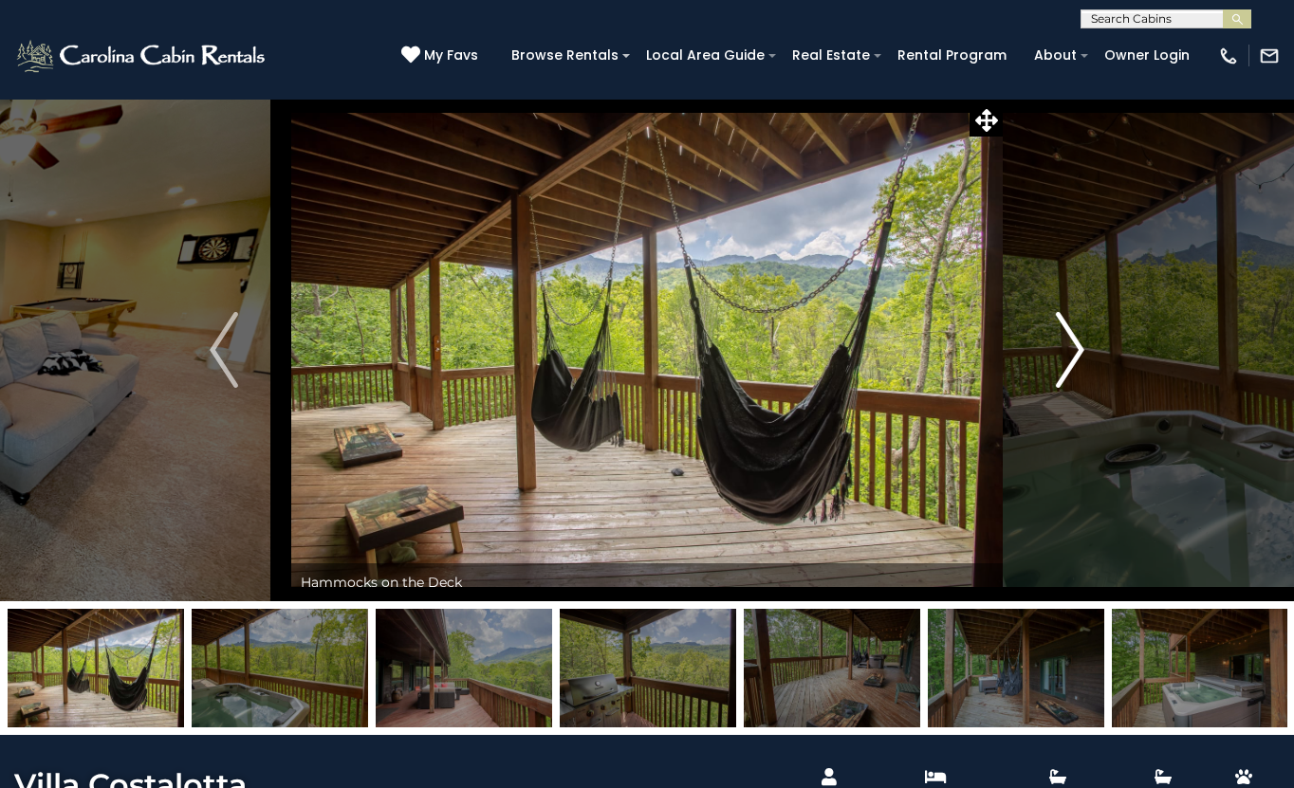
click at [1066, 360] on img "Next" at bounding box center [1070, 350] width 28 height 76
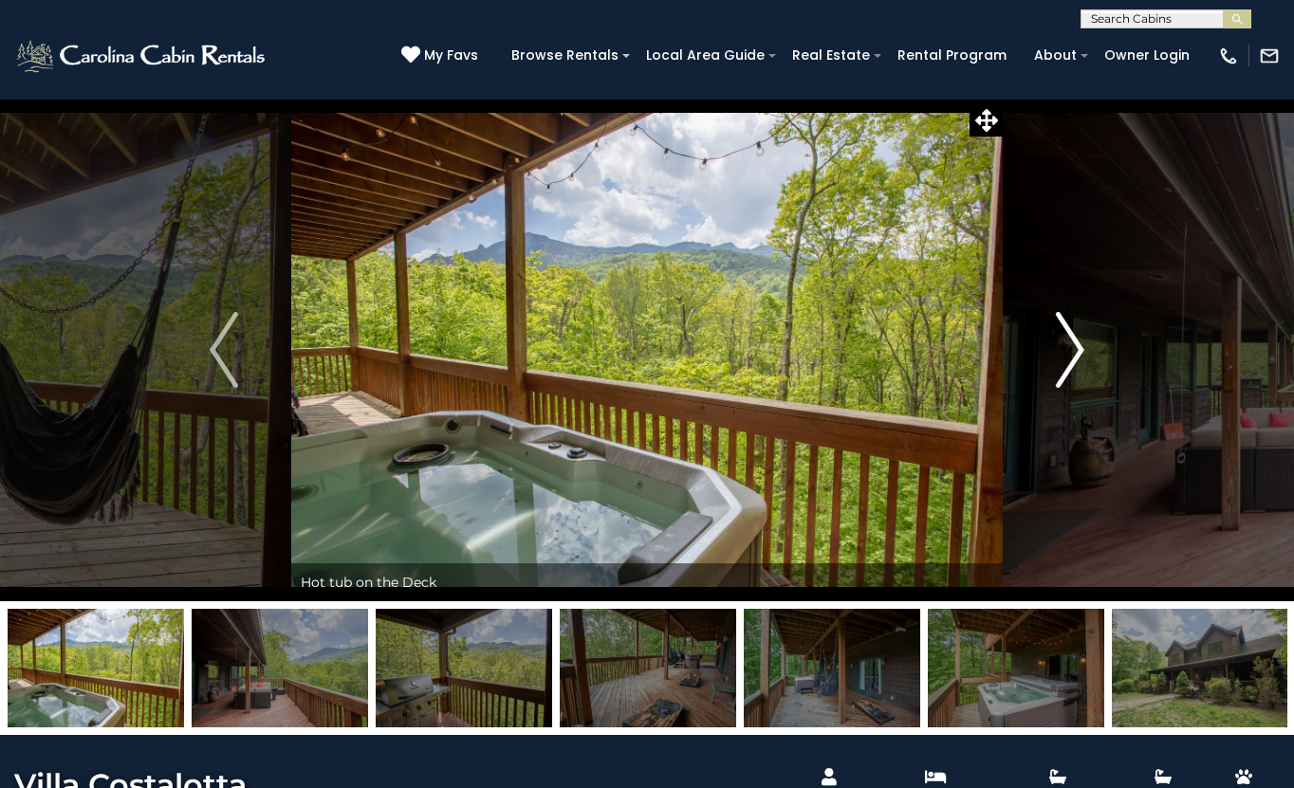
click at [1066, 360] on img "Next" at bounding box center [1070, 350] width 28 height 76
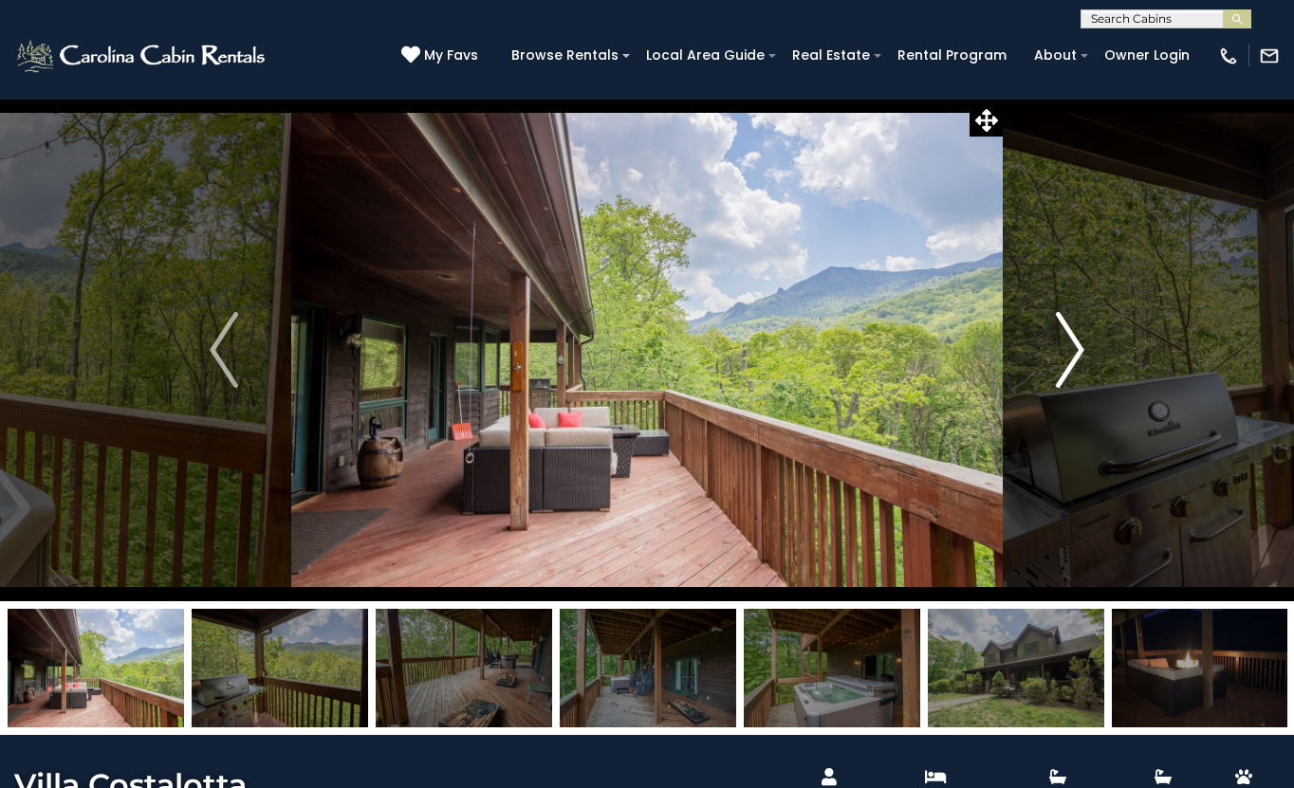
click at [1066, 360] on img "Next" at bounding box center [1070, 350] width 28 height 76
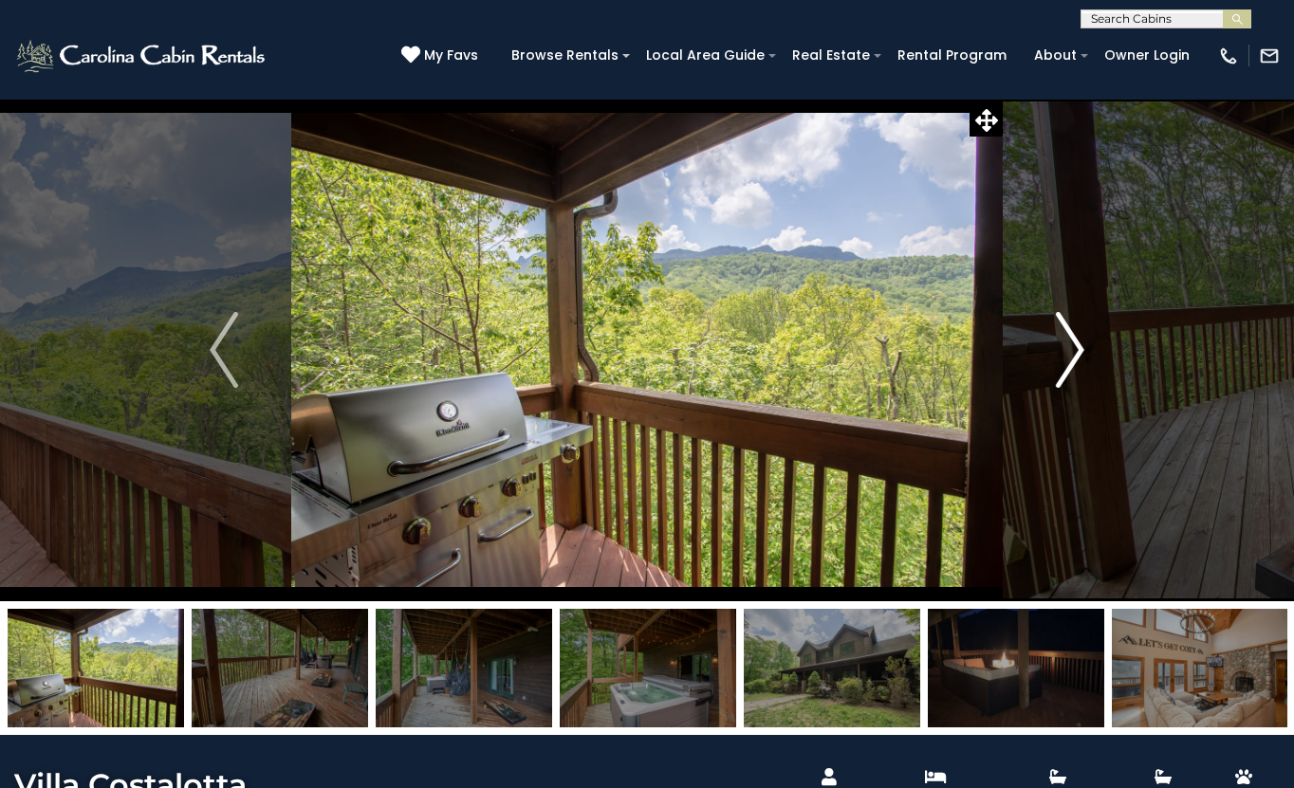
click at [1066, 360] on img "Next" at bounding box center [1070, 350] width 28 height 76
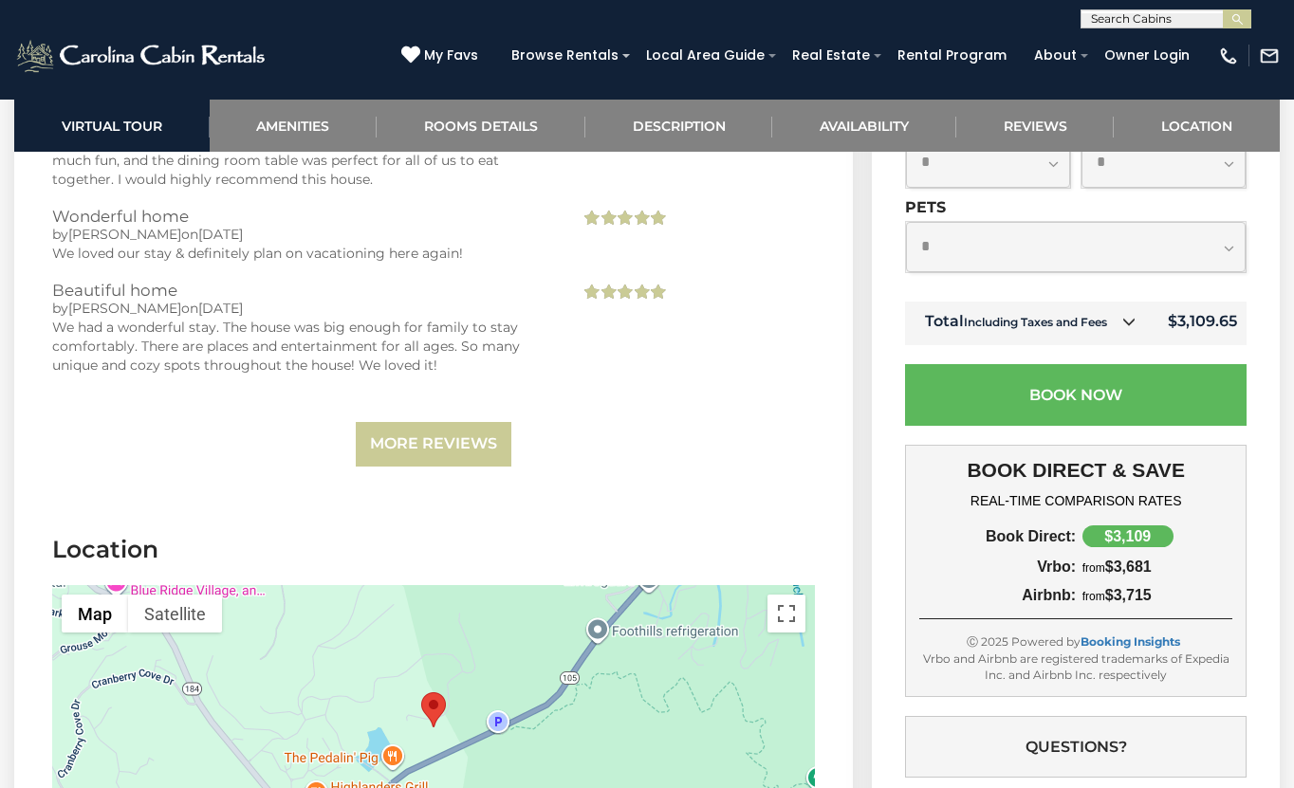
scroll to position [6220, 0]
